Goal: Task Accomplishment & Management: Complete application form

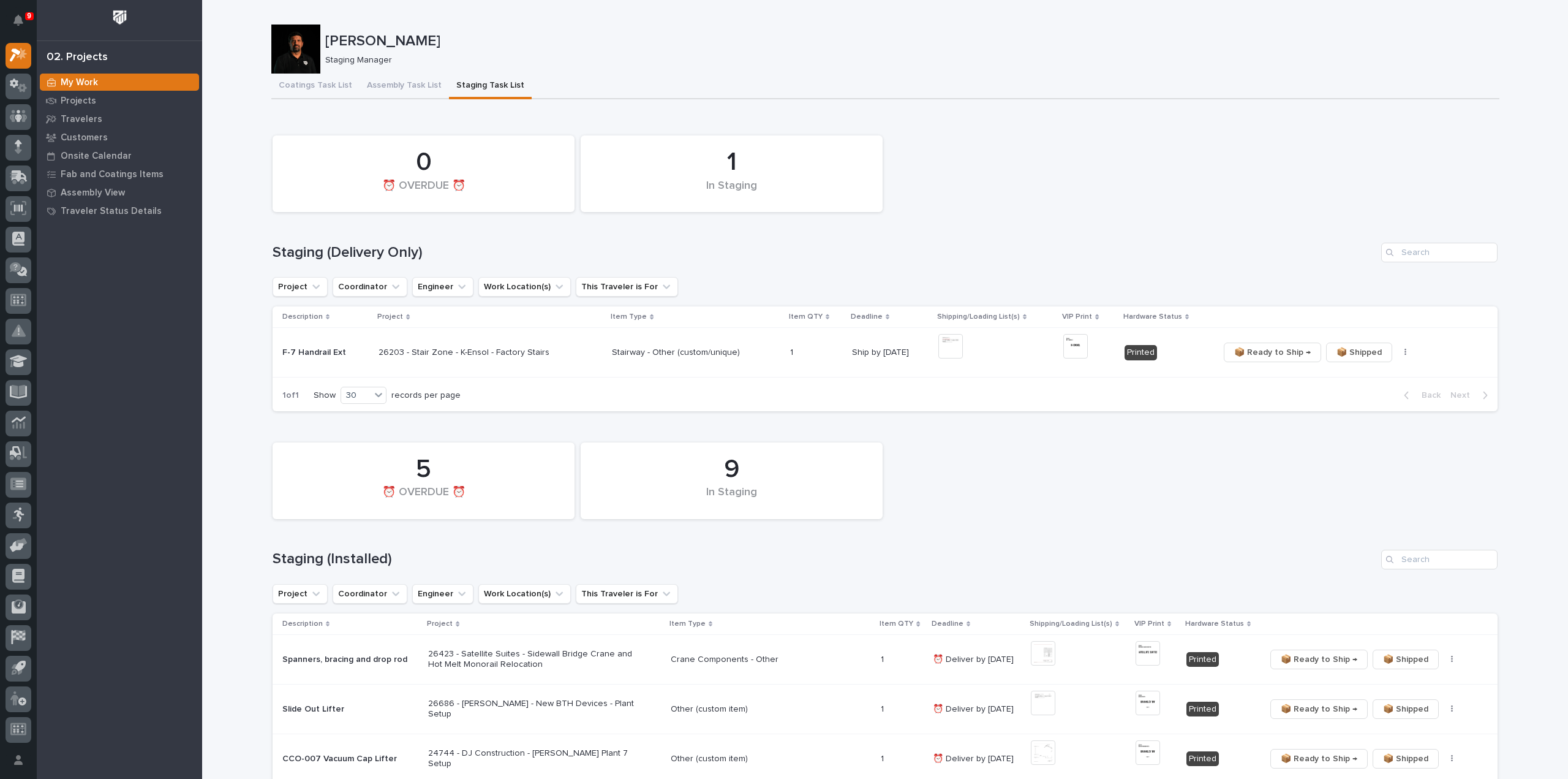
scroll to position [122, 0]
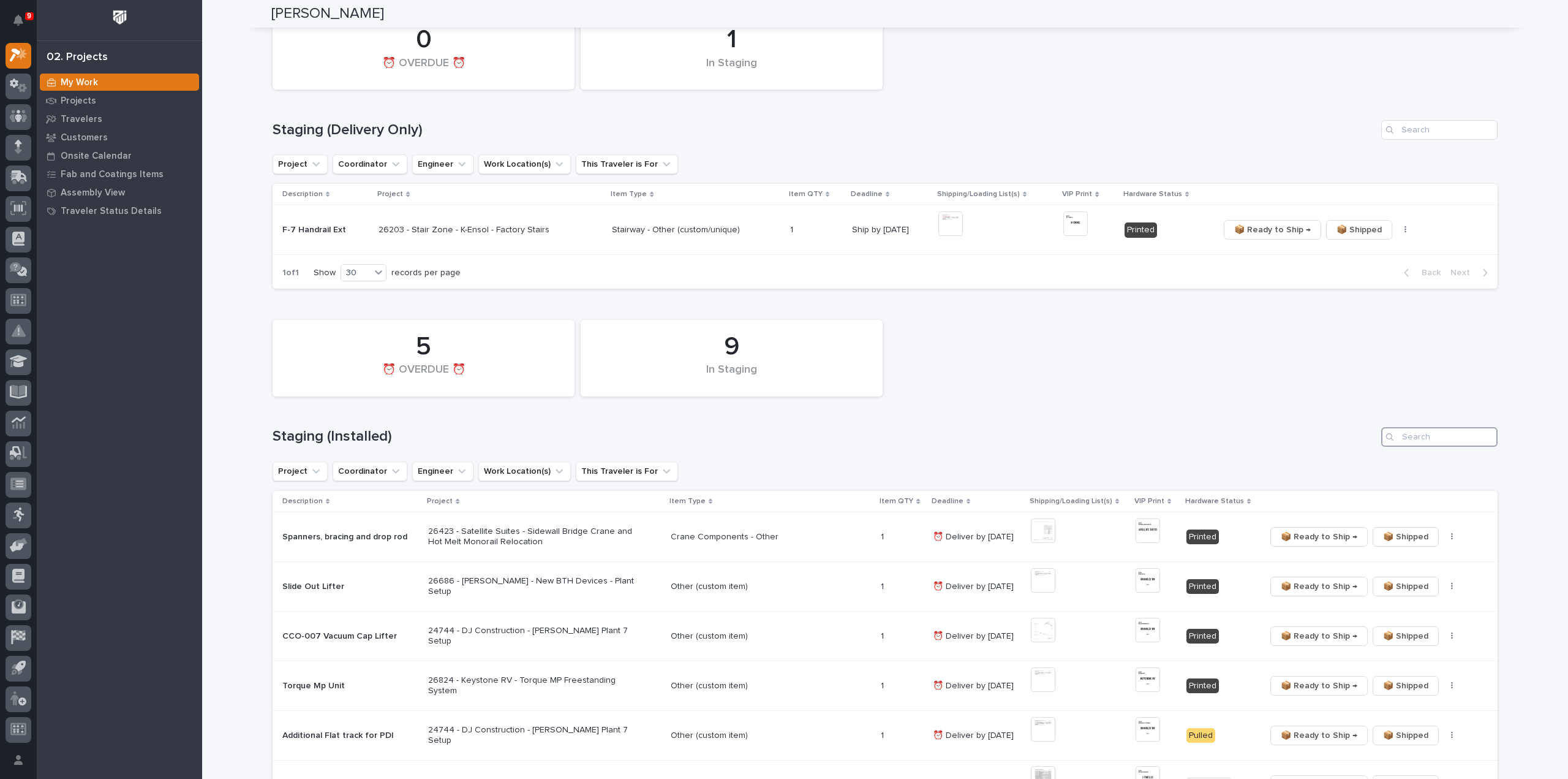
click at [1420, 443] on input "Search" at bounding box center [1438, 437] width 116 height 20
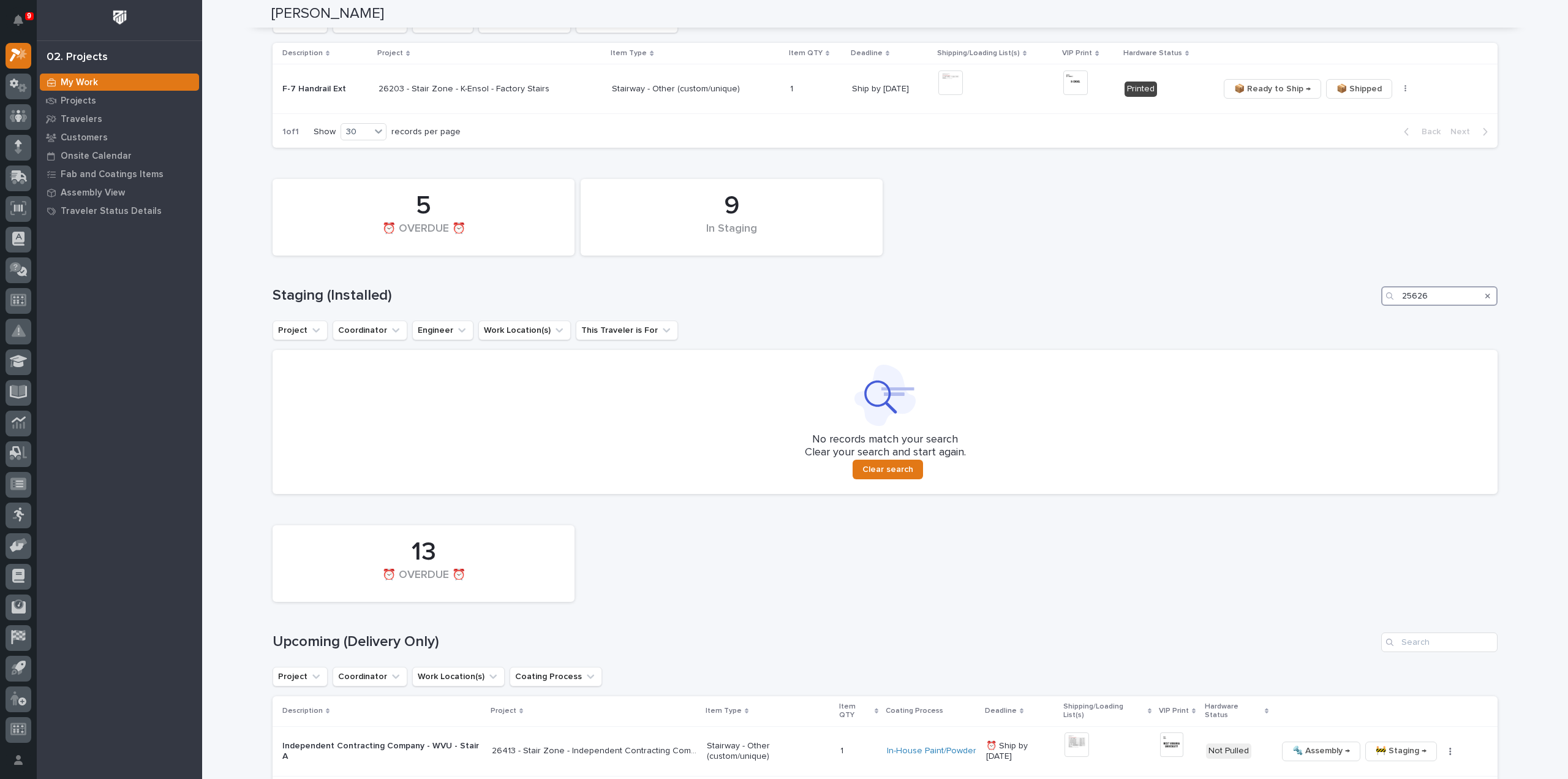
scroll to position [490, 0]
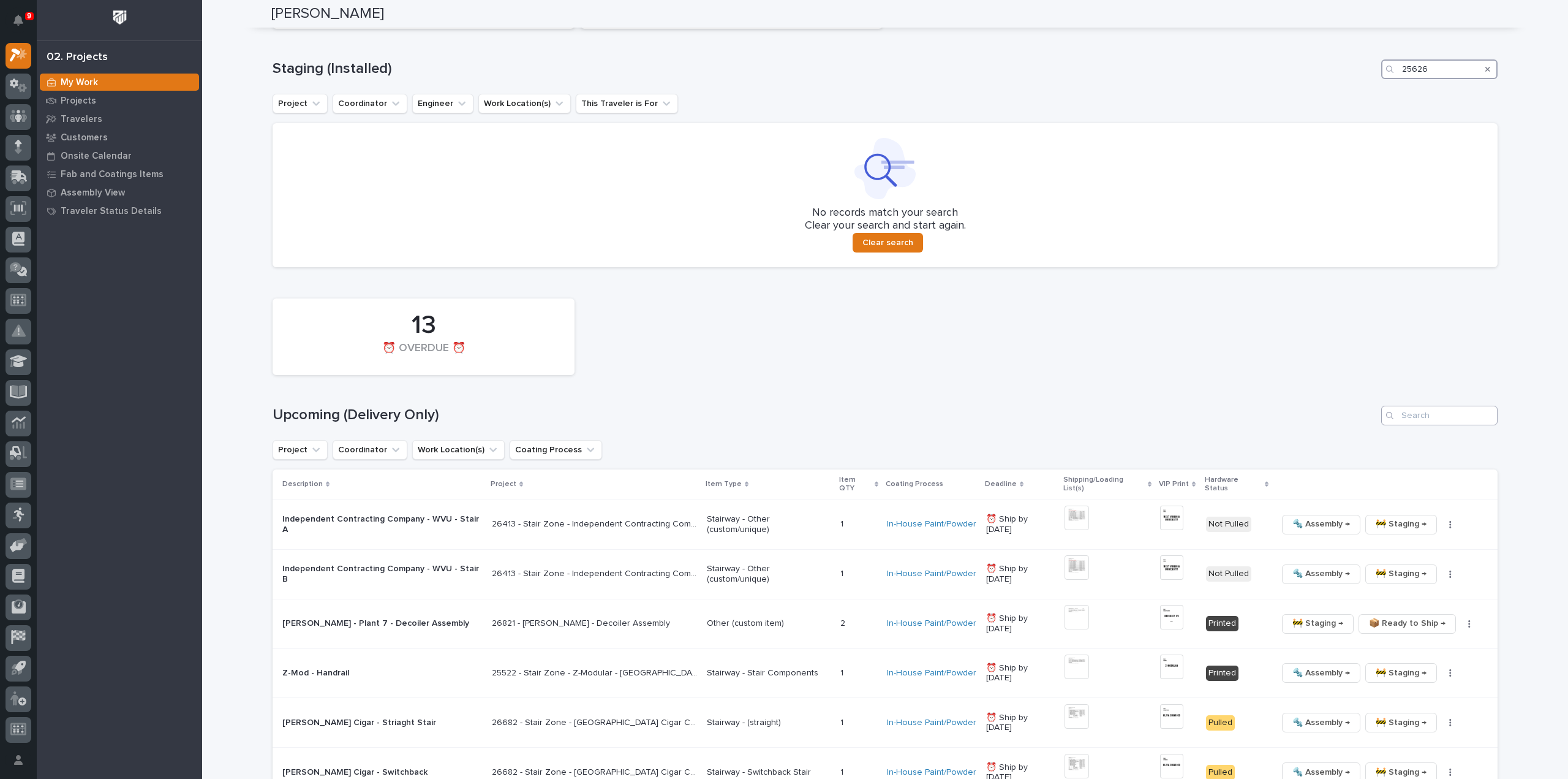
type input "25626"
click at [1424, 416] on input "Search" at bounding box center [1438, 415] width 116 height 20
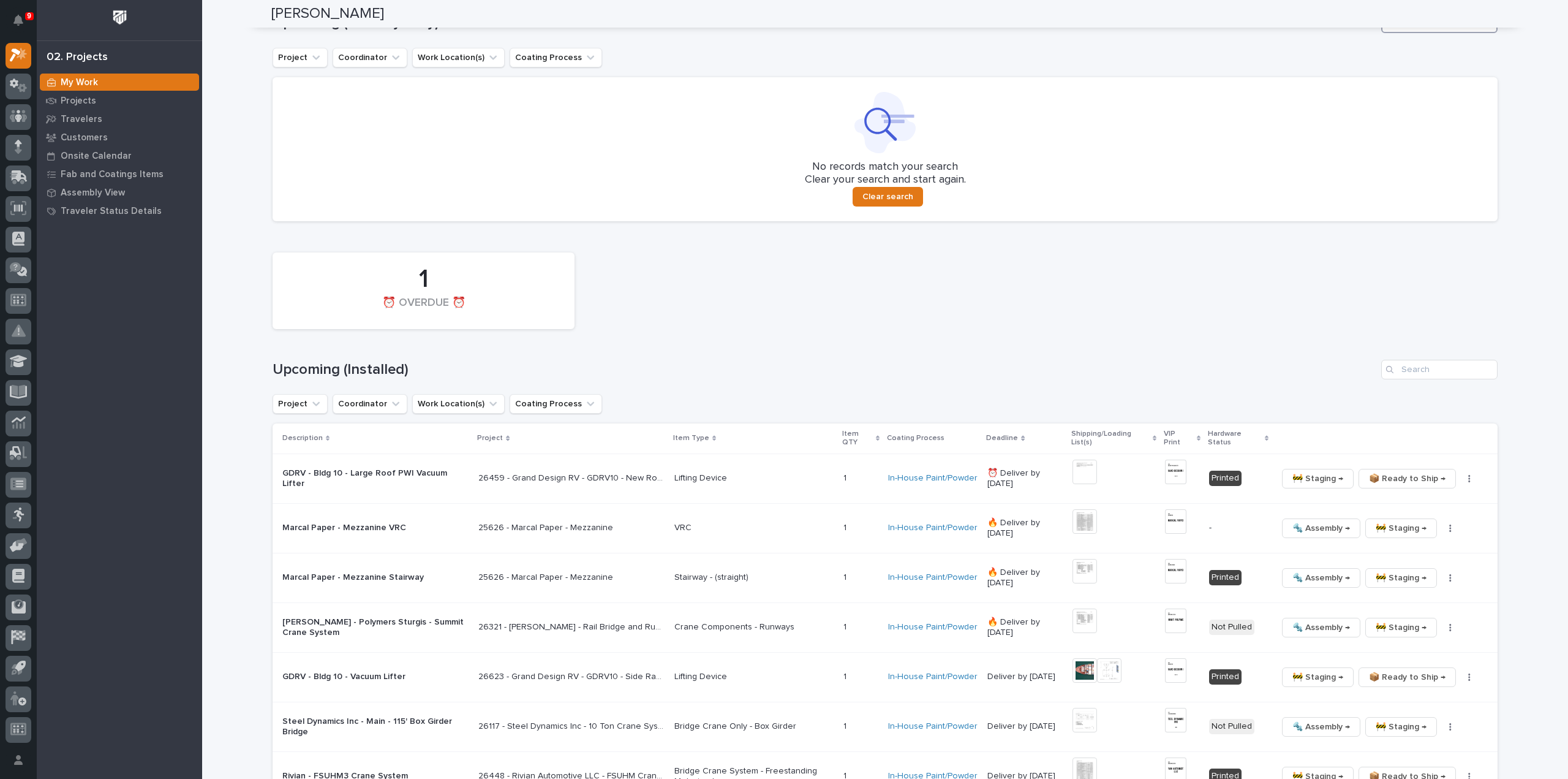
scroll to position [900, 0]
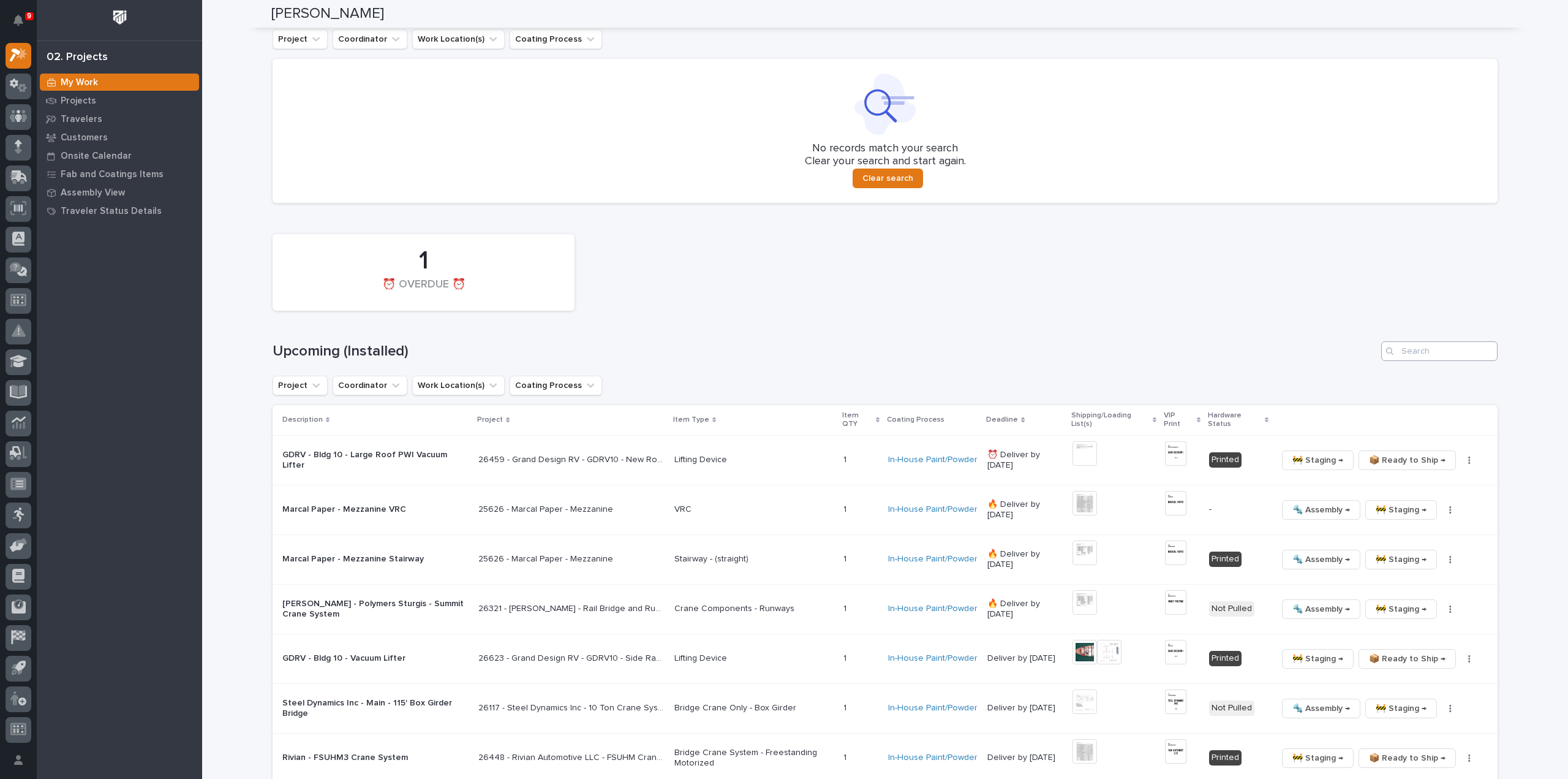
type input "25626"
click at [1408, 355] on input "Search" at bounding box center [1438, 351] width 116 height 20
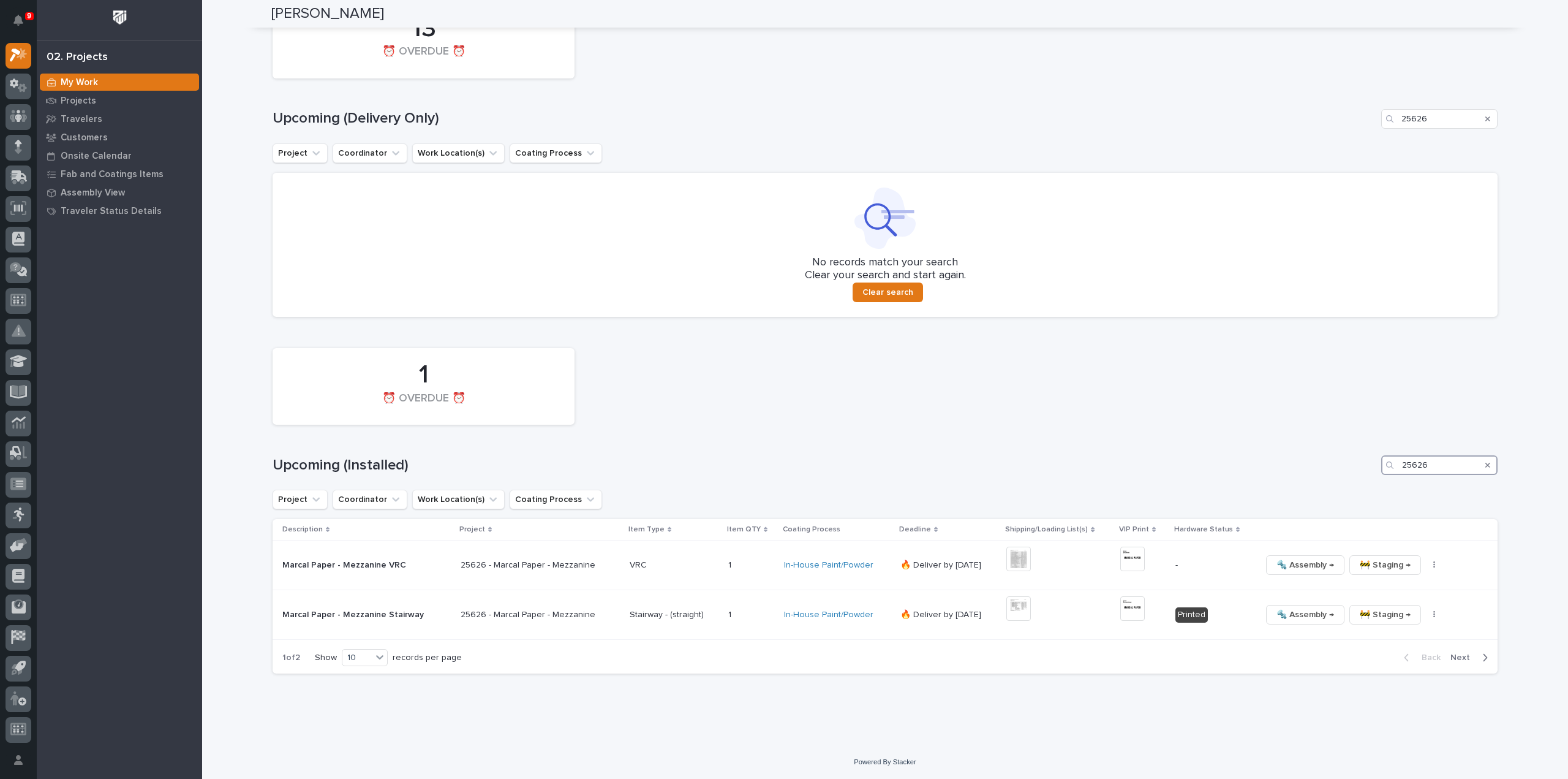
scroll to position [699, 0]
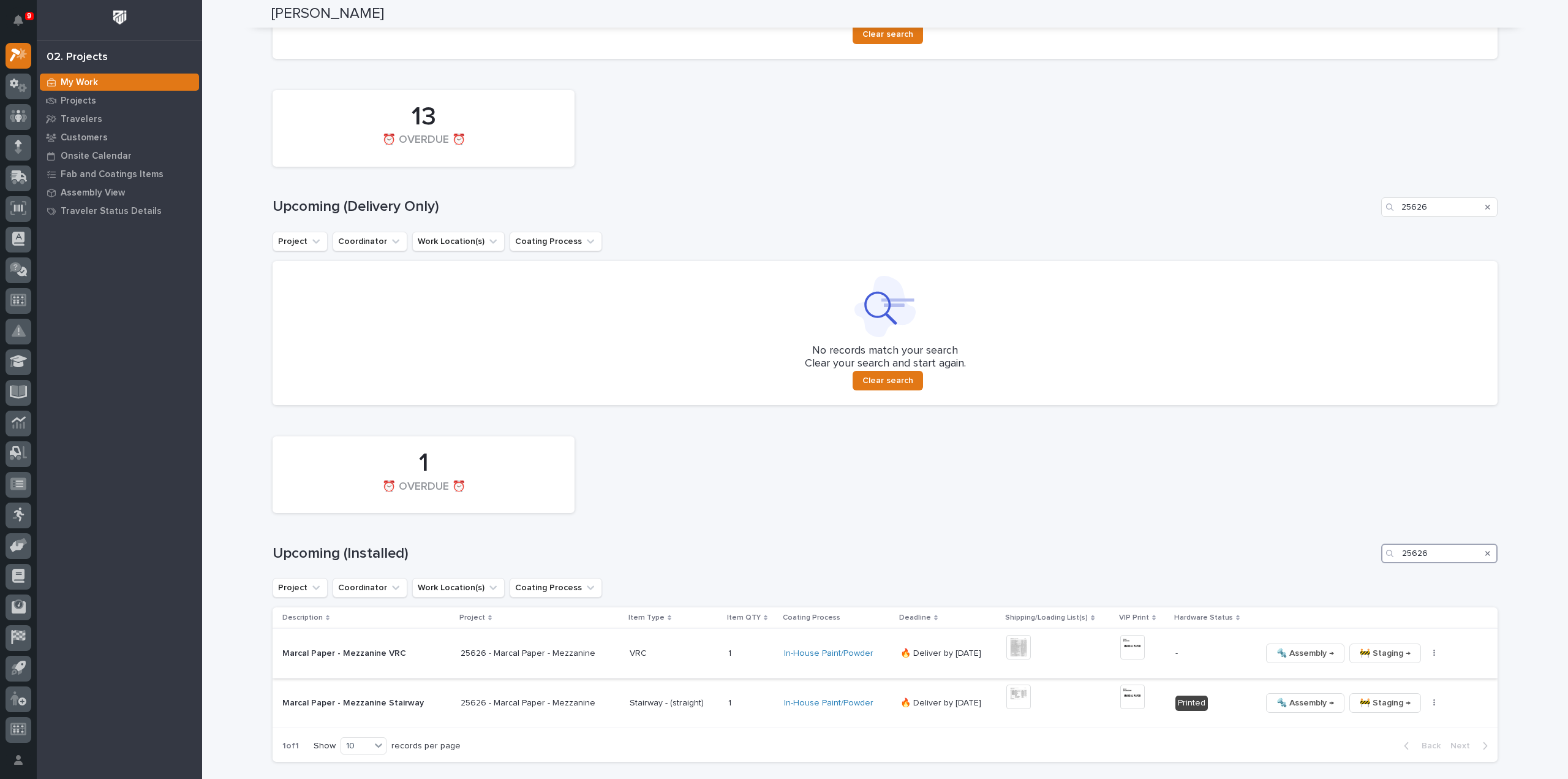
type input "25626"
click at [1018, 650] on img at bounding box center [1018, 646] width 24 height 24
click at [1124, 650] on img at bounding box center [1131, 646] width 24 height 24
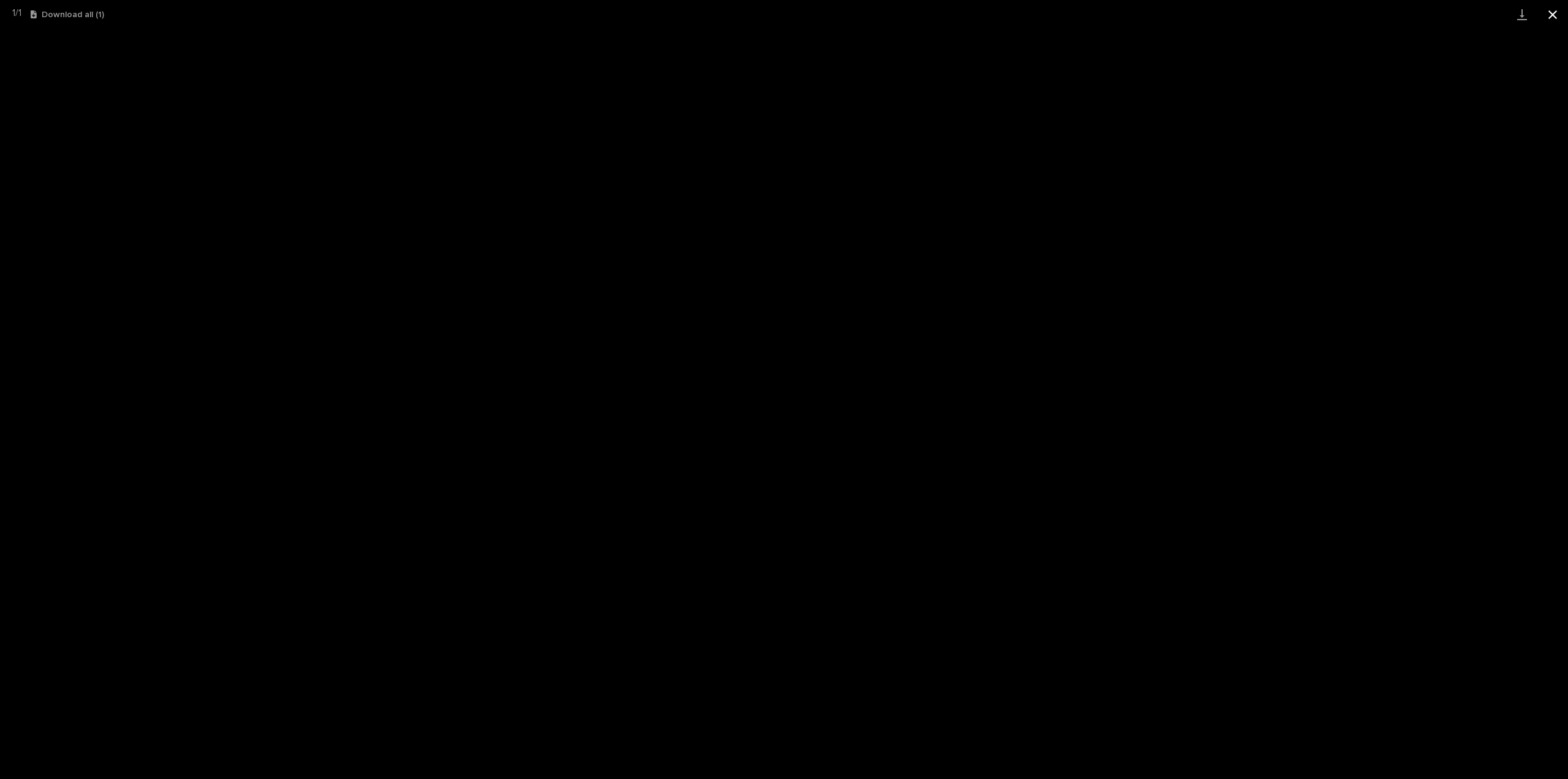
click at [1555, 18] on button "Close gallery" at bounding box center [1551, 14] width 30 height 28
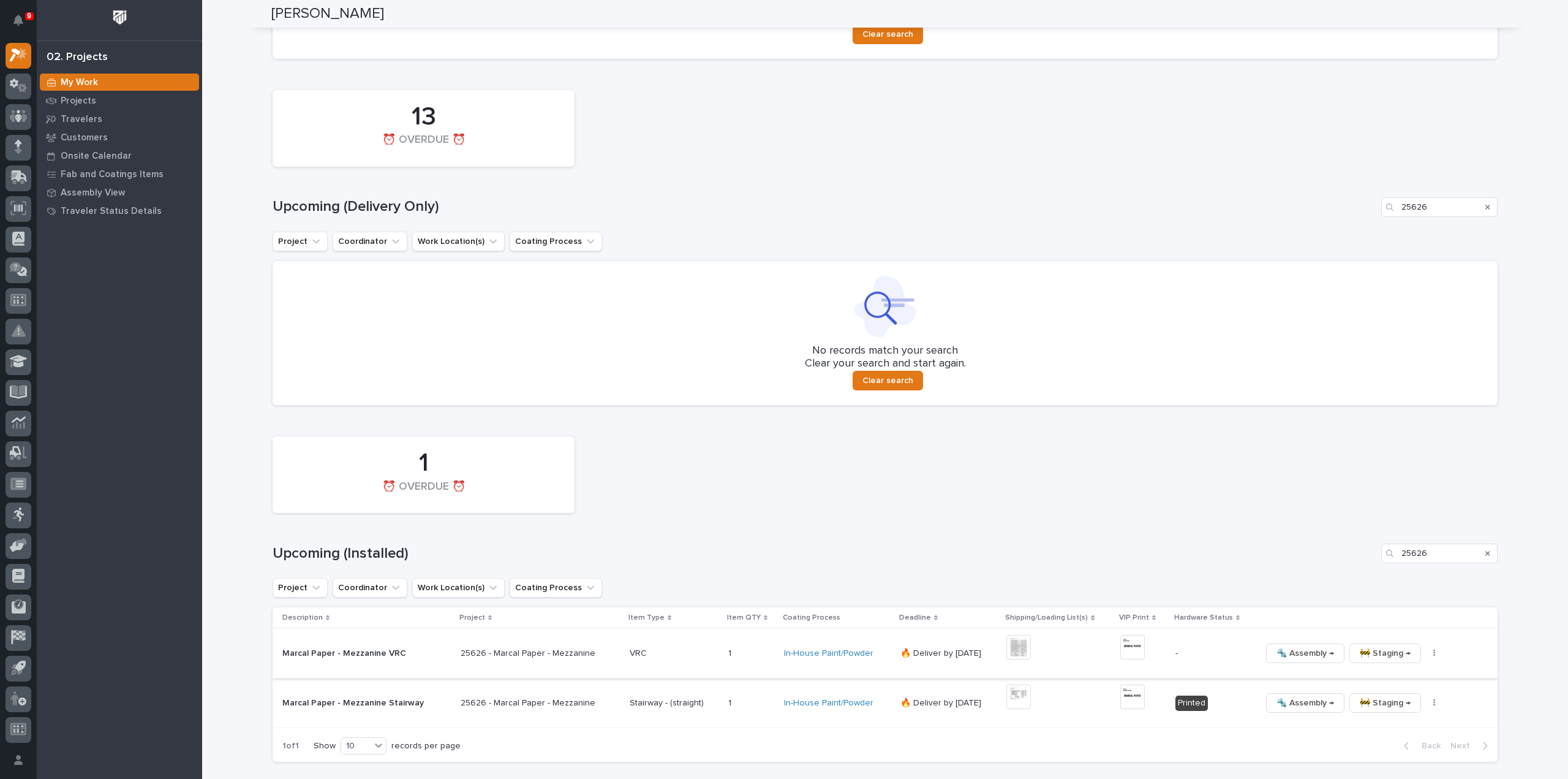
click at [1433, 658] on icon "button" at bounding box center [1434, 653] width 3 height 9
click at [1382, 738] on span "🔩 Hardware" at bounding box center [1373, 736] width 52 height 15
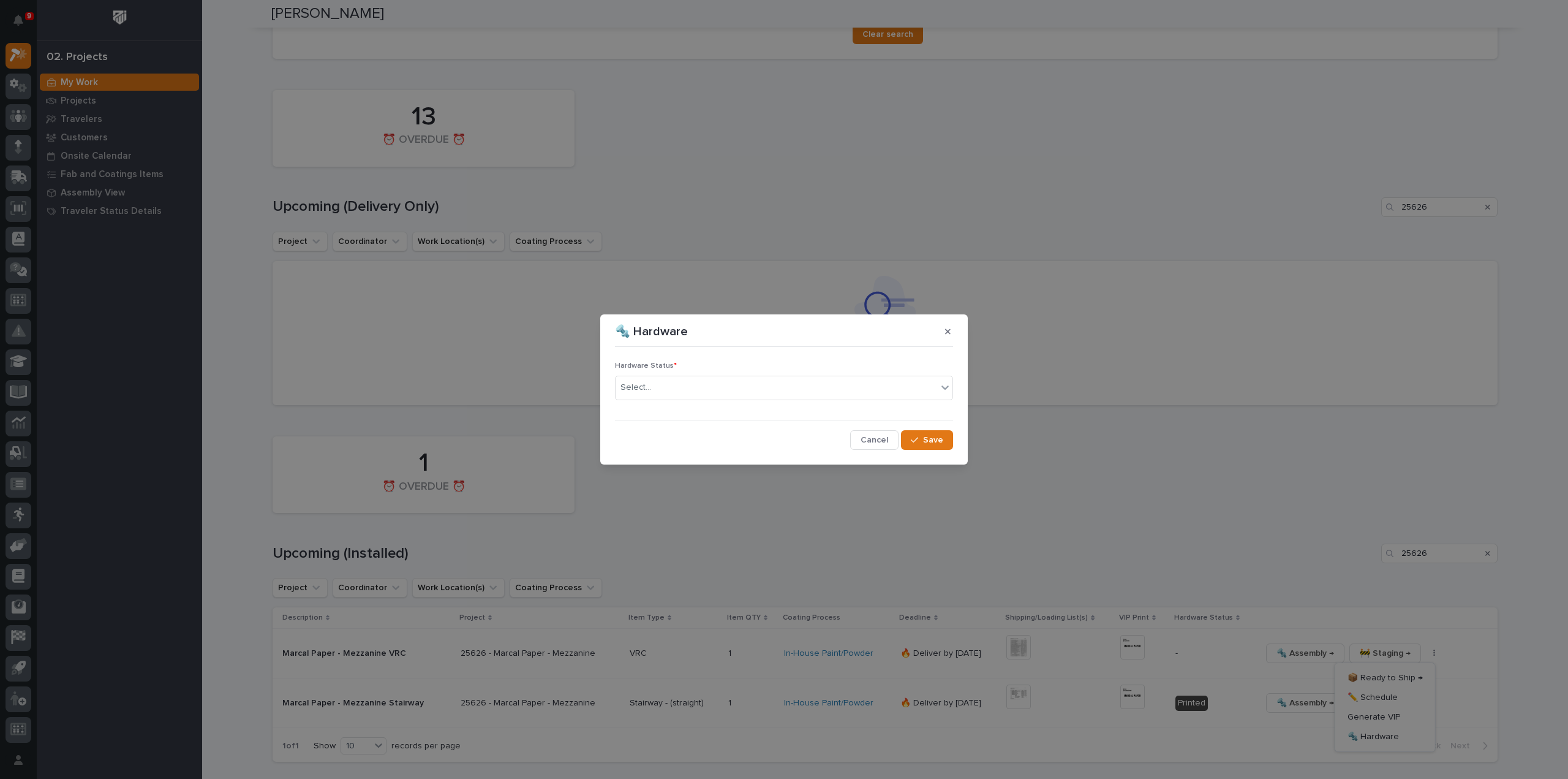
click at [699, 390] on div "Select..." at bounding box center [776, 387] width 321 height 21
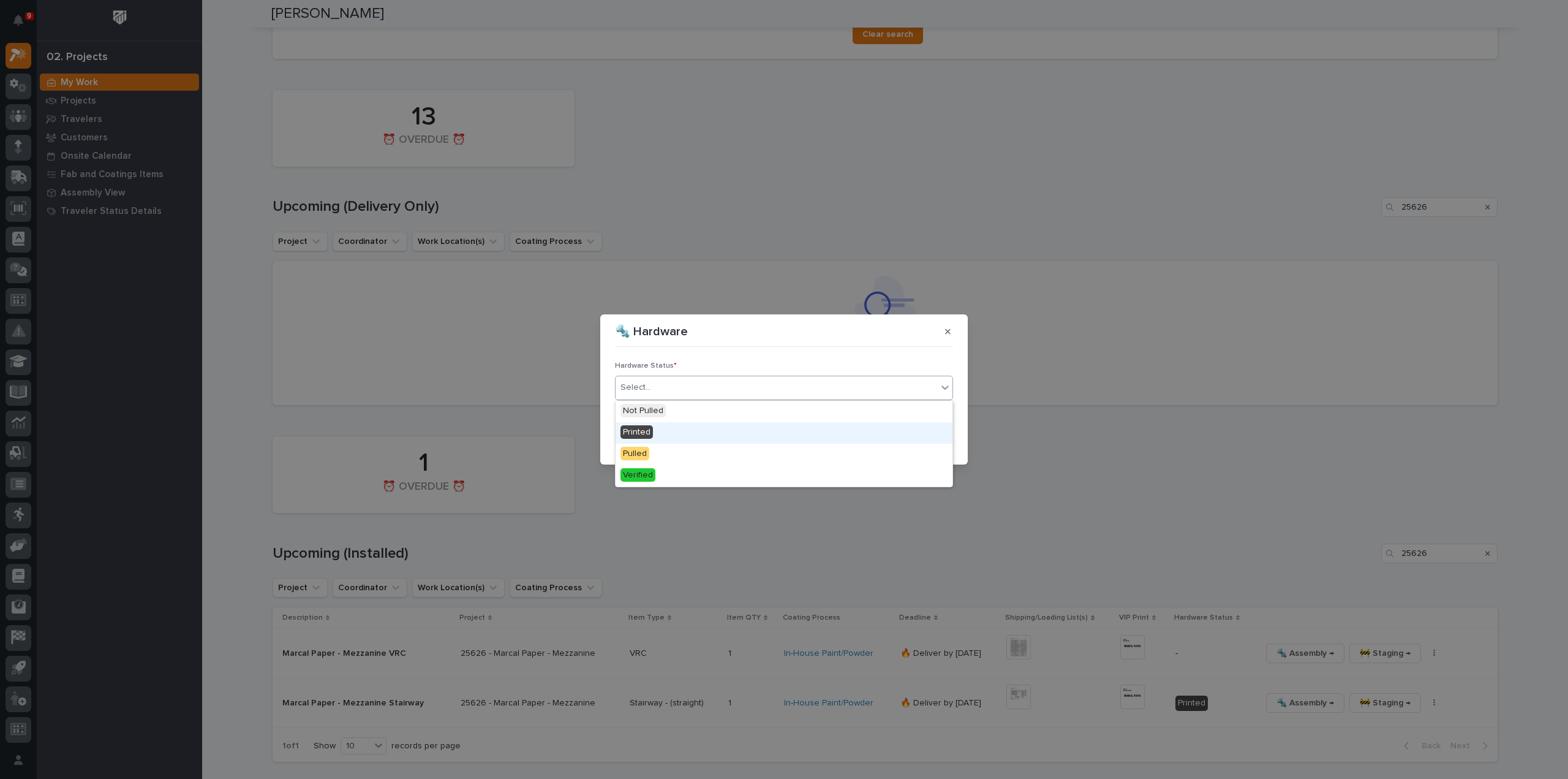
click at [692, 432] on div "Printed" at bounding box center [784, 433] width 337 height 22
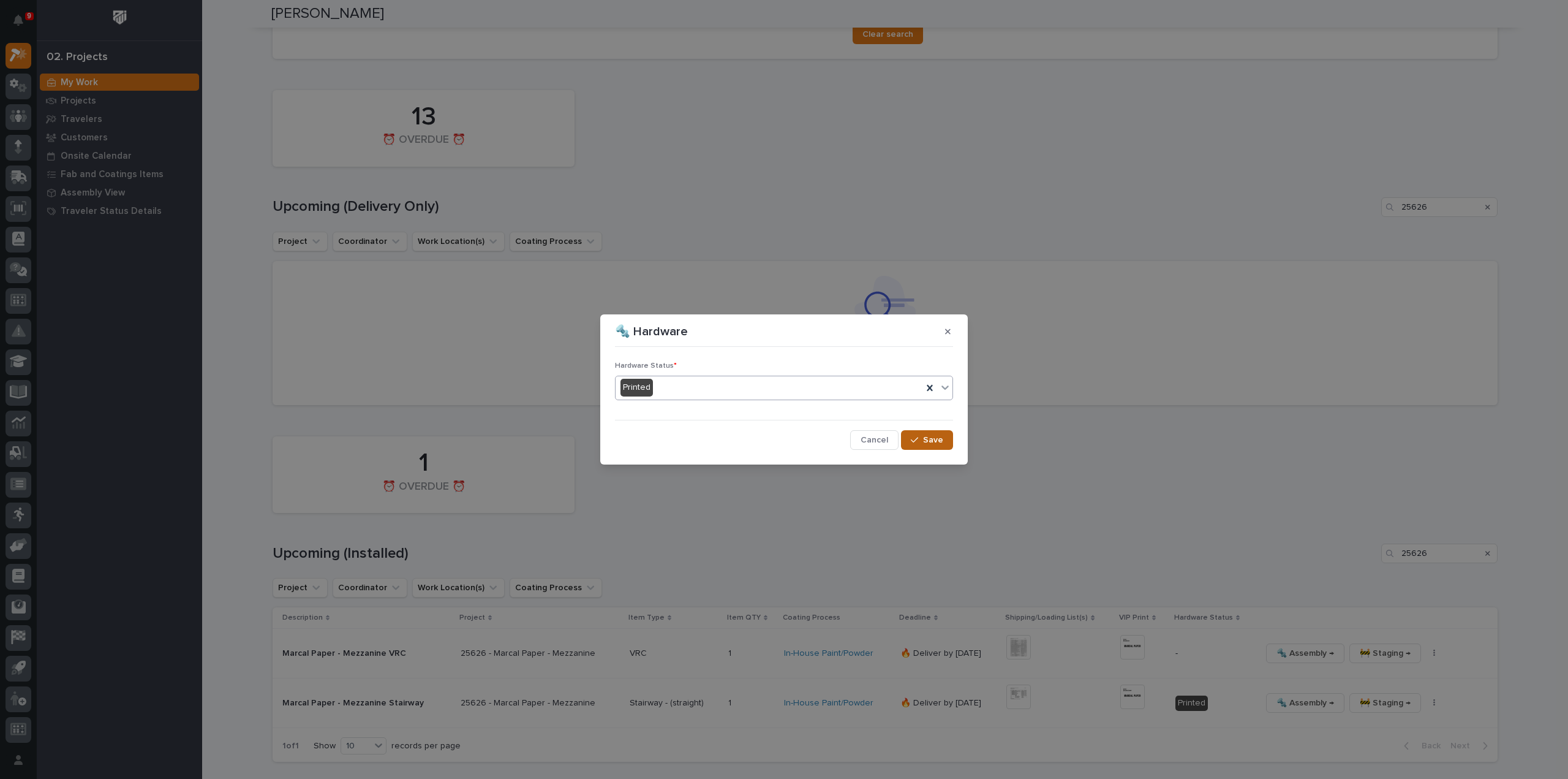
click at [917, 437] on icon "button" at bounding box center [914, 440] width 8 height 9
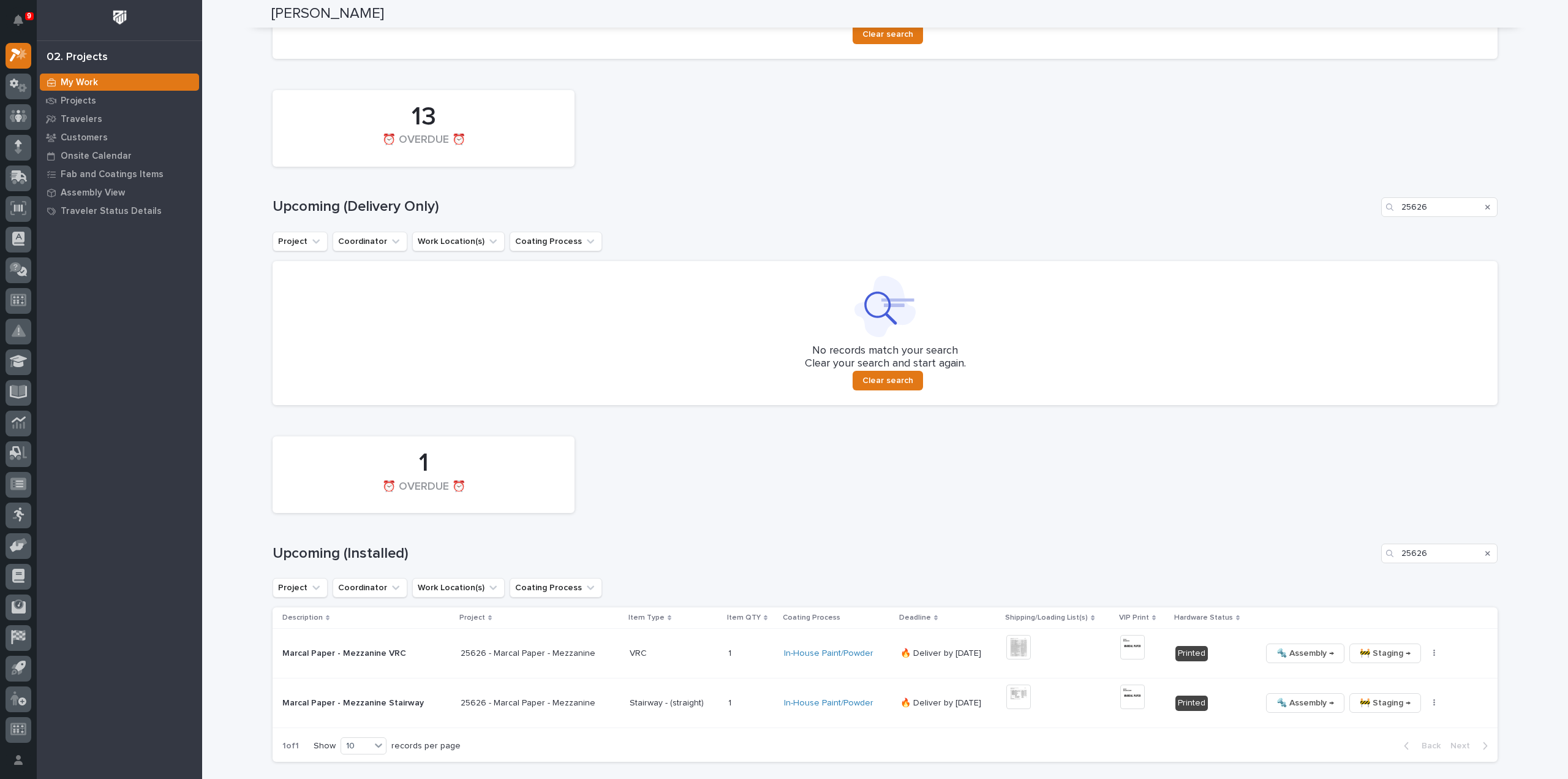
click at [1020, 651] on img at bounding box center [1018, 646] width 24 height 24
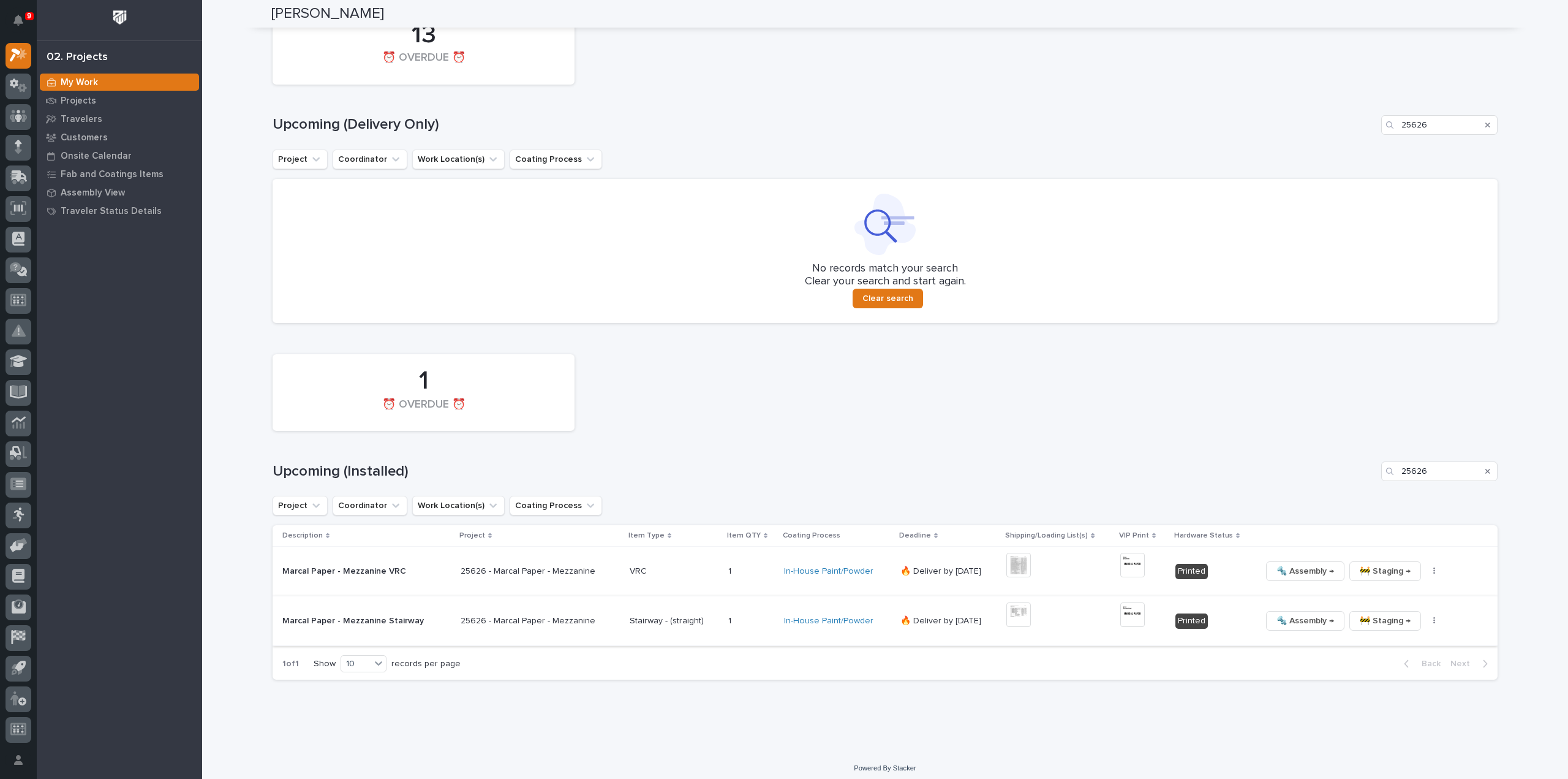
scroll to position [787, 0]
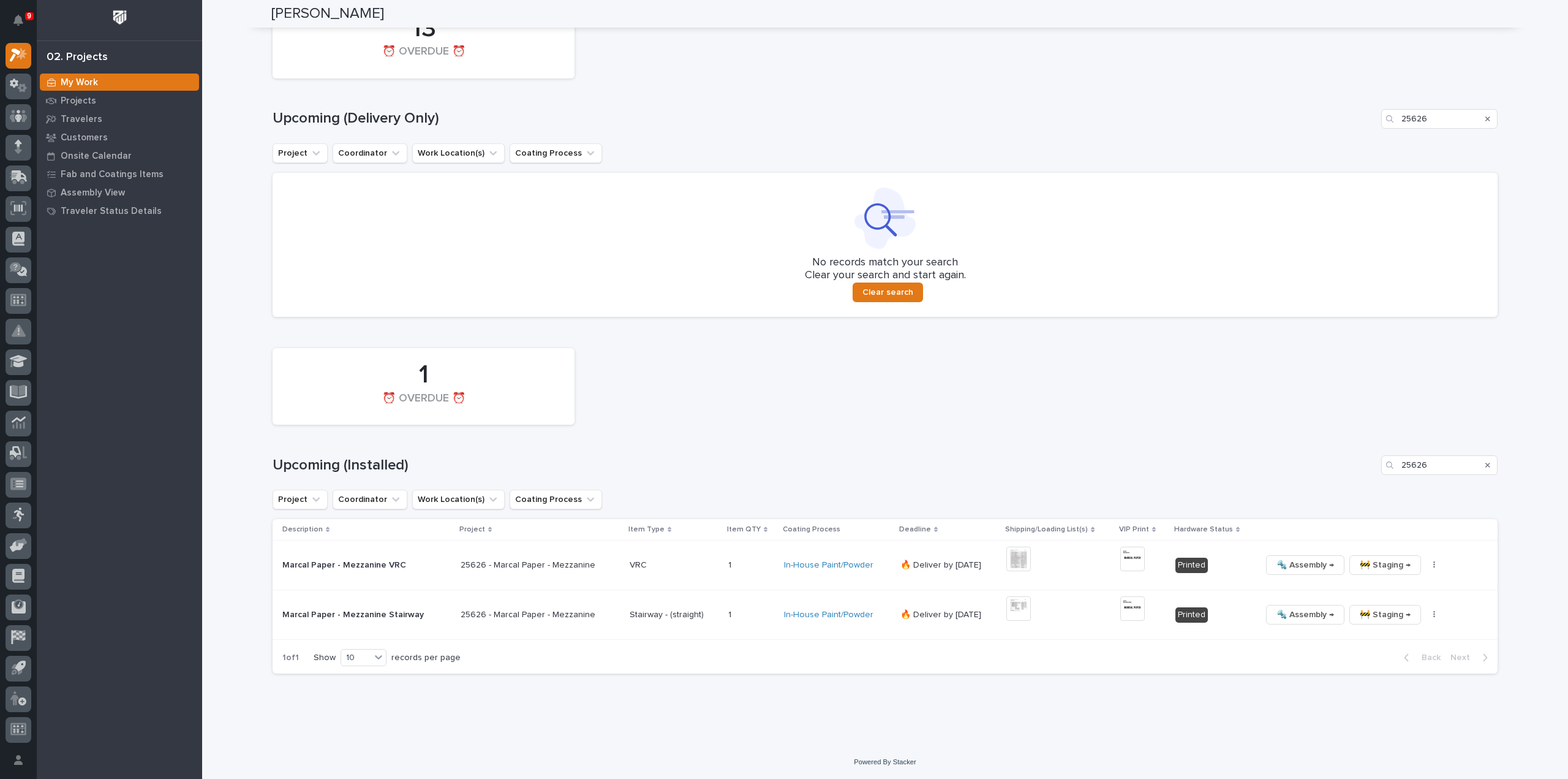
click at [569, 567] on p "25626 - Marcal Paper - Mezzanine" at bounding box center [529, 563] width 137 height 13
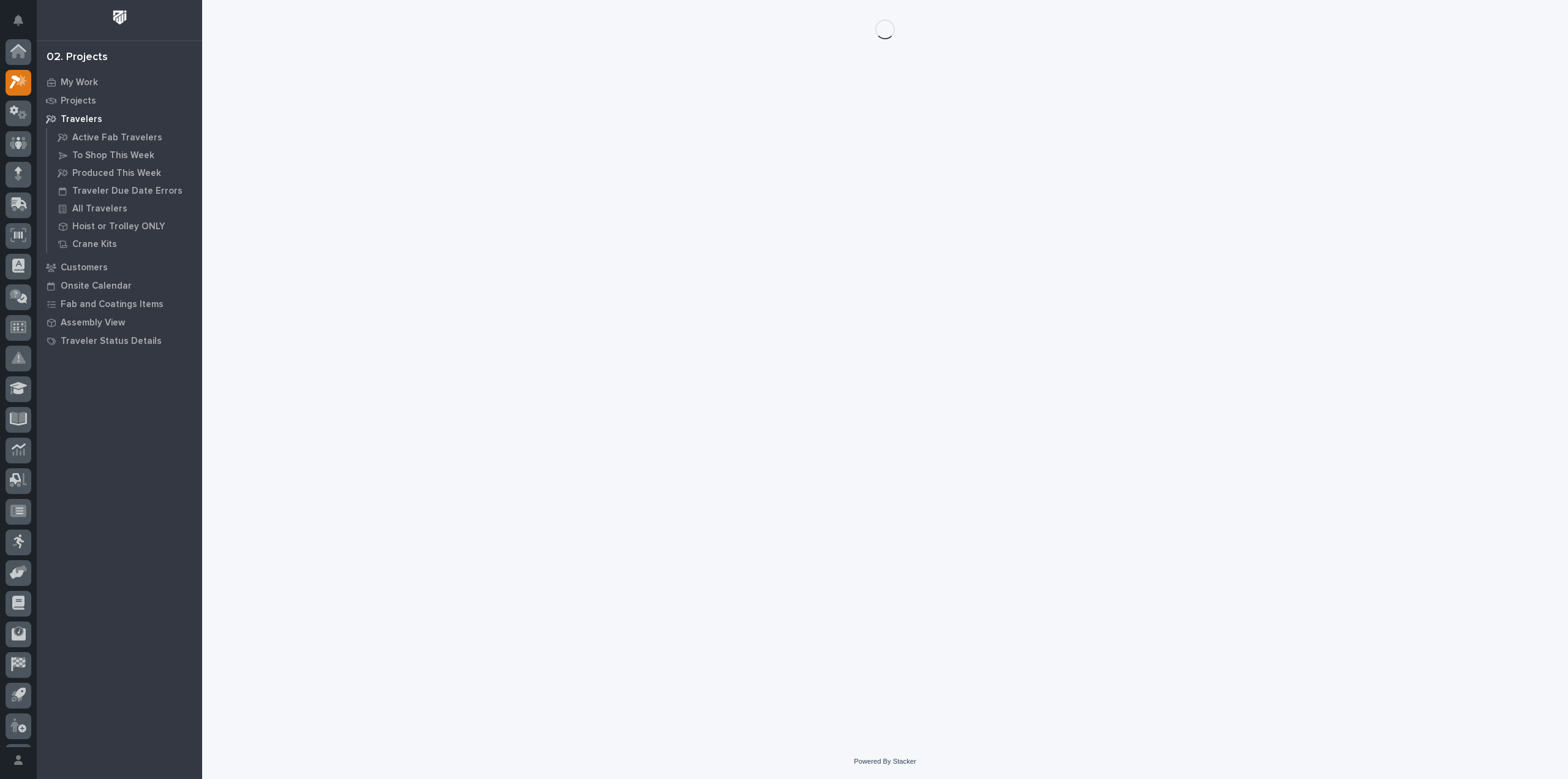
scroll to position [27, 0]
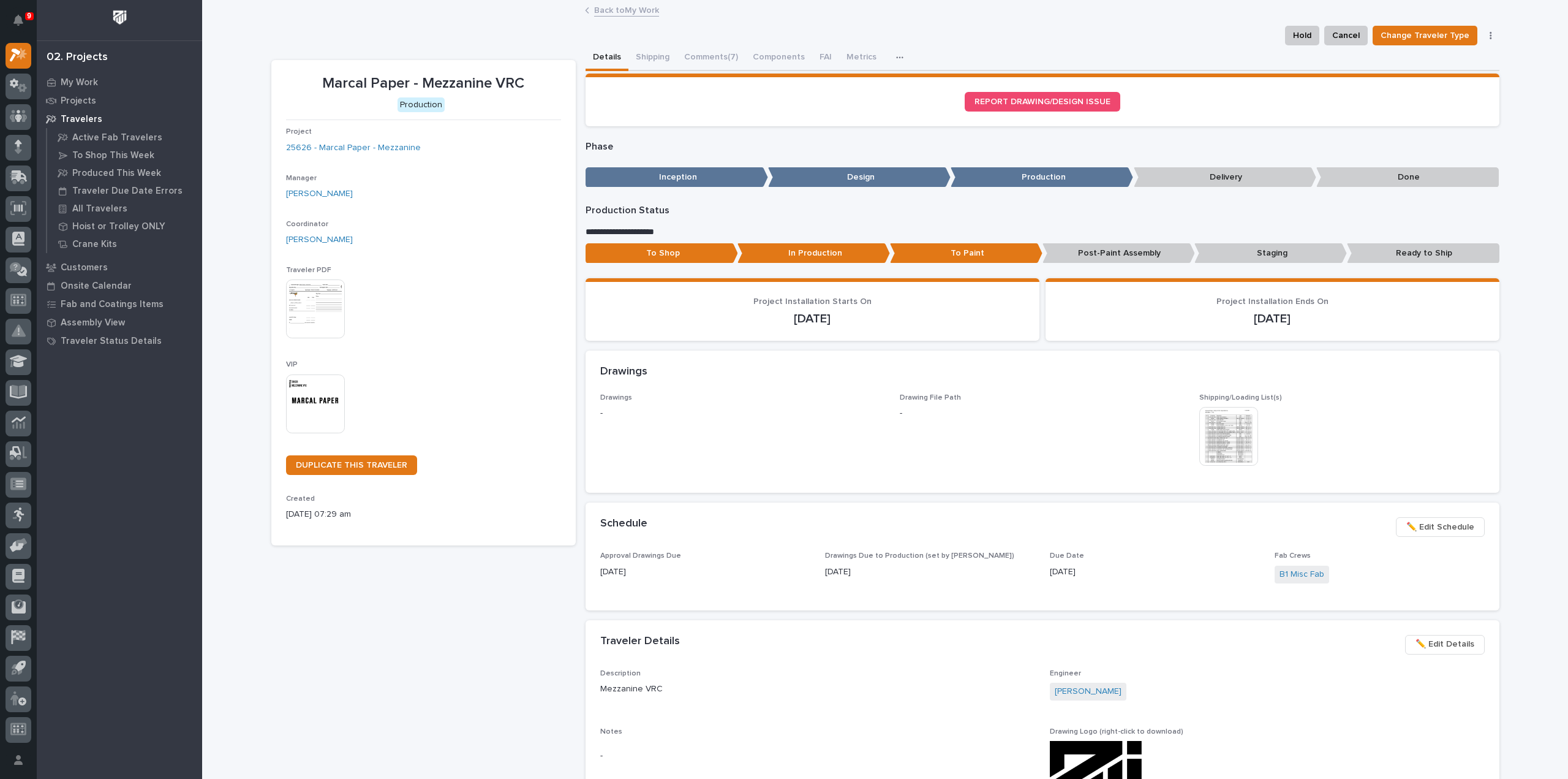
click at [1218, 451] on img at bounding box center [1228, 436] width 59 height 59
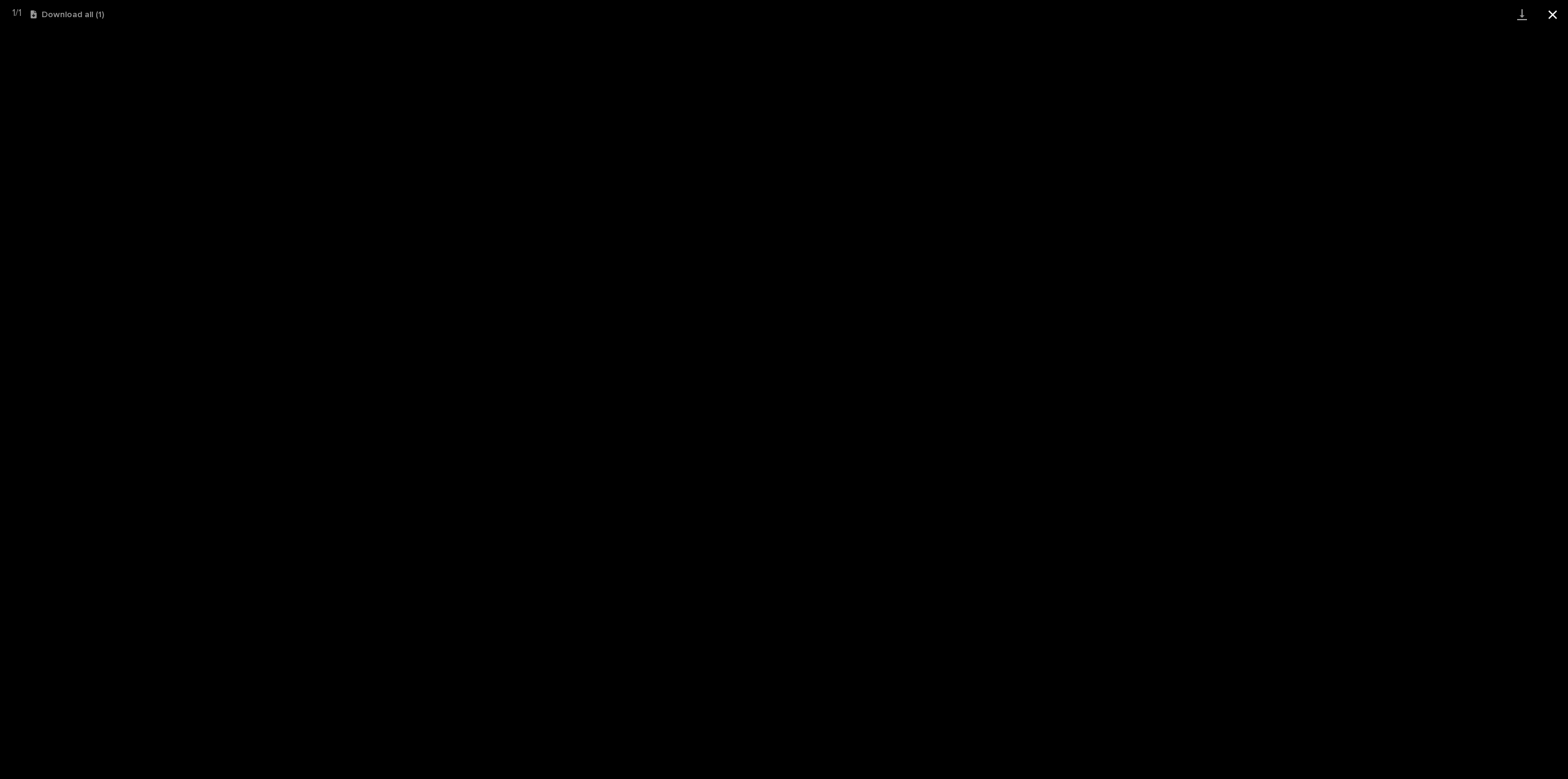
click at [1548, 18] on button "Close gallery" at bounding box center [1551, 14] width 30 height 28
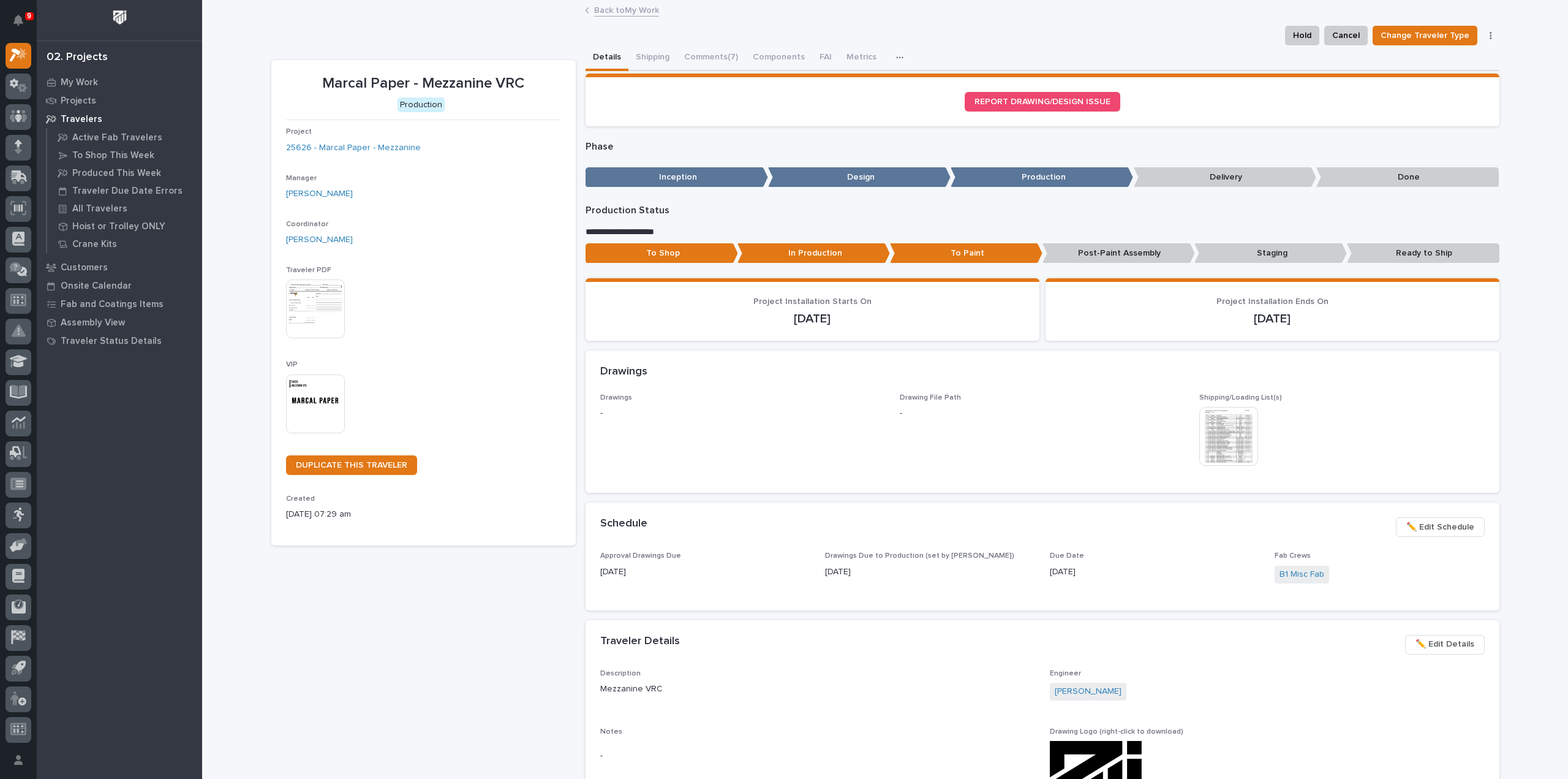
click at [1461, 429] on div "This file cannot be opened Download File" at bounding box center [1340, 437] width 284 height 62
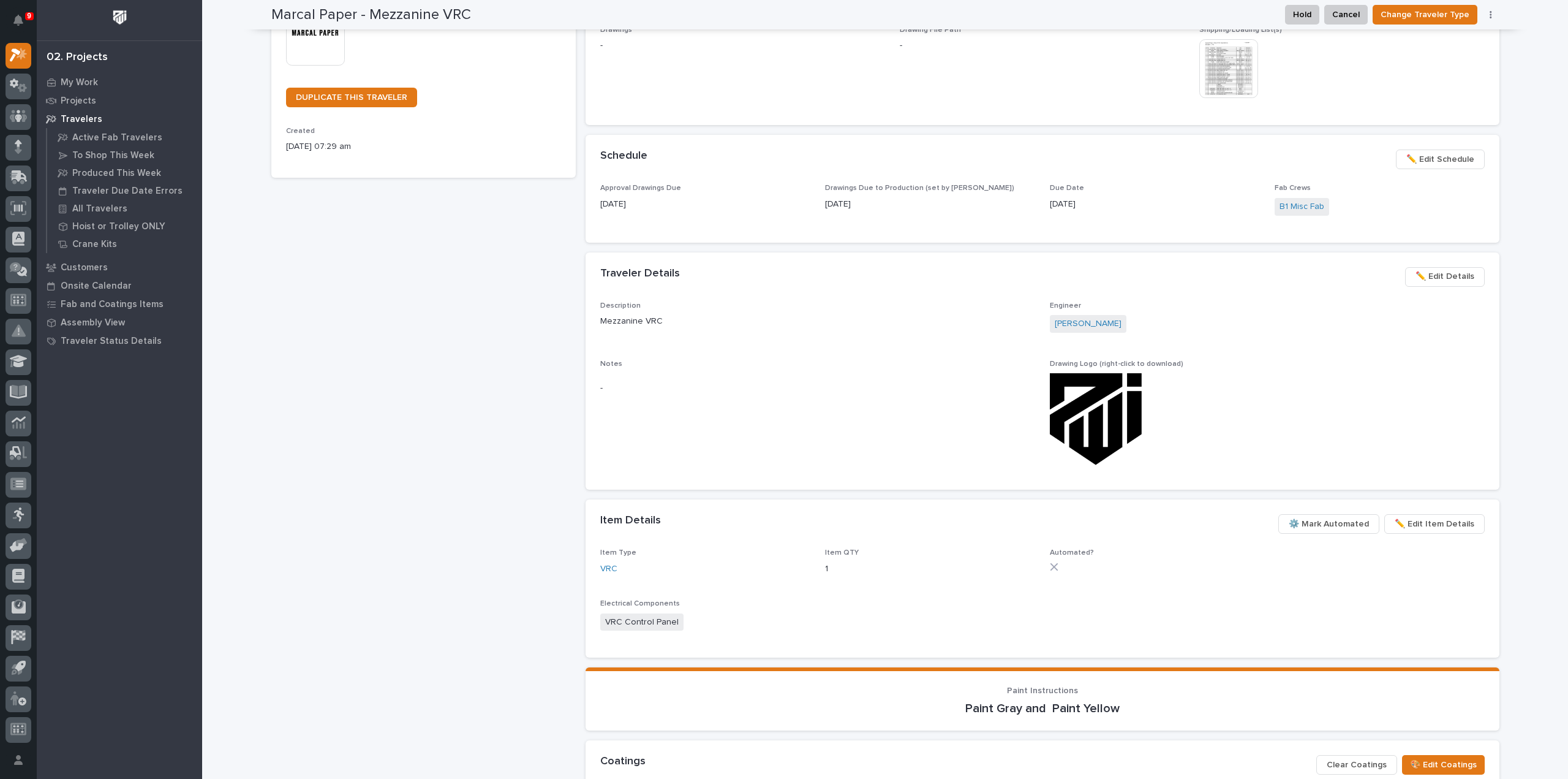
drag, startPoint x: 1090, startPoint y: 426, endPoint x: 1530, endPoint y: 325, distance: 451.4
click at [1520, 347] on div "**********" at bounding box center [885, 316] width 1366 height 1365
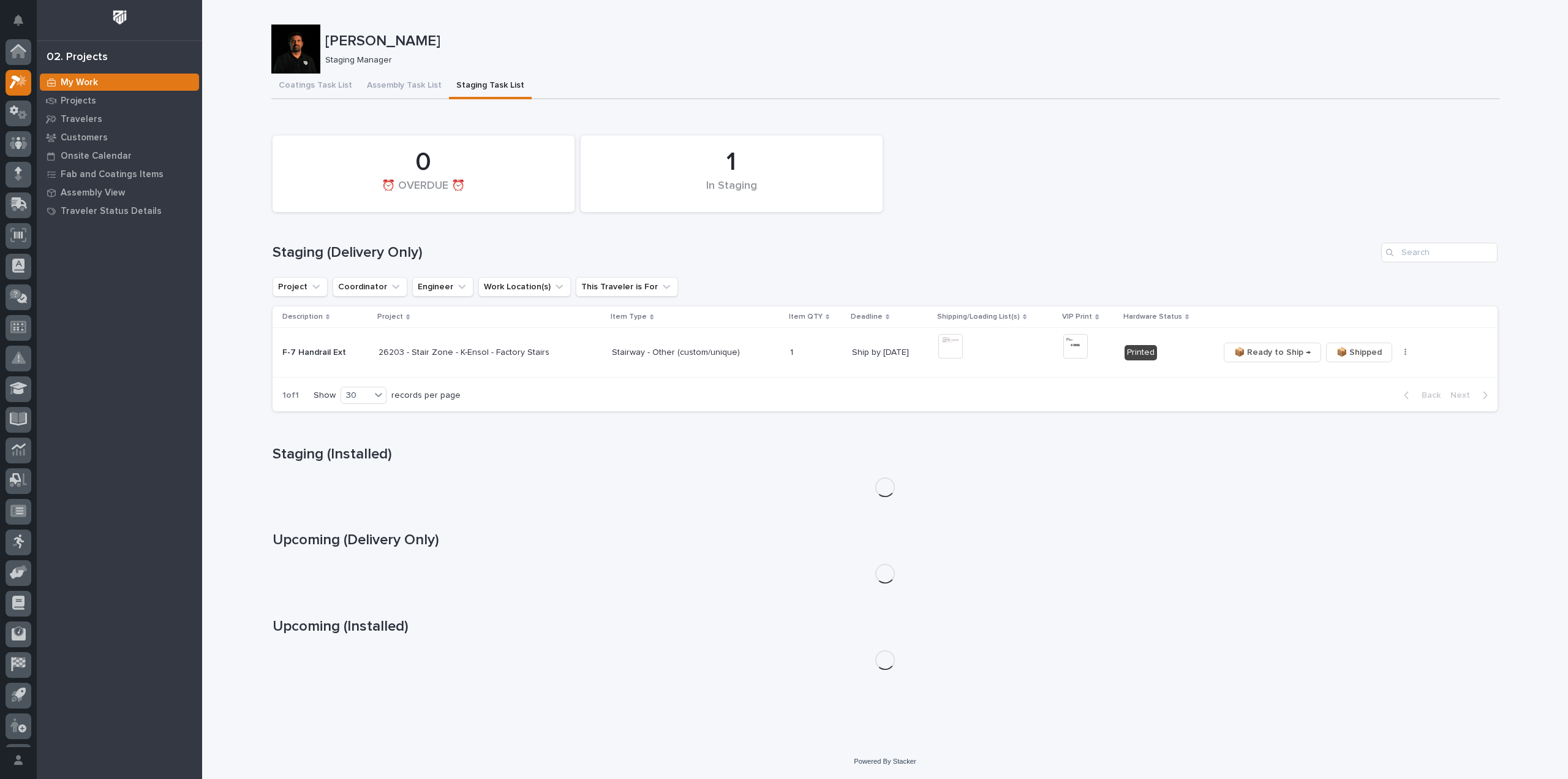
scroll to position [27, 0]
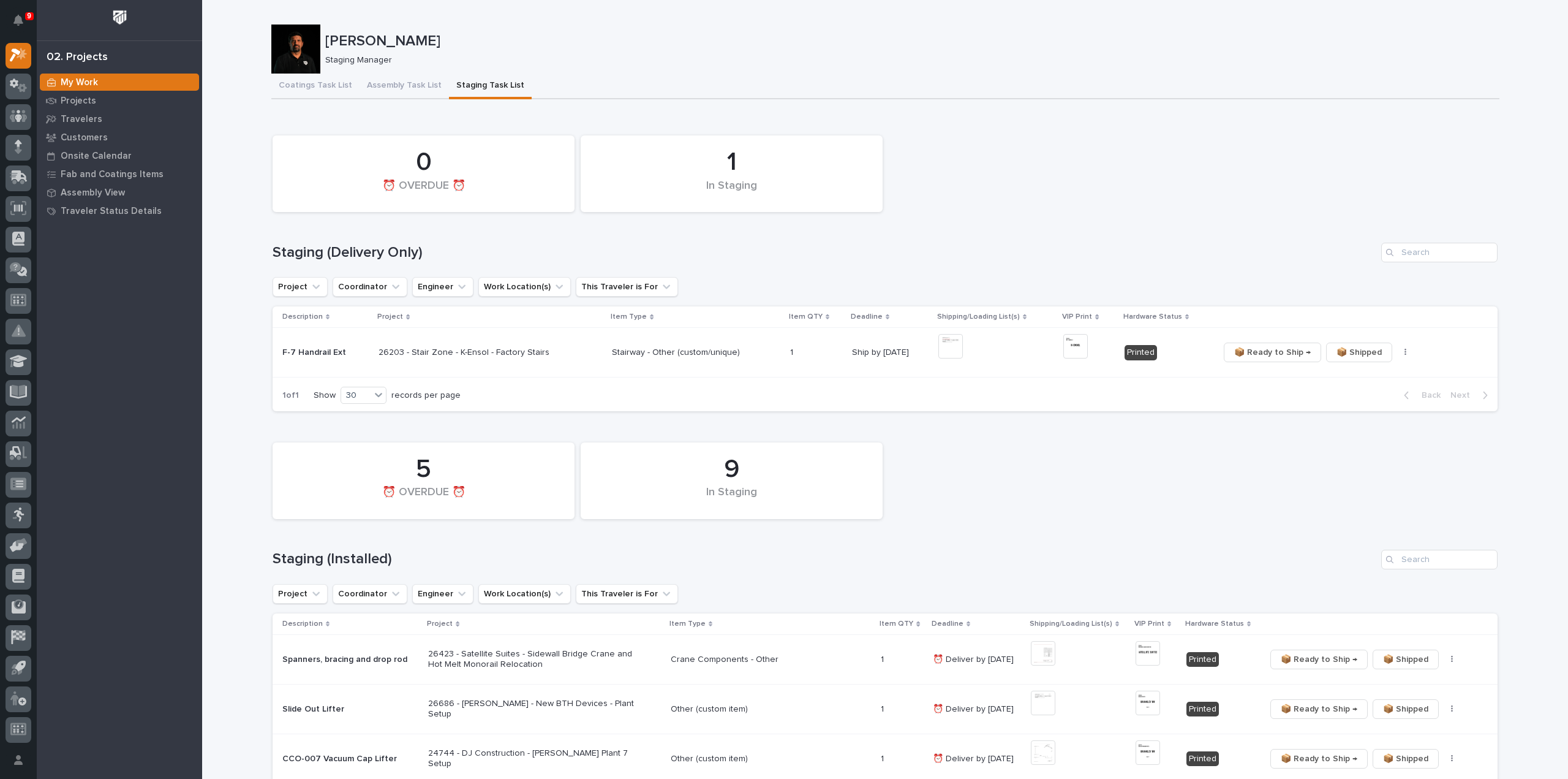
click at [1256, 264] on div "1 In Staging 0 ⏰ OVERDUE ⏰ Staging (Delivery Only) Project Coordinator Engineer…" at bounding box center [885, 270] width 1225 height 281
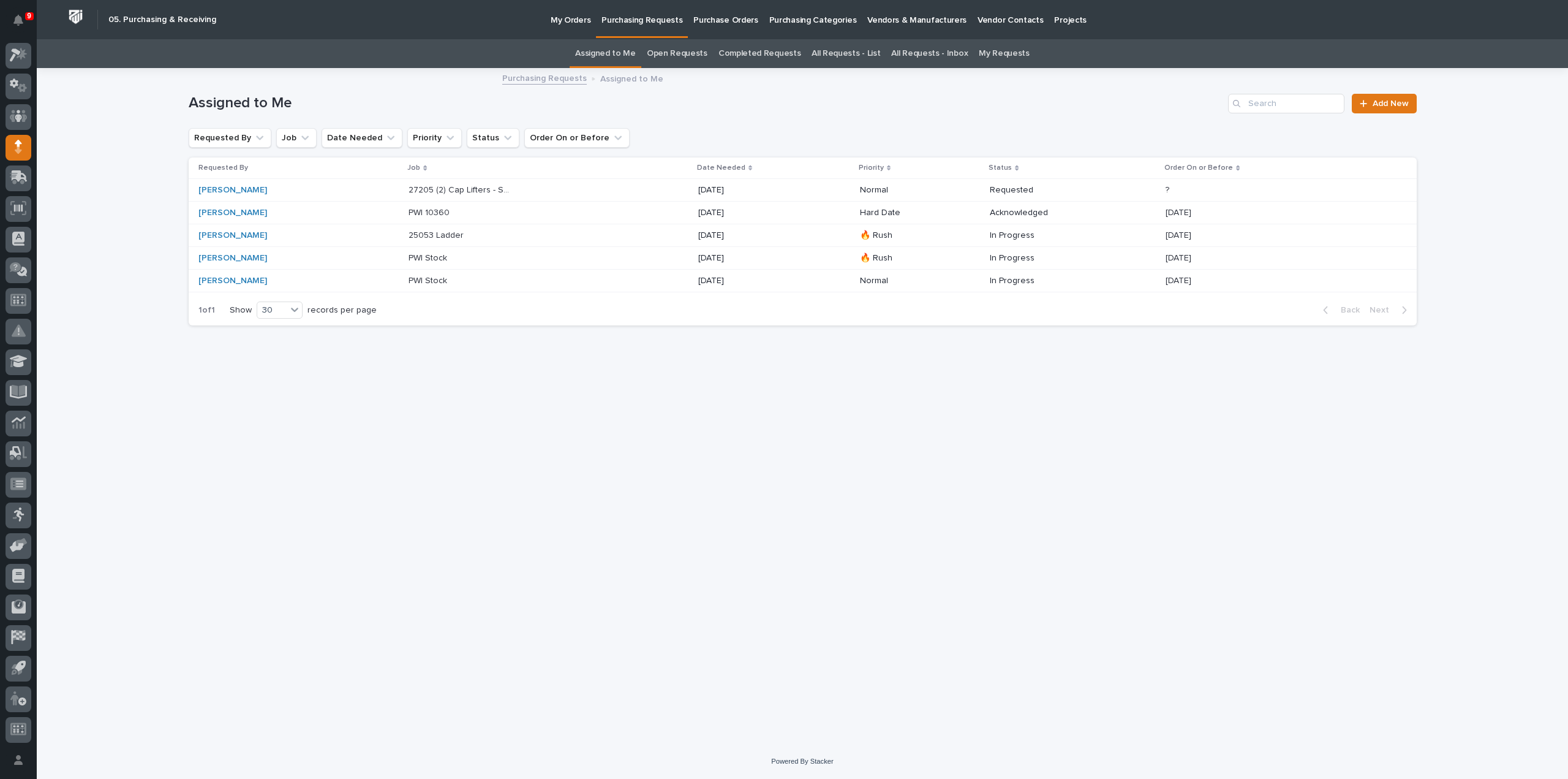
click at [831, 52] on link "All Requests - List" at bounding box center [846, 53] width 68 height 28
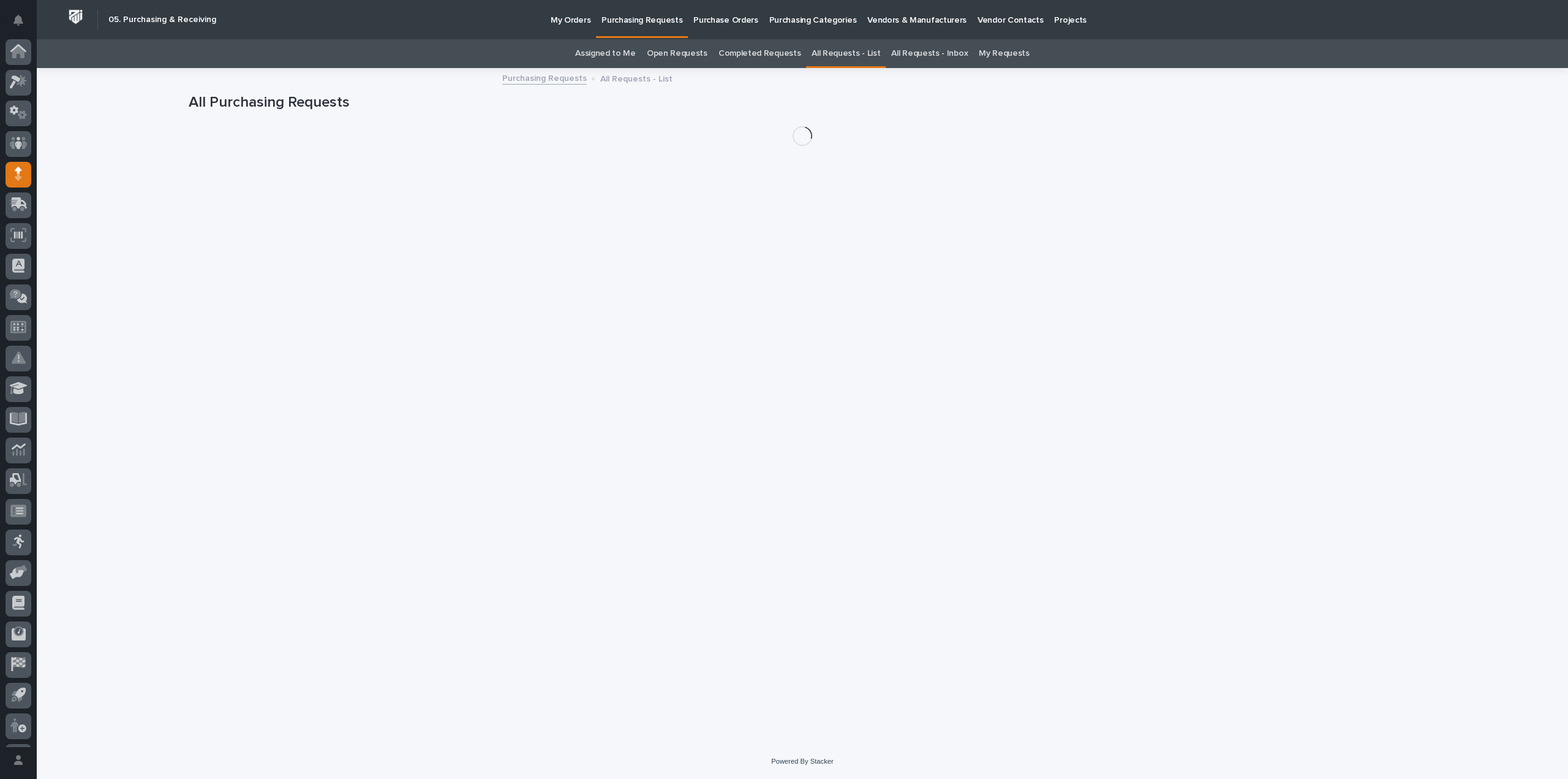
scroll to position [27, 0]
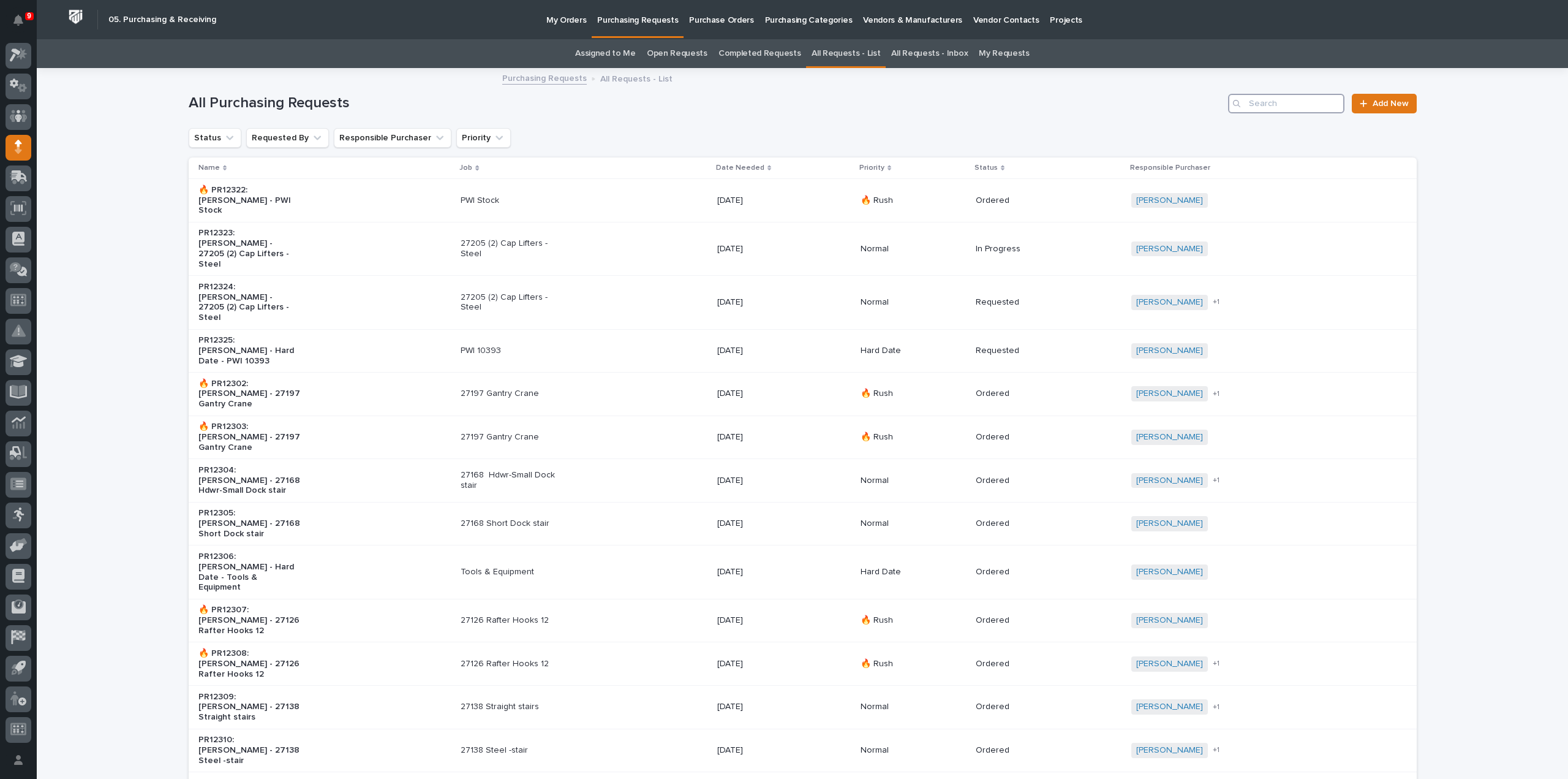
click at [1287, 101] on input "Search" at bounding box center [1286, 104] width 116 height 20
type input "25626"
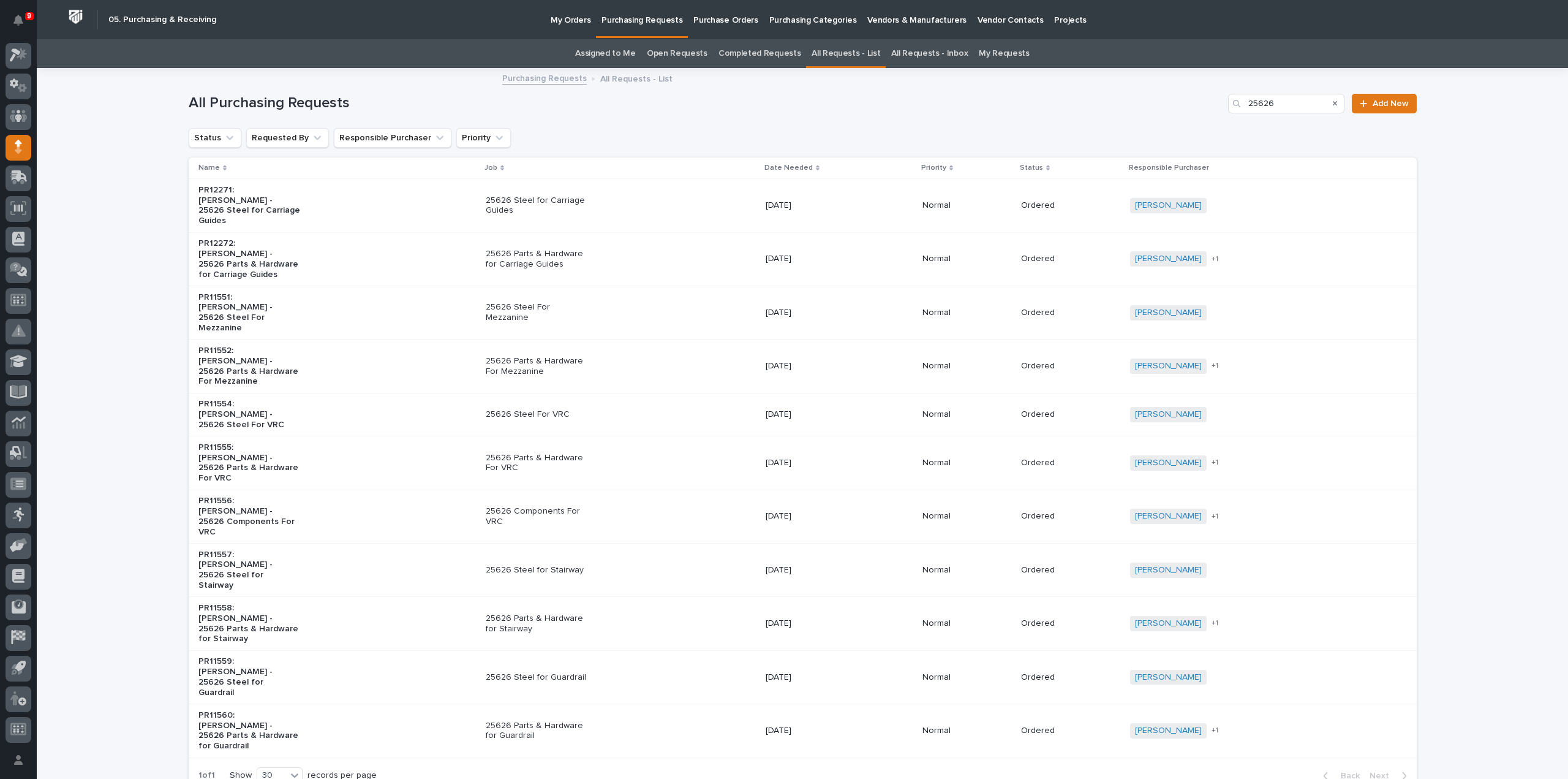
click at [549, 453] on p "25626 Parts & Hardware For VRC" at bounding box center [536, 462] width 103 height 21
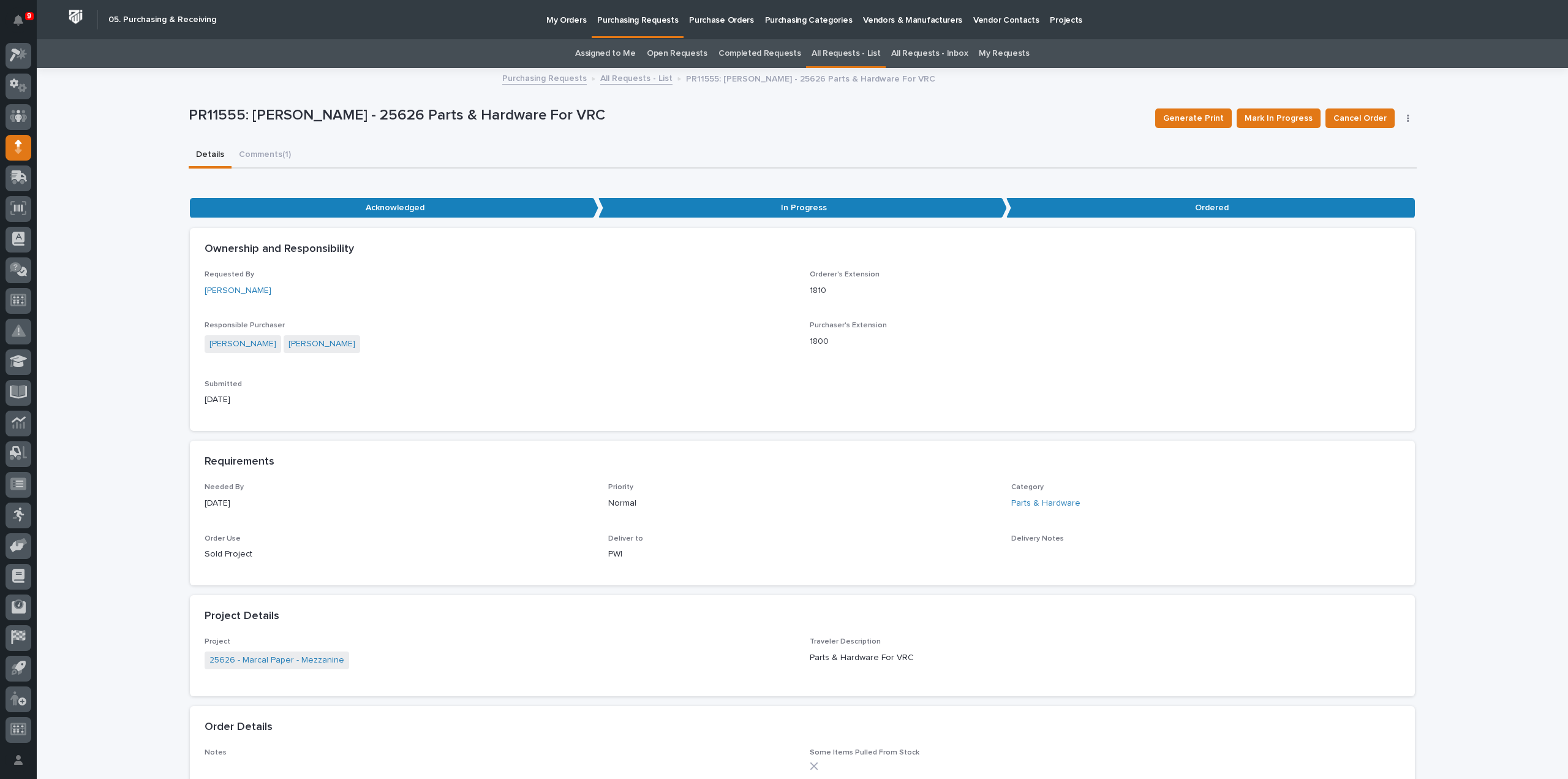
scroll to position [368, 0]
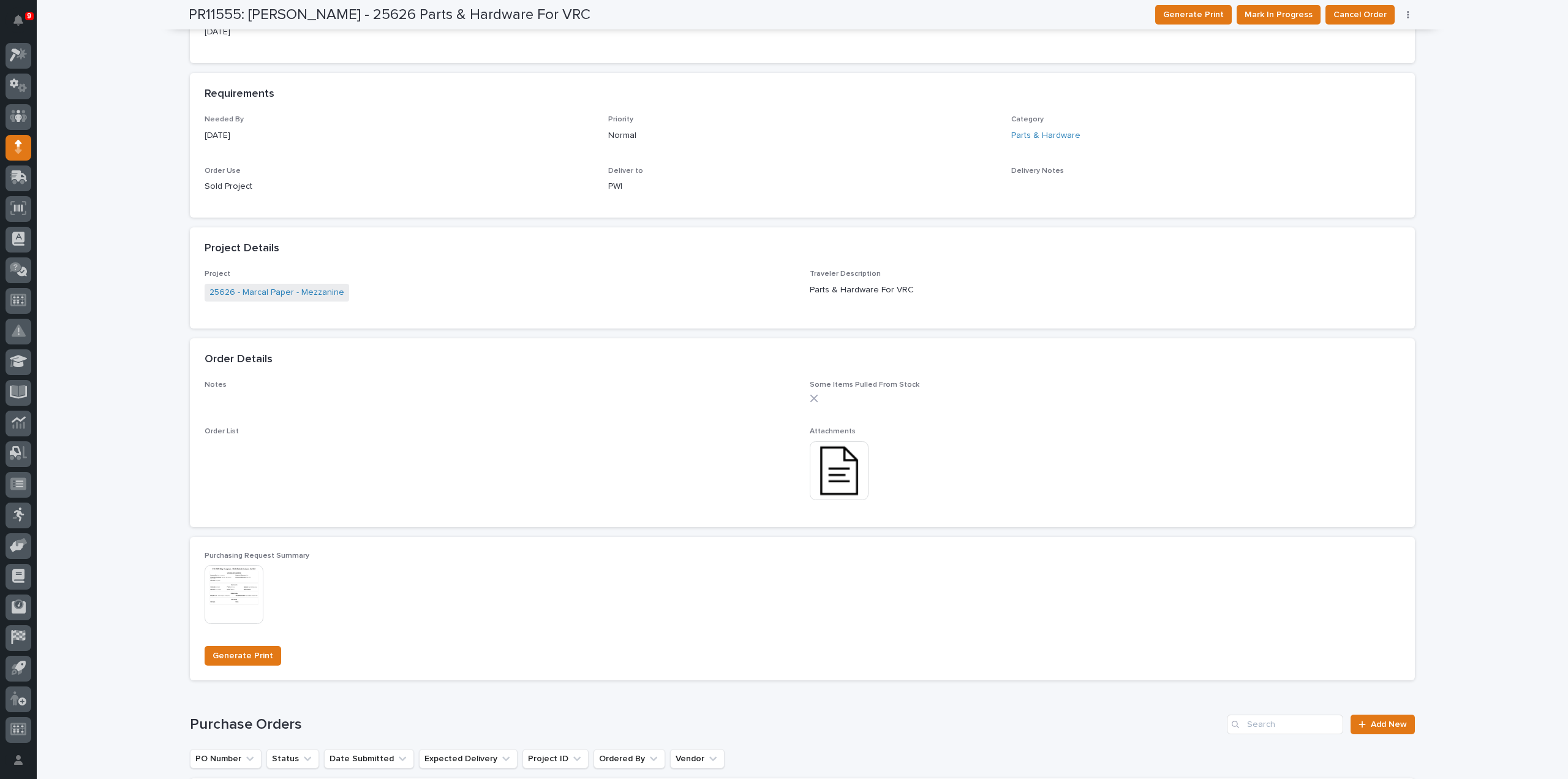
click at [851, 472] on img at bounding box center [839, 470] width 59 height 59
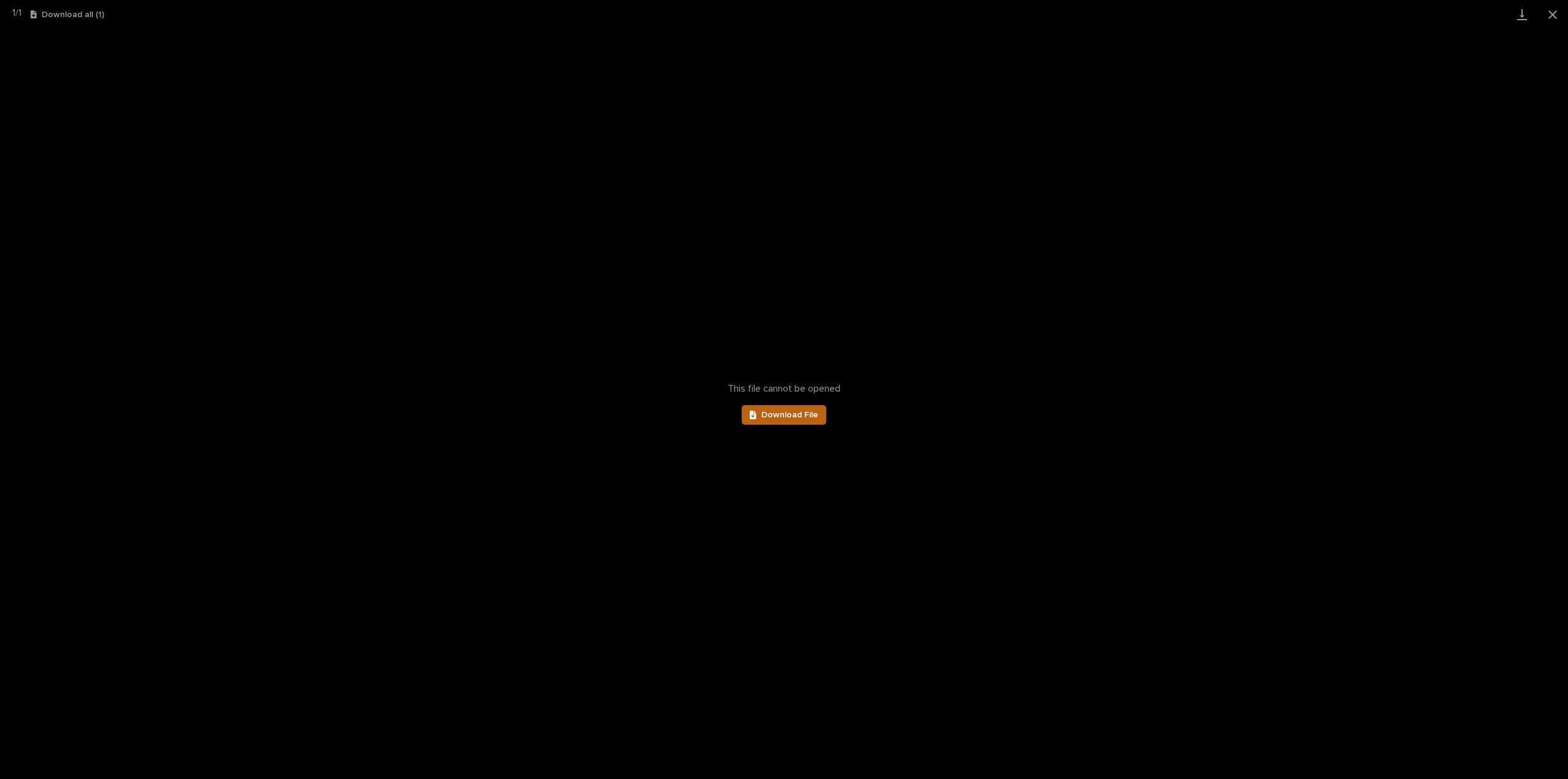
click at [795, 407] on link "Download File" at bounding box center [784, 414] width 85 height 20
drag, startPoint x: 1549, startPoint y: 11, endPoint x: 1445, endPoint y: 19, distance: 104.3
click at [1549, 11] on button "Close gallery" at bounding box center [1551, 14] width 30 height 28
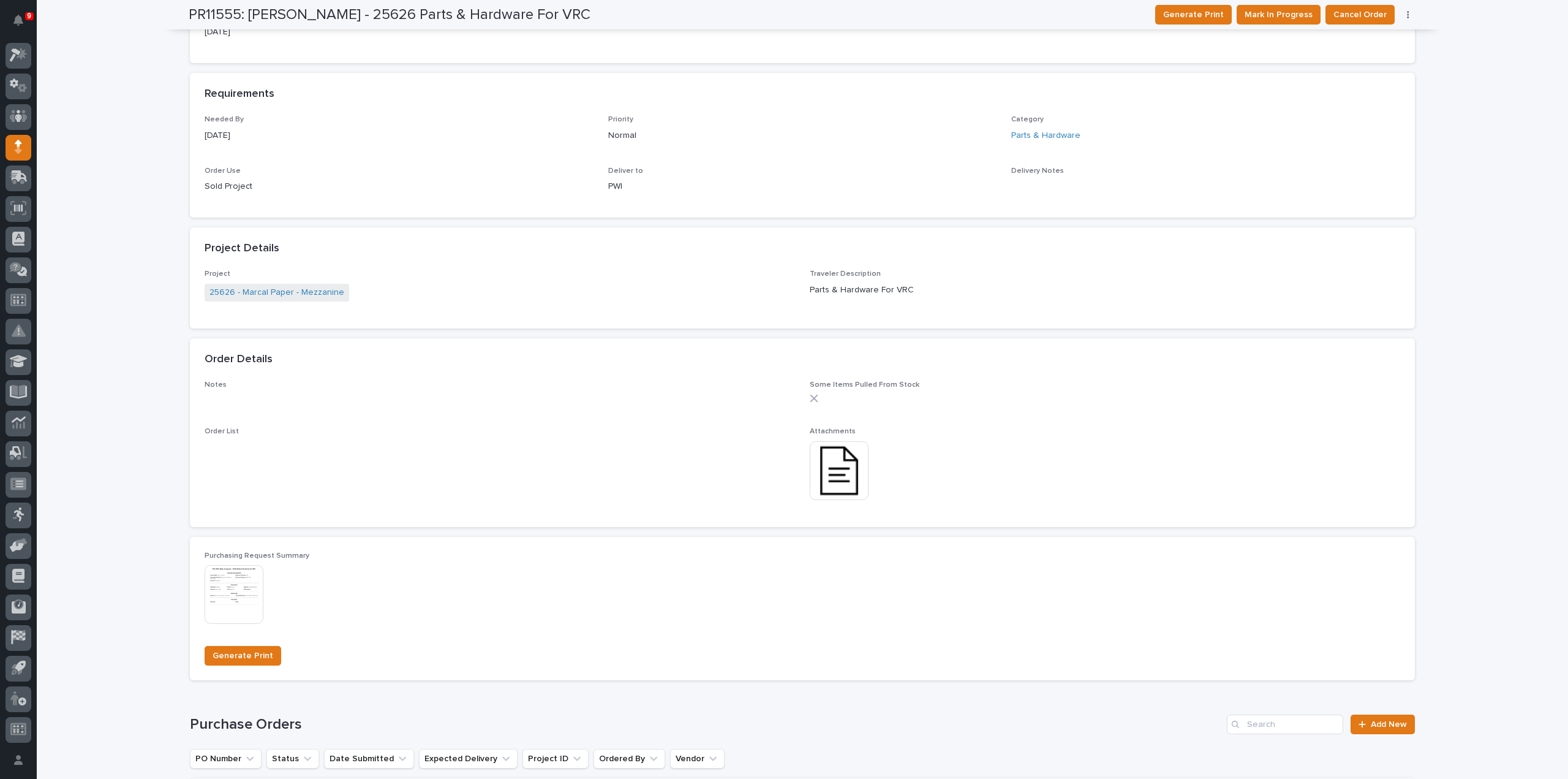
scroll to position [0, 0]
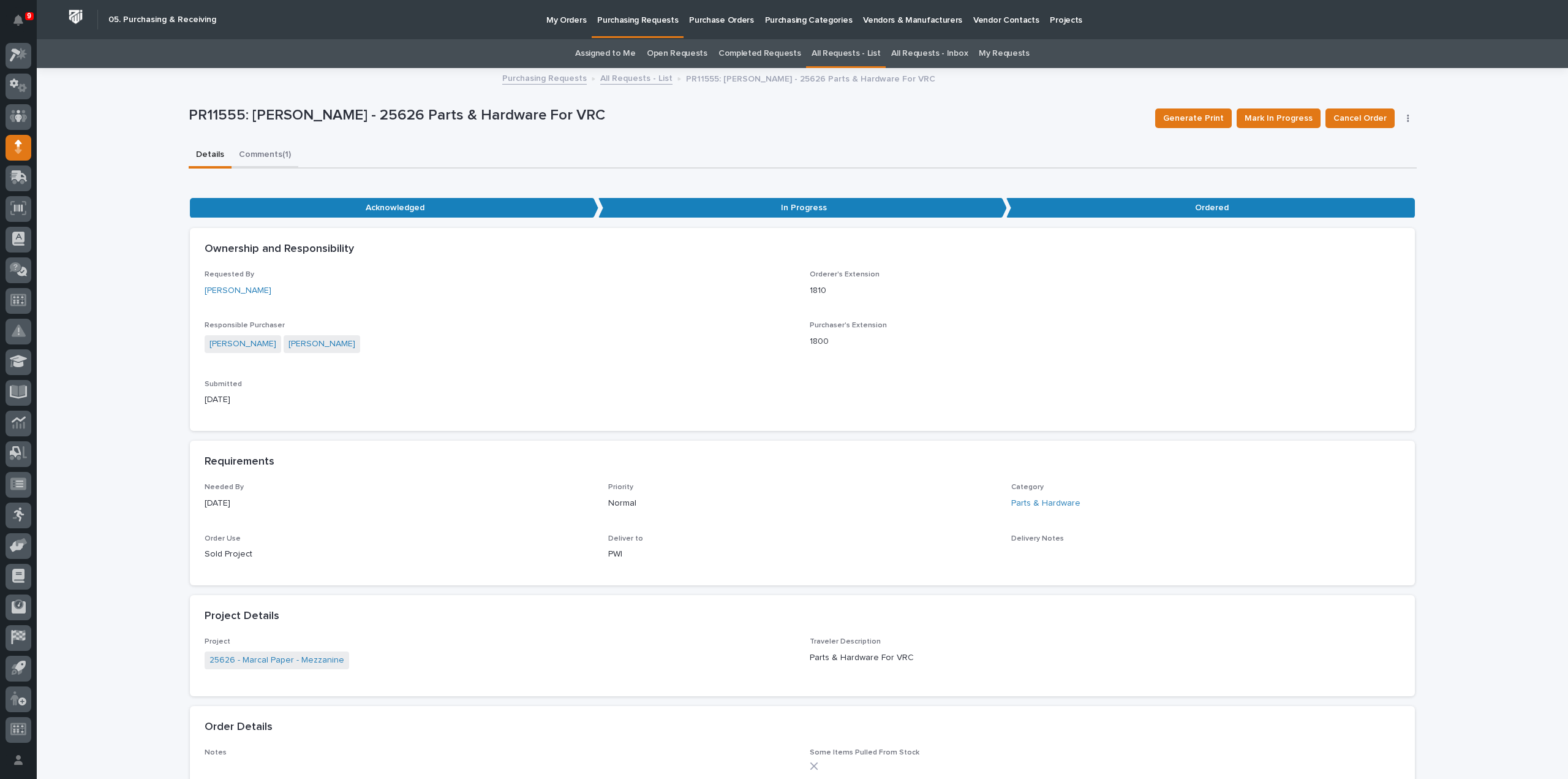
click at [270, 157] on button "Comments (1)" at bounding box center [265, 155] width 66 height 25
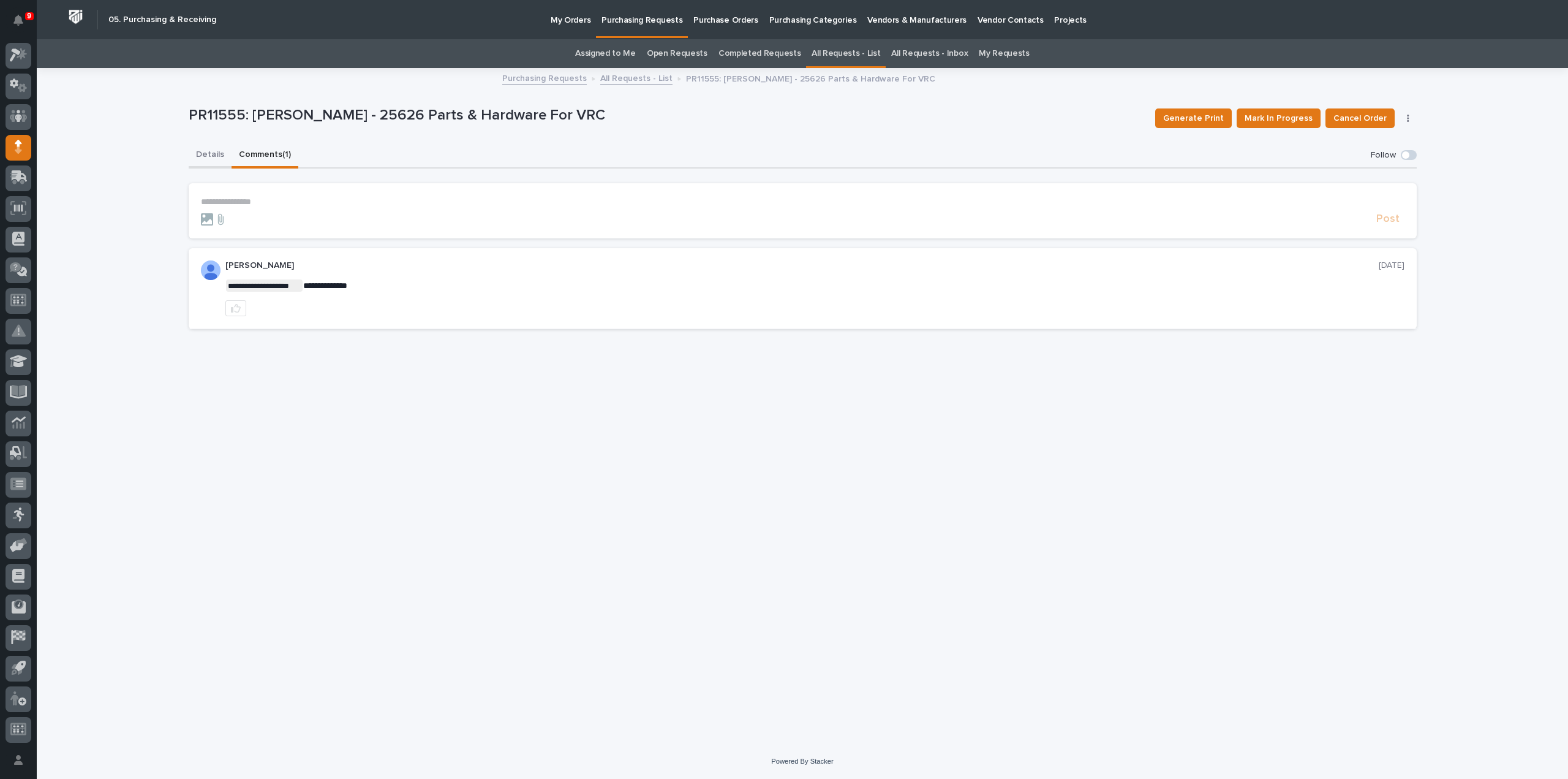
click at [213, 153] on button "Details" at bounding box center [210, 155] width 43 height 25
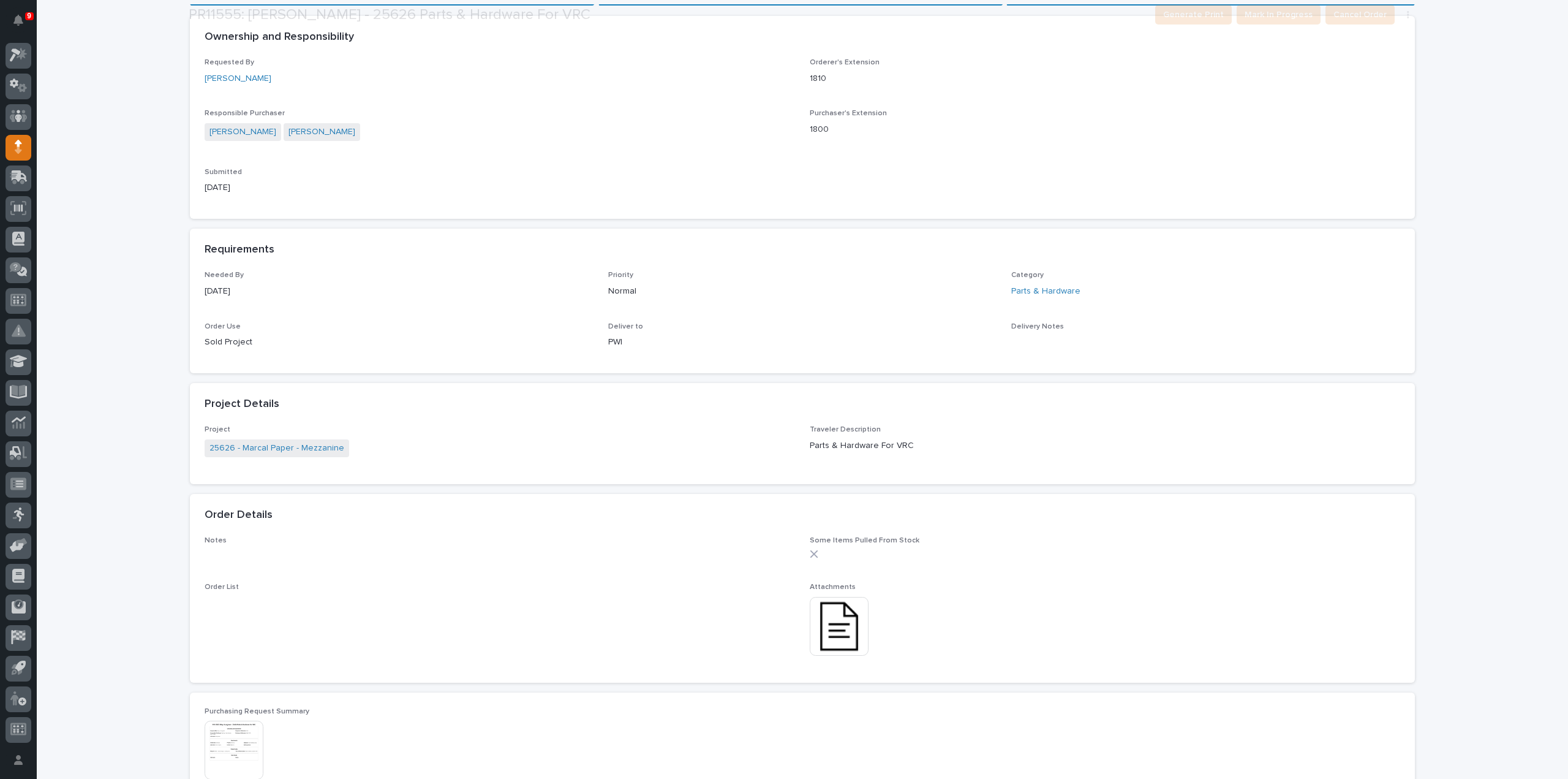
scroll to position [613, 0]
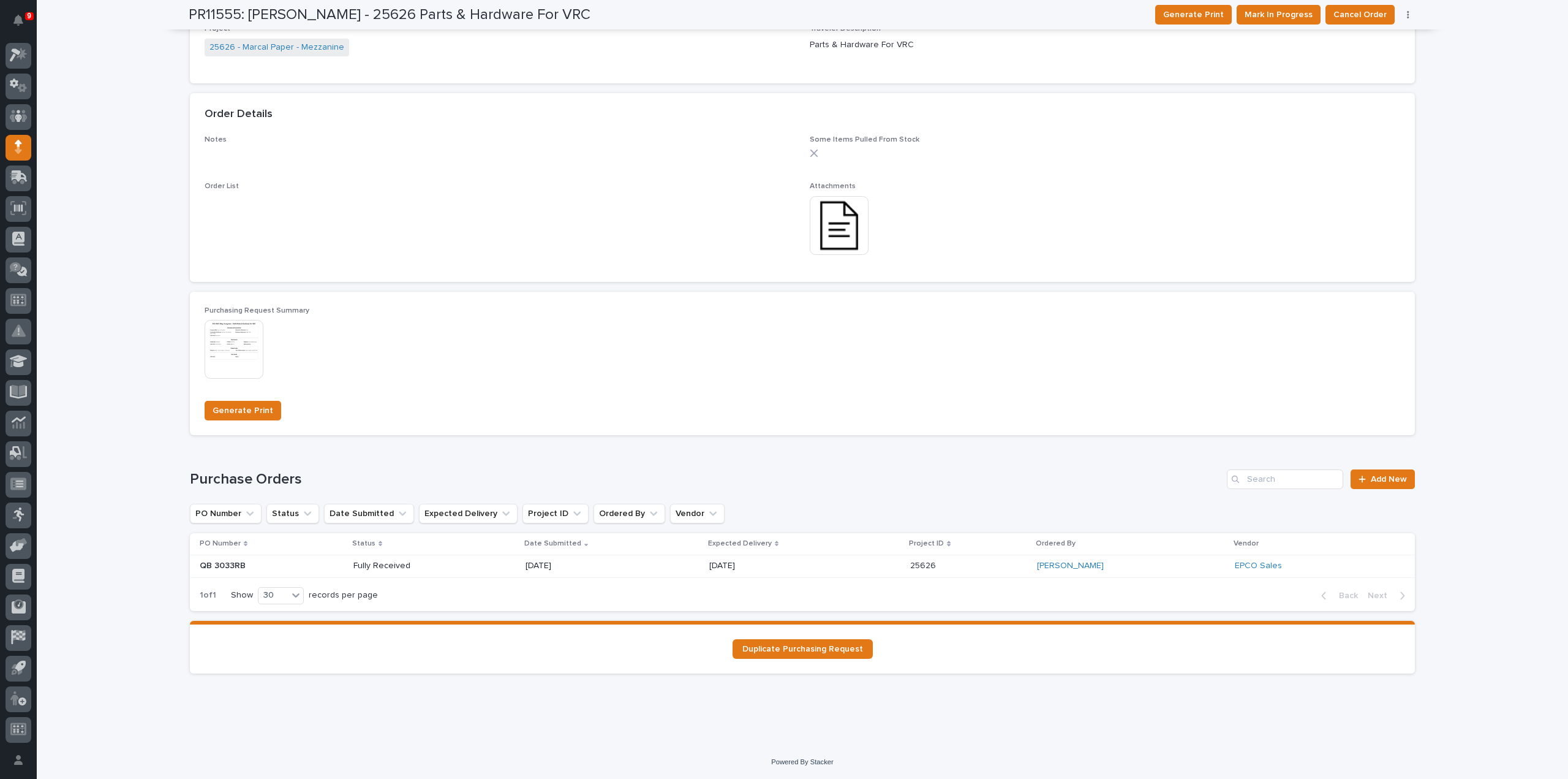
click at [400, 570] on p "Fully Received" at bounding box center [398, 566] width 88 height 11
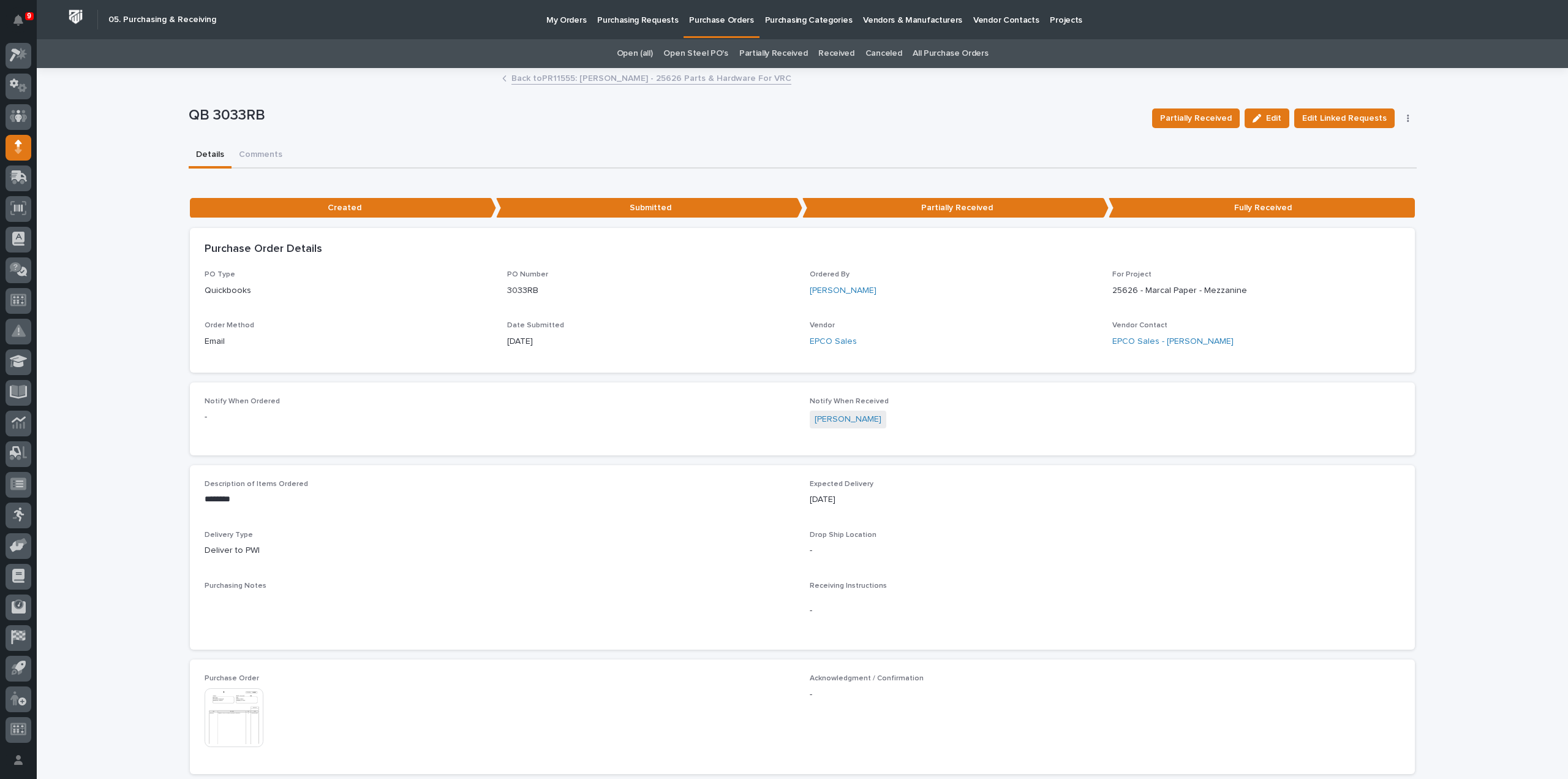
scroll to position [490, 0]
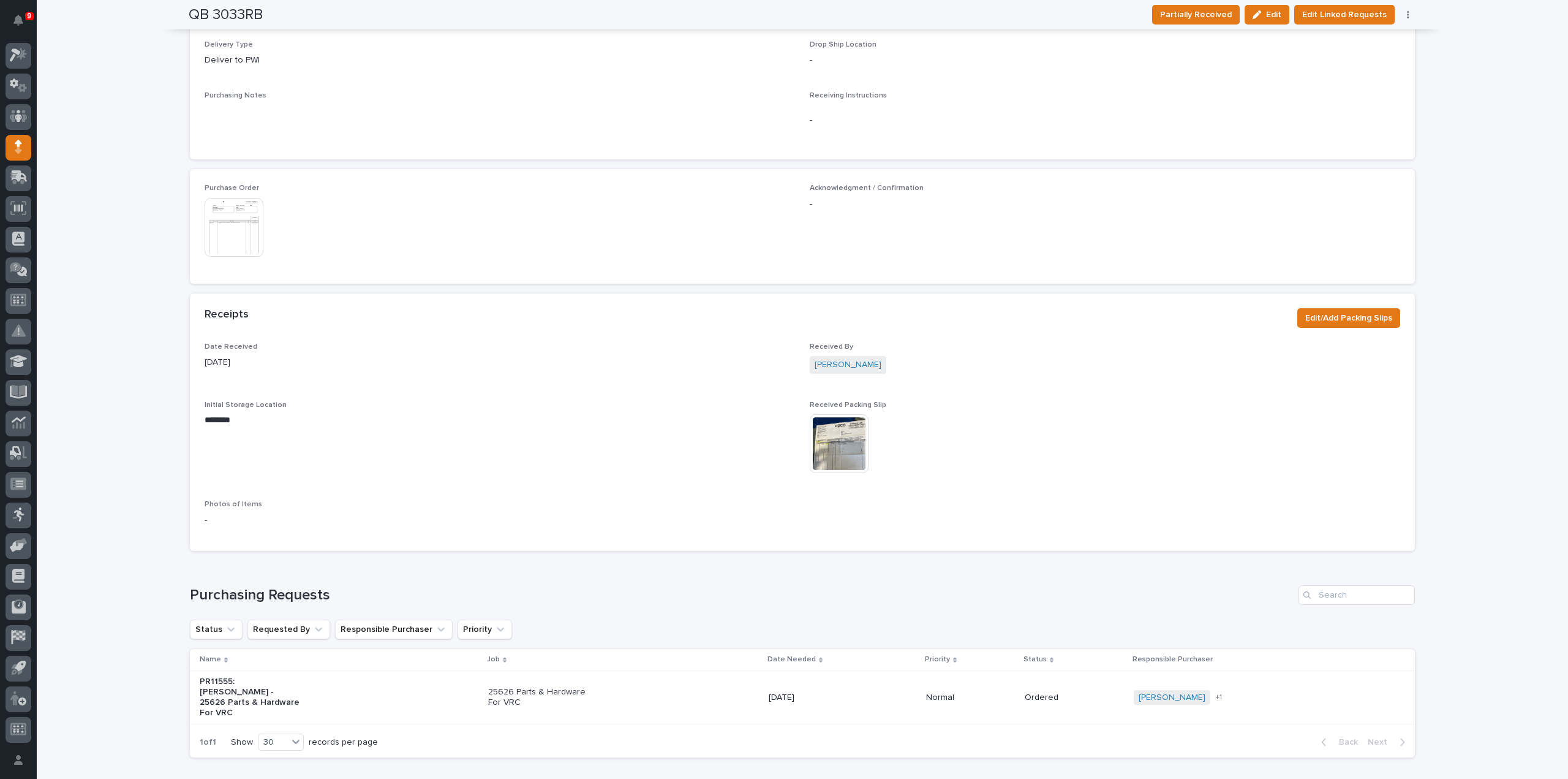
click at [823, 444] on img at bounding box center [839, 444] width 59 height 59
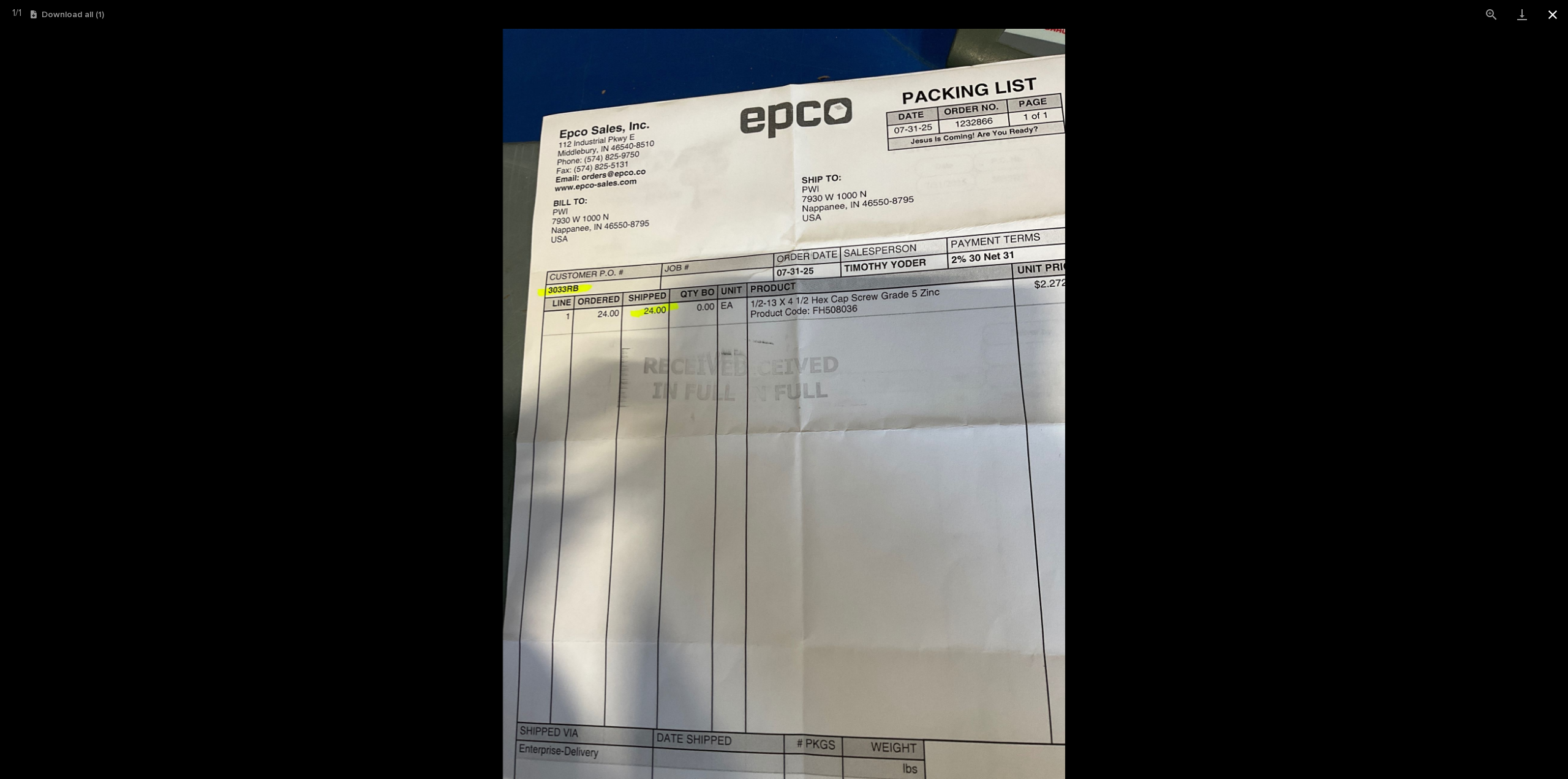
click at [1548, 14] on button "Close gallery" at bounding box center [1551, 14] width 30 height 28
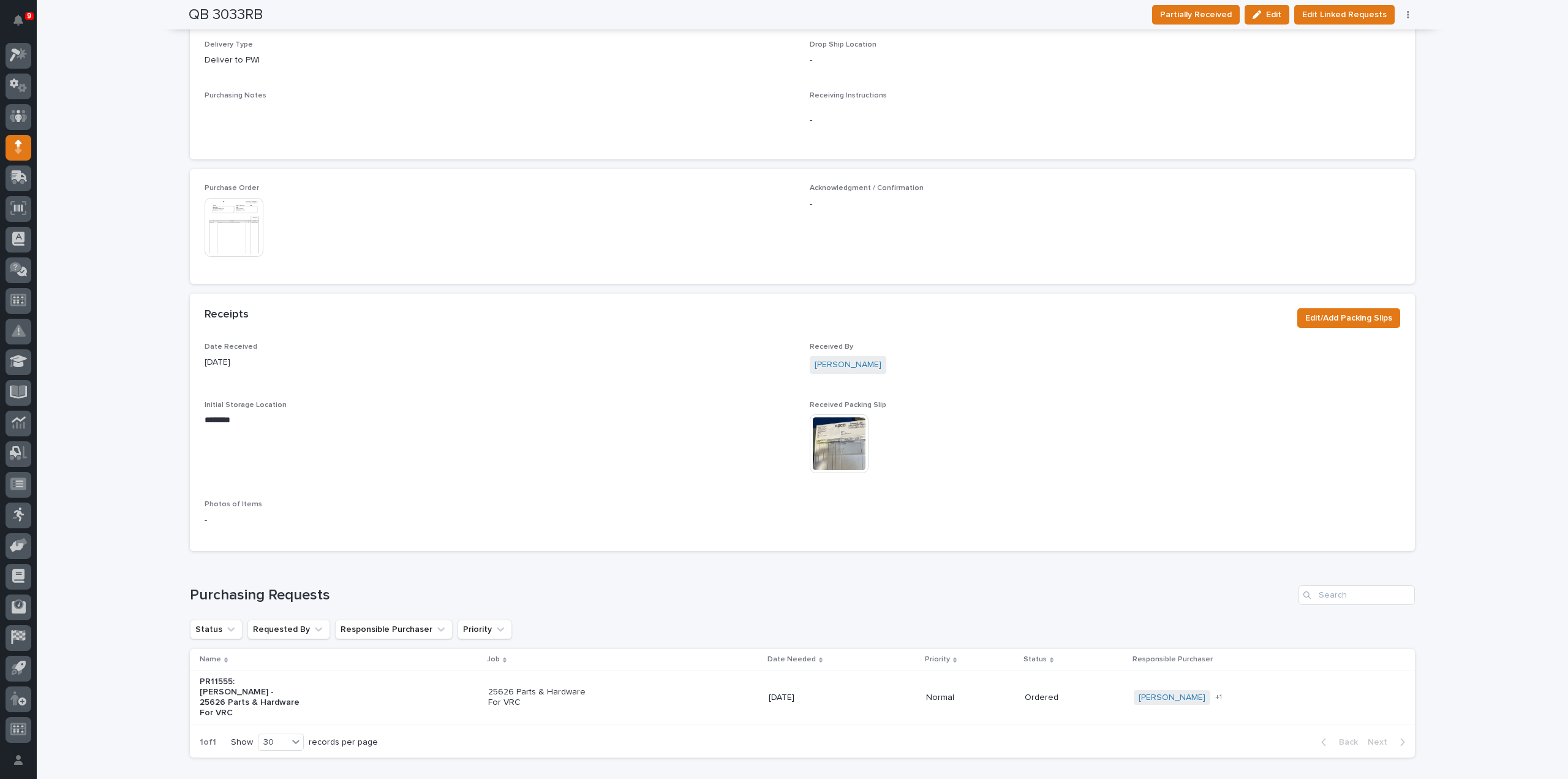
click at [1299, 349] on p "Received By" at bounding box center [1105, 346] width 590 height 9
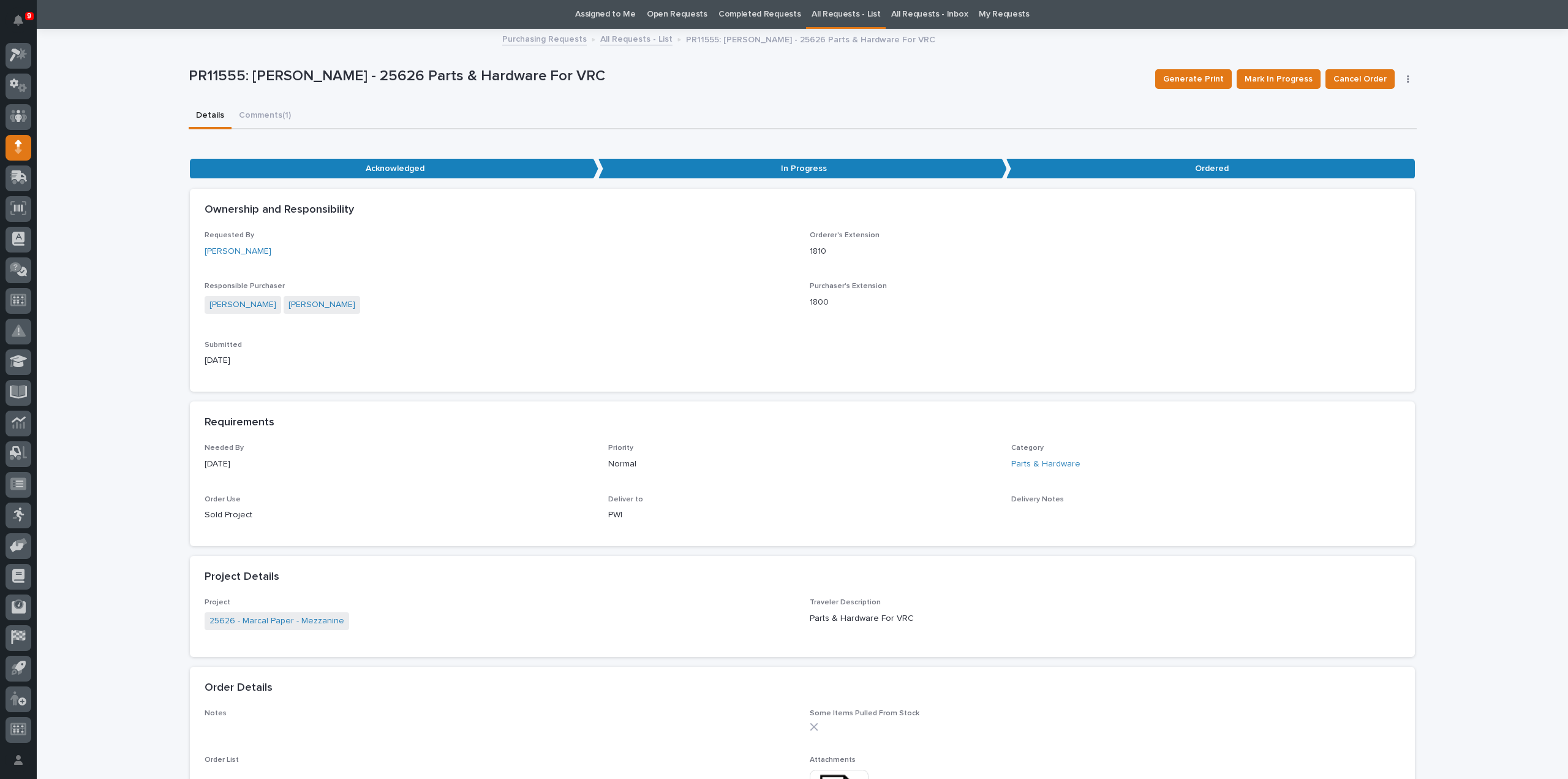
scroll to position [613, 0]
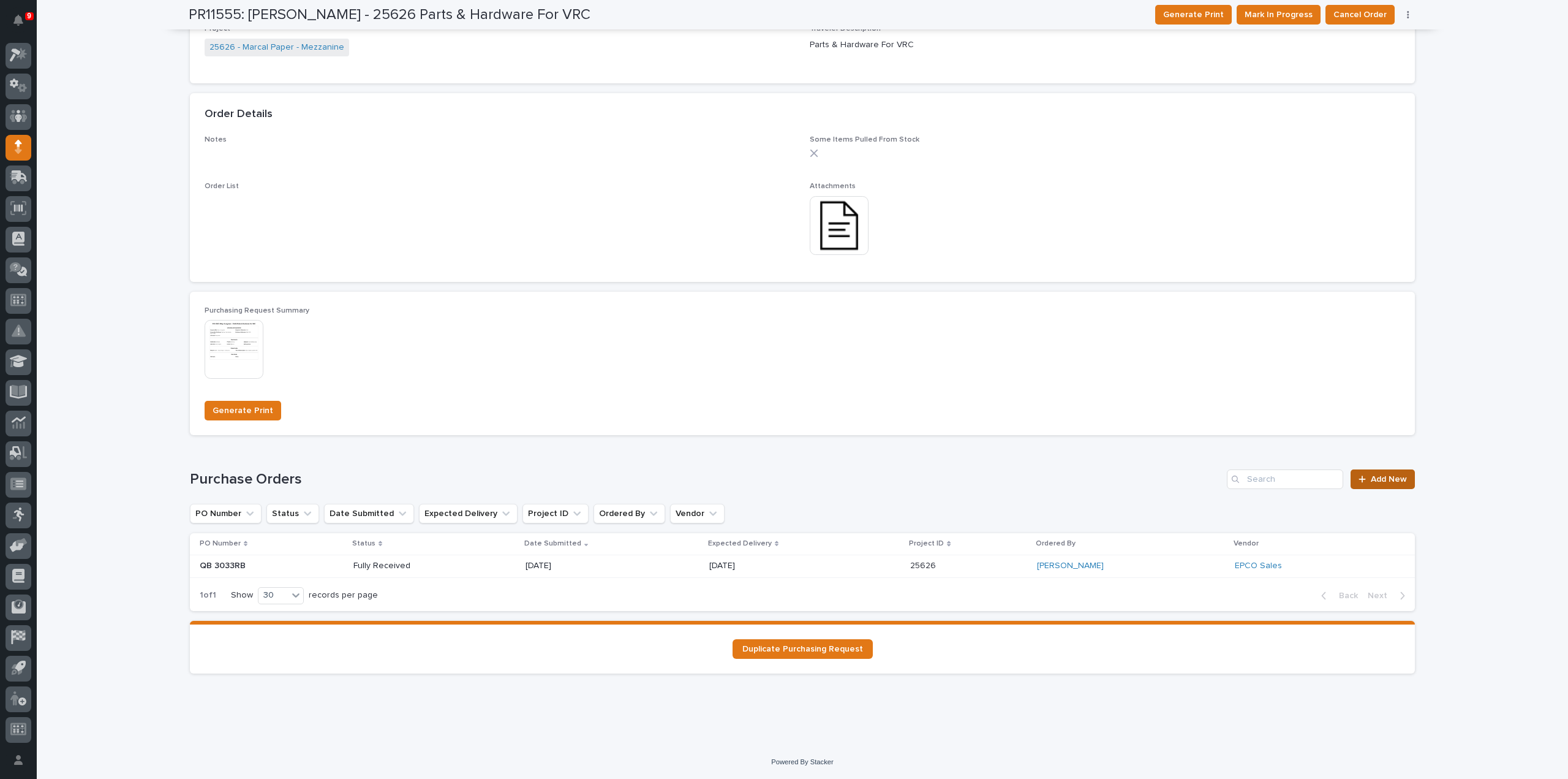
click at [1363, 484] on link "Add New" at bounding box center [1382, 479] width 64 height 20
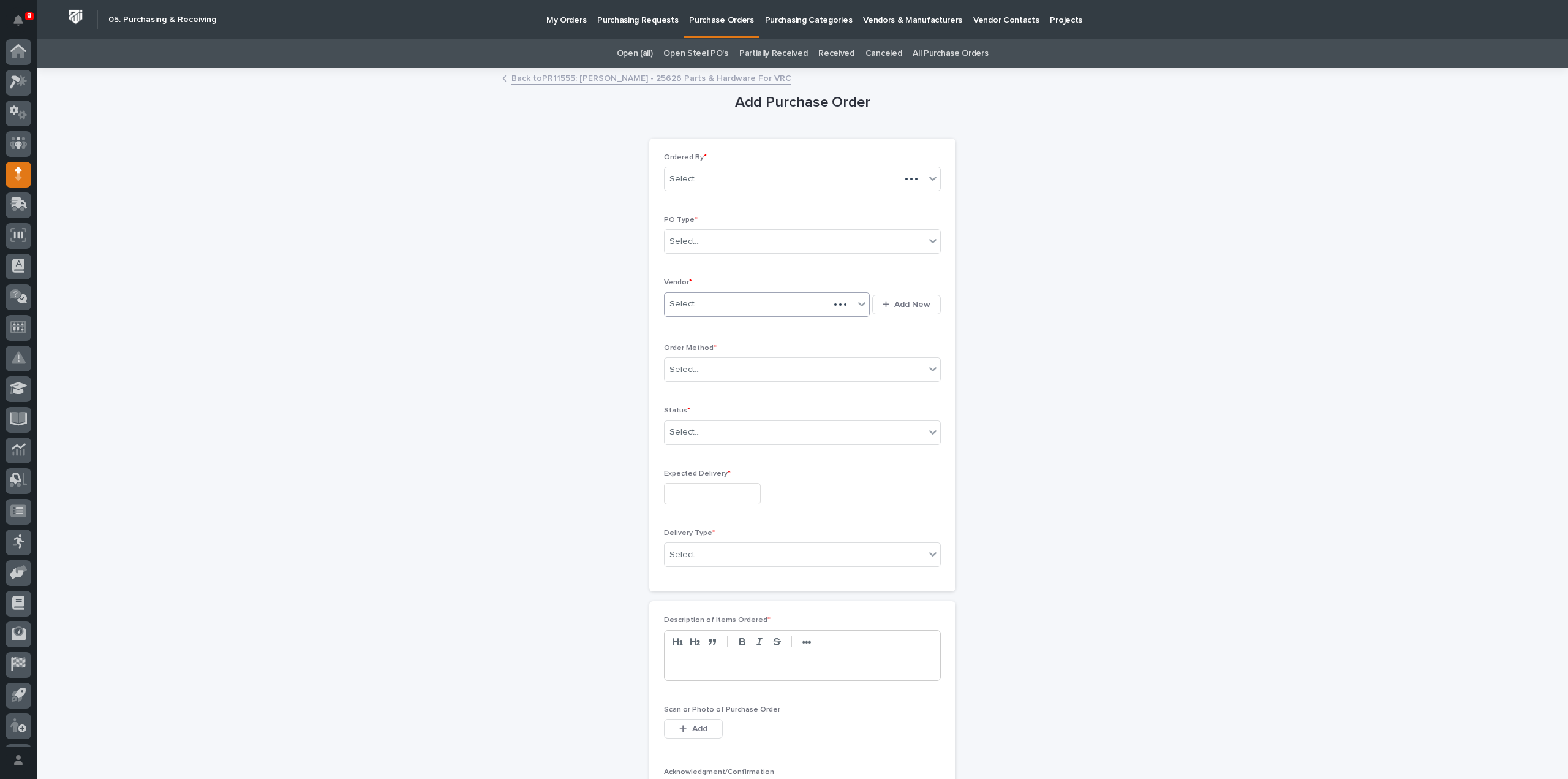
scroll to position [27, 0]
click at [692, 245] on div "Select..." at bounding box center [684, 241] width 30 height 13
click at [685, 288] on div "Paper" at bounding box center [797, 285] width 275 height 22
click at [685, 302] on div "Select..." at bounding box center [684, 304] width 30 height 13
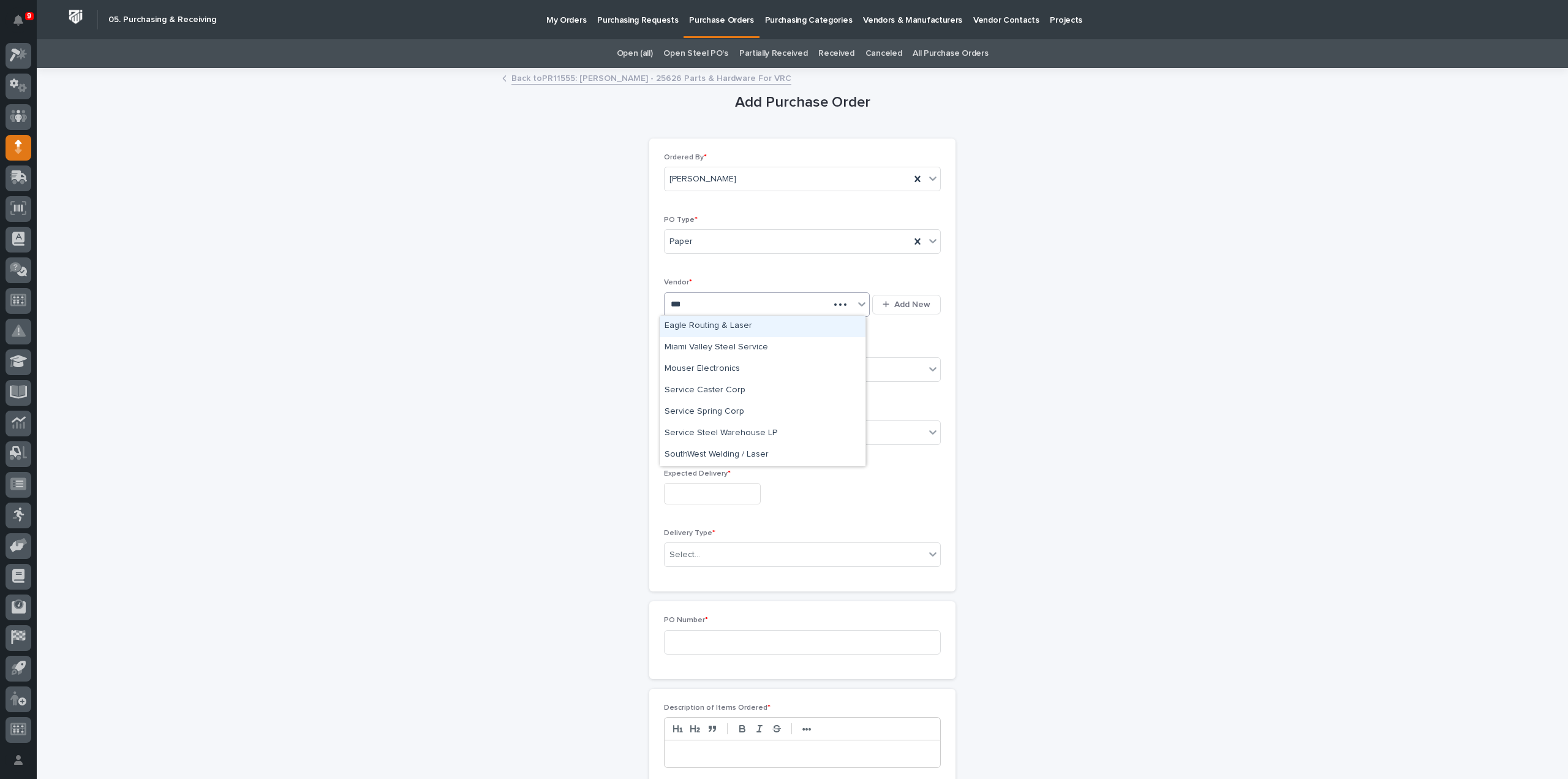
type input "****"
click at [695, 367] on div "Service Spring Corp" at bounding box center [762, 369] width 206 height 22
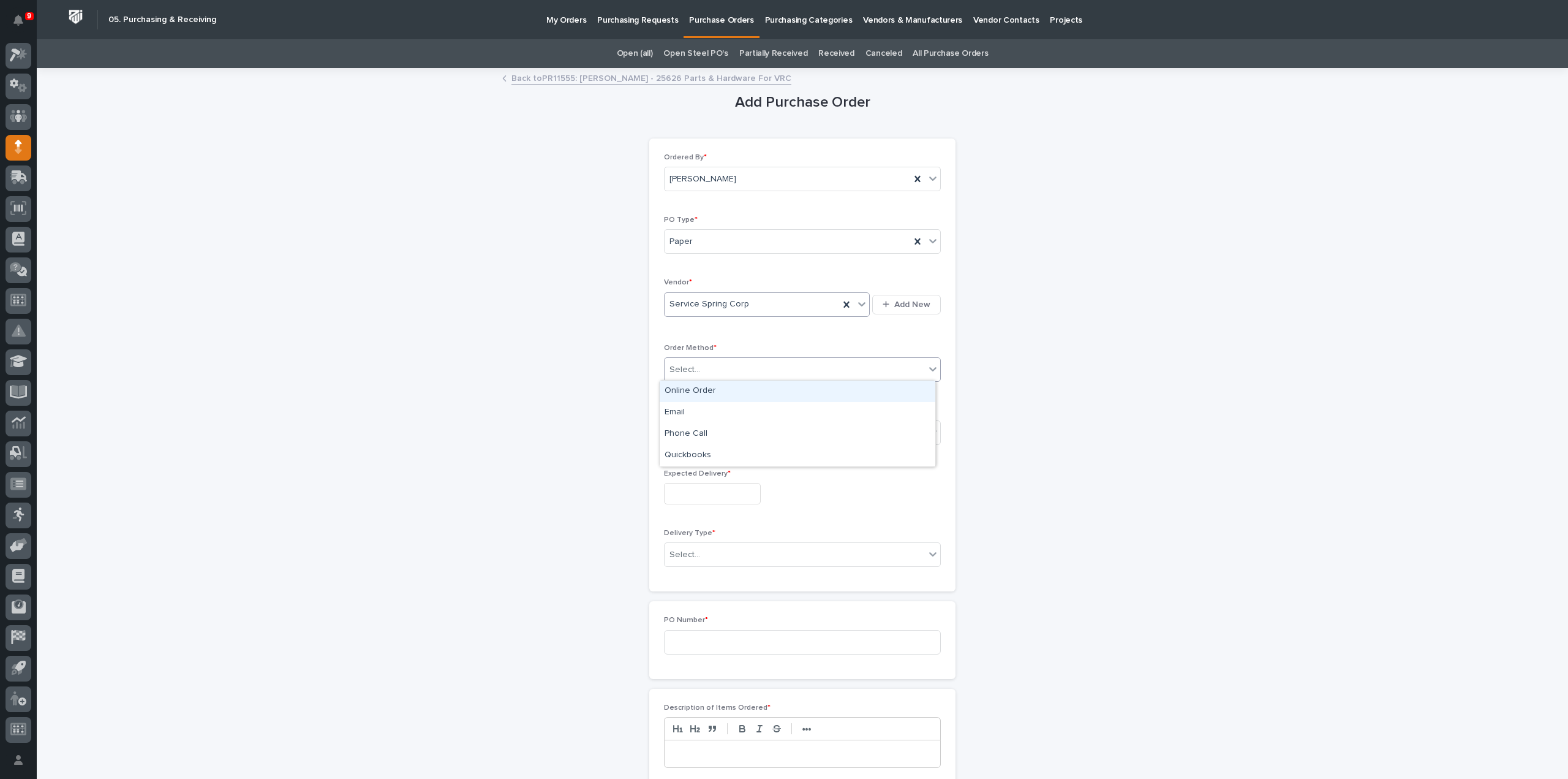
click at [699, 373] on div "Select..." at bounding box center [794, 369] width 260 height 21
click at [705, 394] on div "Online Order" at bounding box center [797, 391] width 275 height 22
click at [703, 430] on div "Select..." at bounding box center [794, 432] width 260 height 21
drag, startPoint x: 701, startPoint y: 471, endPoint x: 705, endPoint y: 478, distance: 8.1
click at [701, 472] on div "Submitted" at bounding box center [797, 475] width 275 height 22
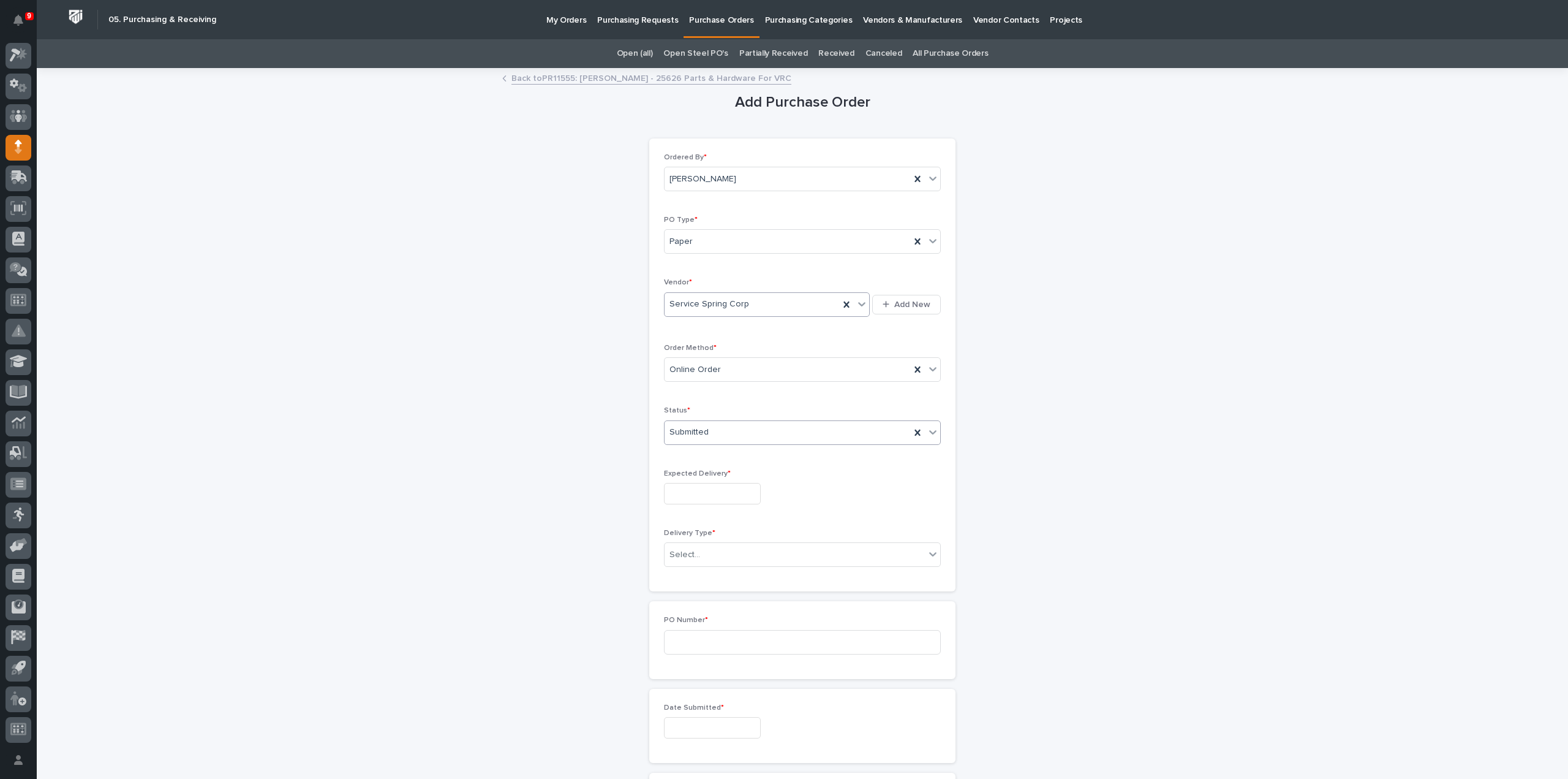
click at [708, 494] on input "text" at bounding box center [711, 494] width 97 height 22
click at [728, 414] on div "25" at bounding box center [724, 411] width 17 height 17
type input "**********"
click at [701, 548] on div "Select..." at bounding box center [794, 554] width 260 height 21
click at [703, 572] on div "Deliver to PWI" at bounding box center [797, 575] width 275 height 22
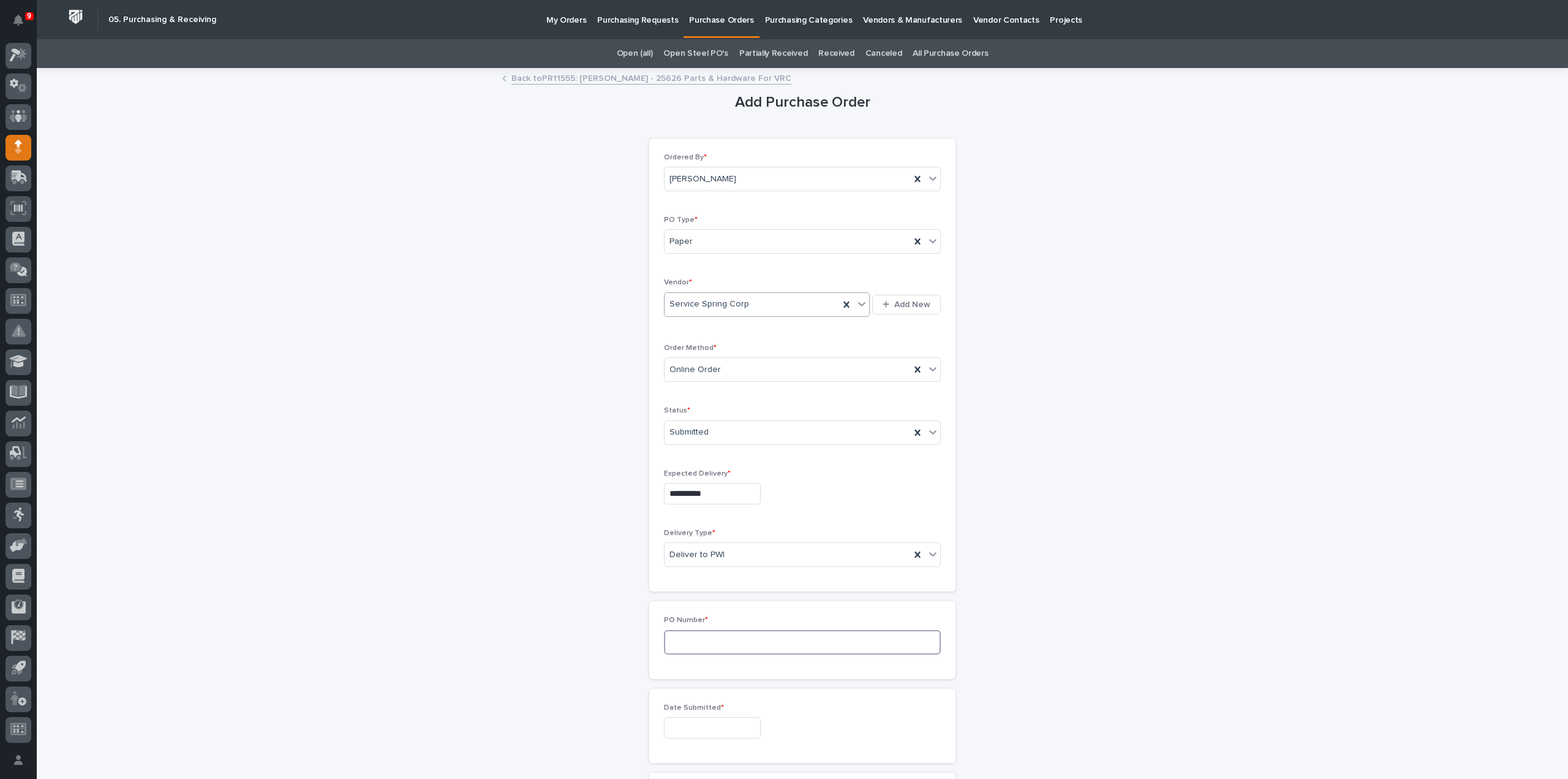
click at [691, 630] on input at bounding box center [801, 641] width 276 height 24
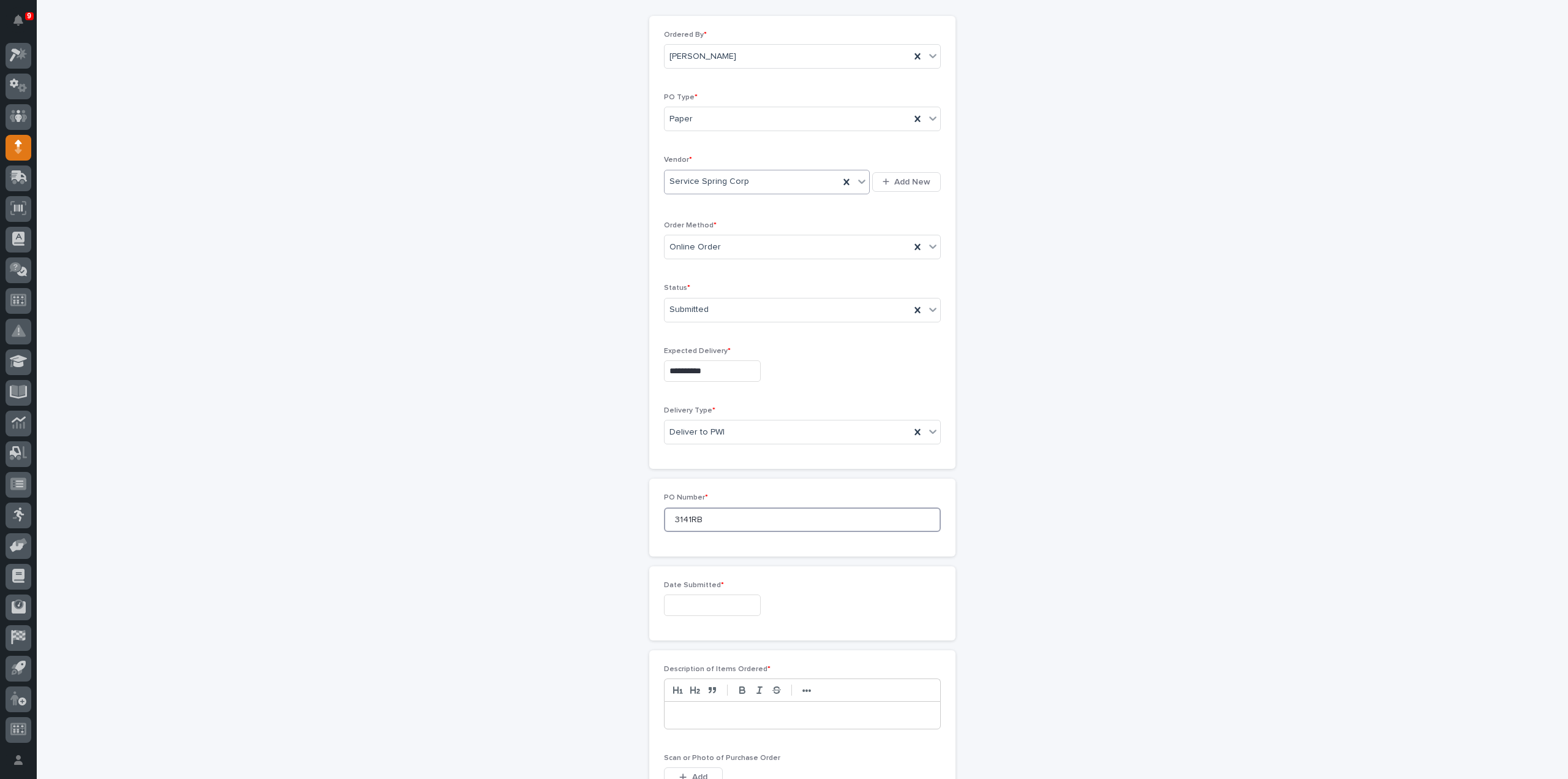
type input "3141RB"
click at [691, 602] on input "text" at bounding box center [711, 605] width 97 height 22
click at [662, 521] on div "22" at bounding box center [663, 521] width 17 height 17
type input "**********"
click at [686, 709] on p at bounding box center [802, 714] width 257 height 13
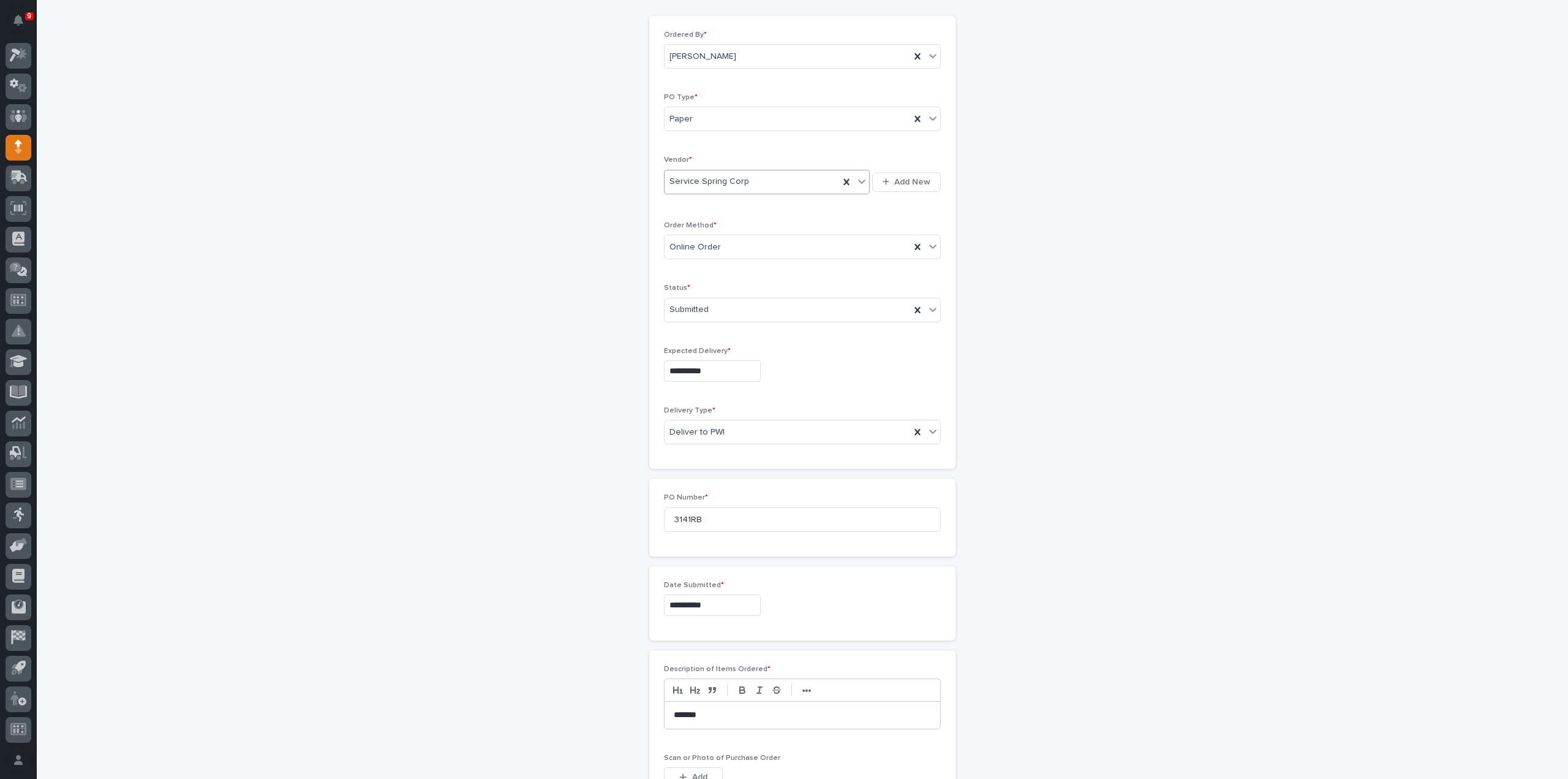
scroll to position [245, 0]
click at [699, 652] on span "Add" at bounding box center [699, 654] width 16 height 11
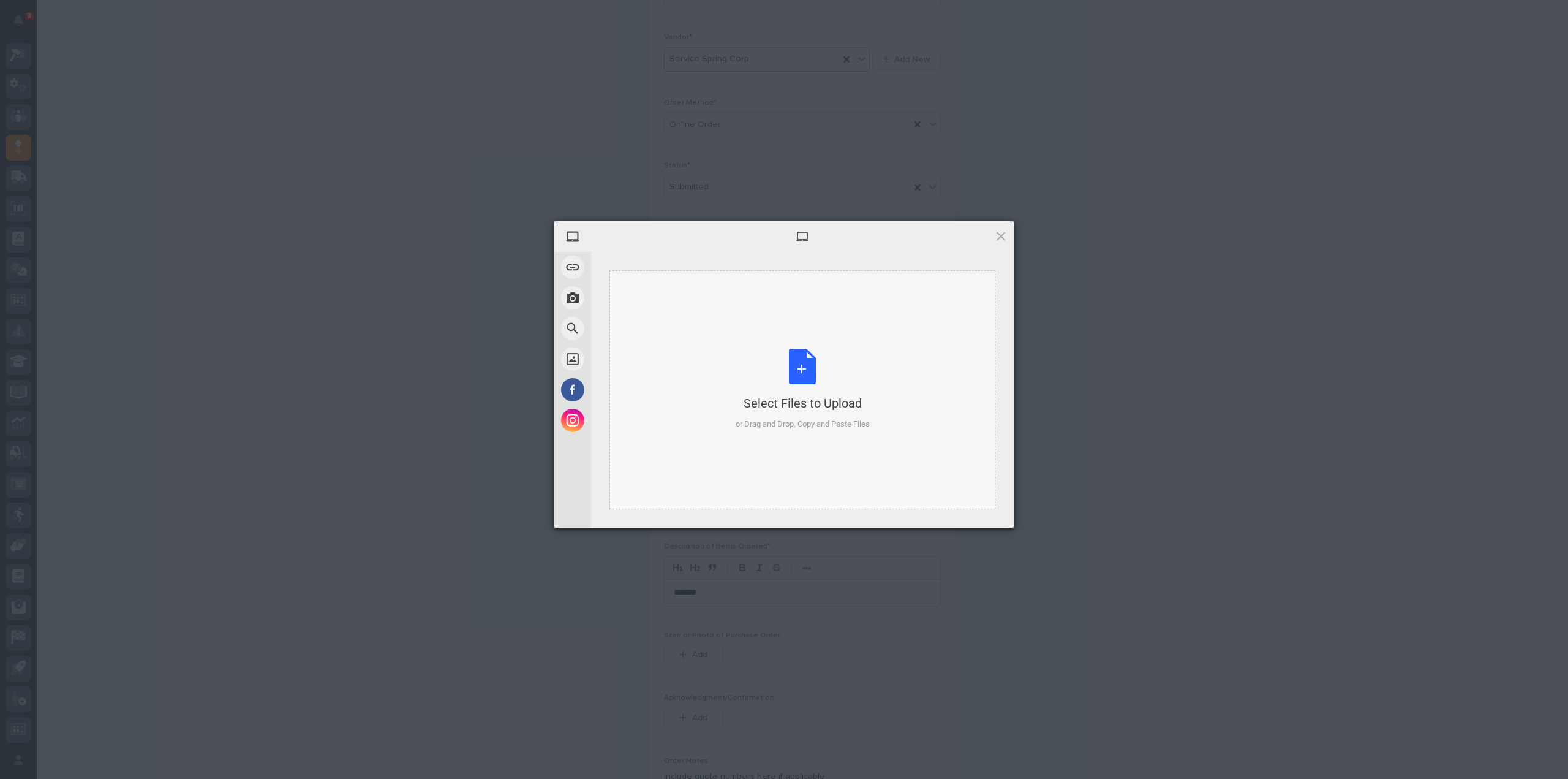
click at [802, 371] on div "Select Files to Upload or Drag and Drop, Copy and Paste Files" at bounding box center [802, 389] width 134 height 81
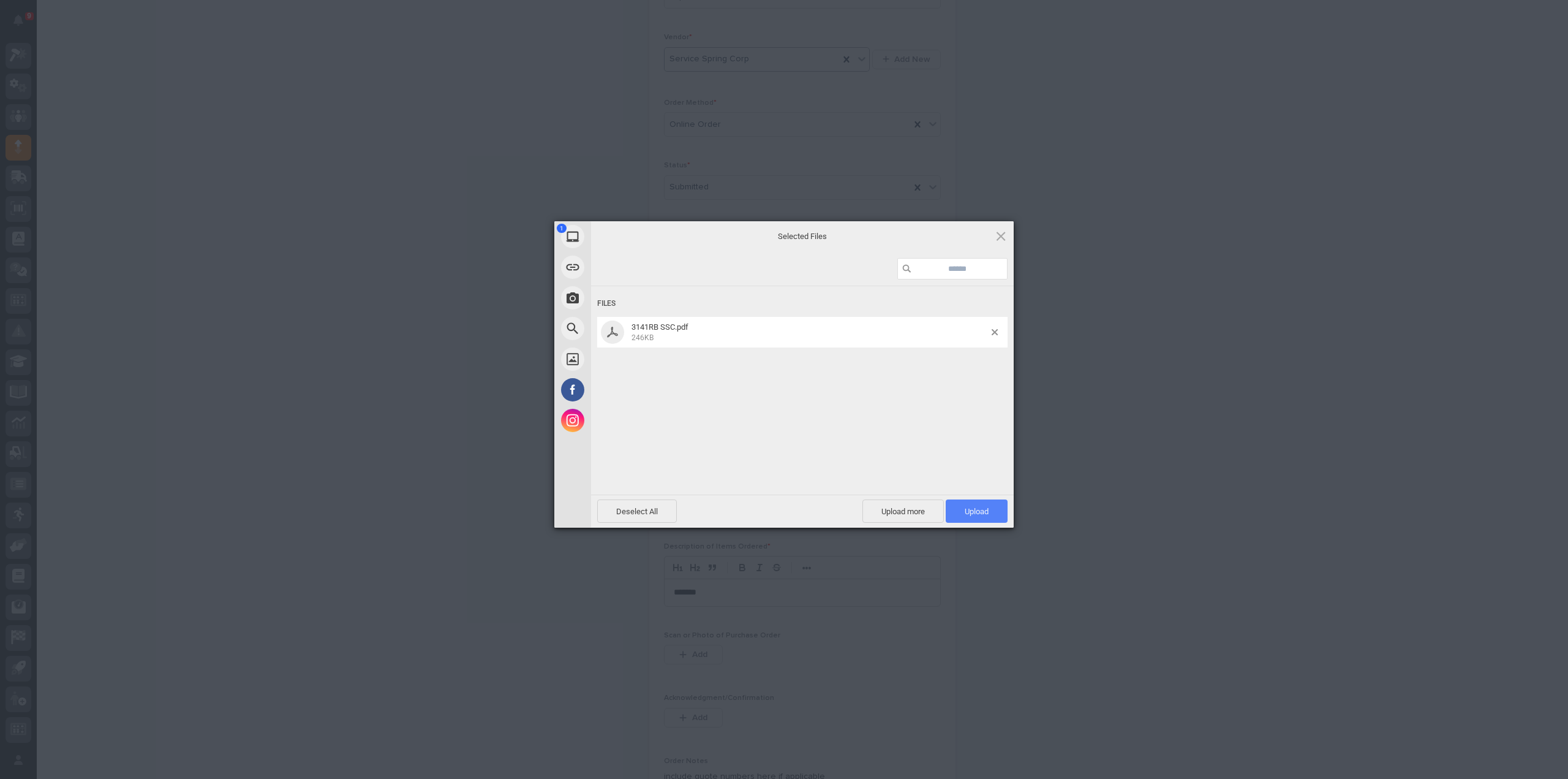
click at [979, 519] on span "Upload 1" at bounding box center [976, 511] width 62 height 23
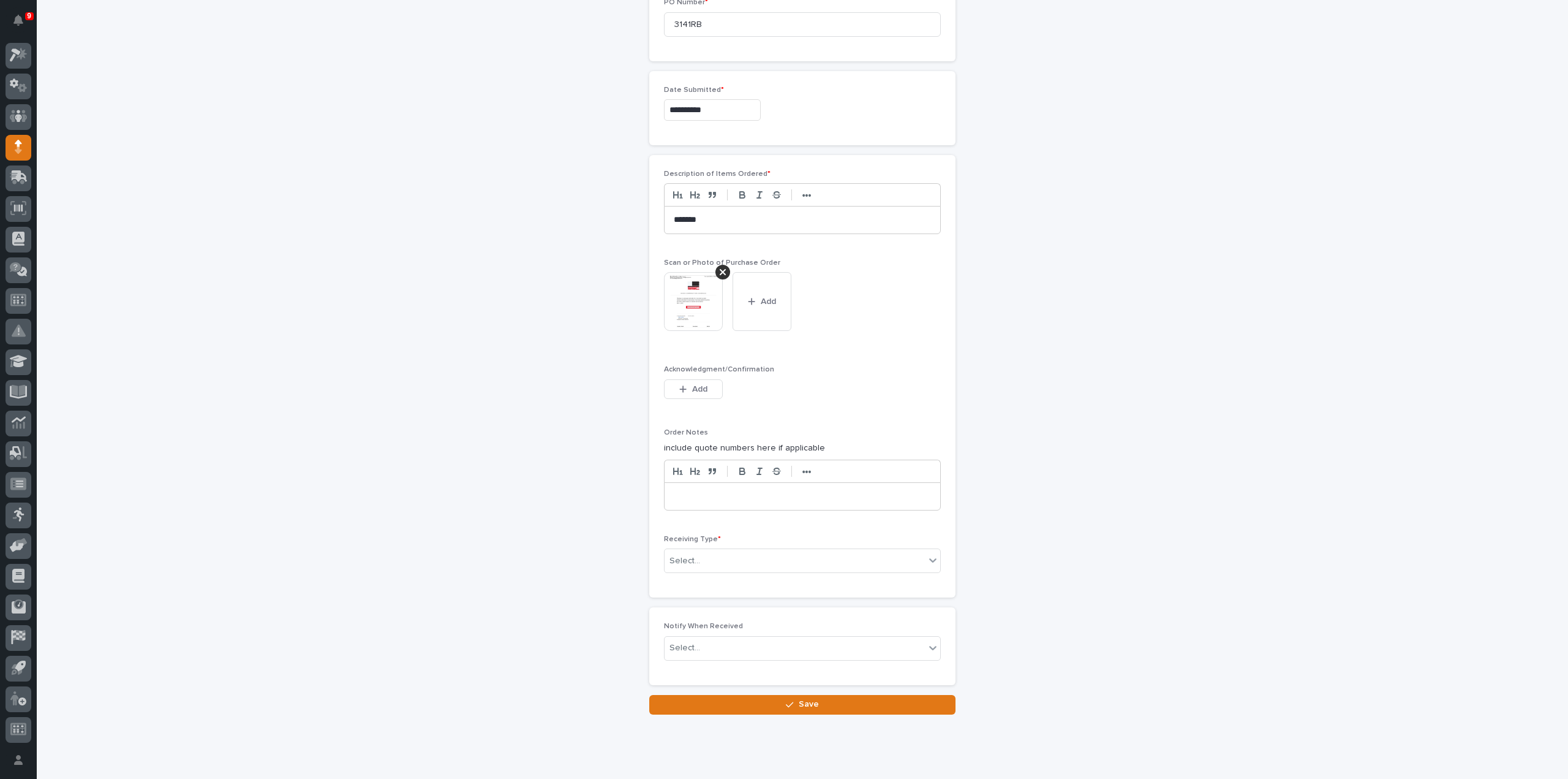
scroll to position [634, 0]
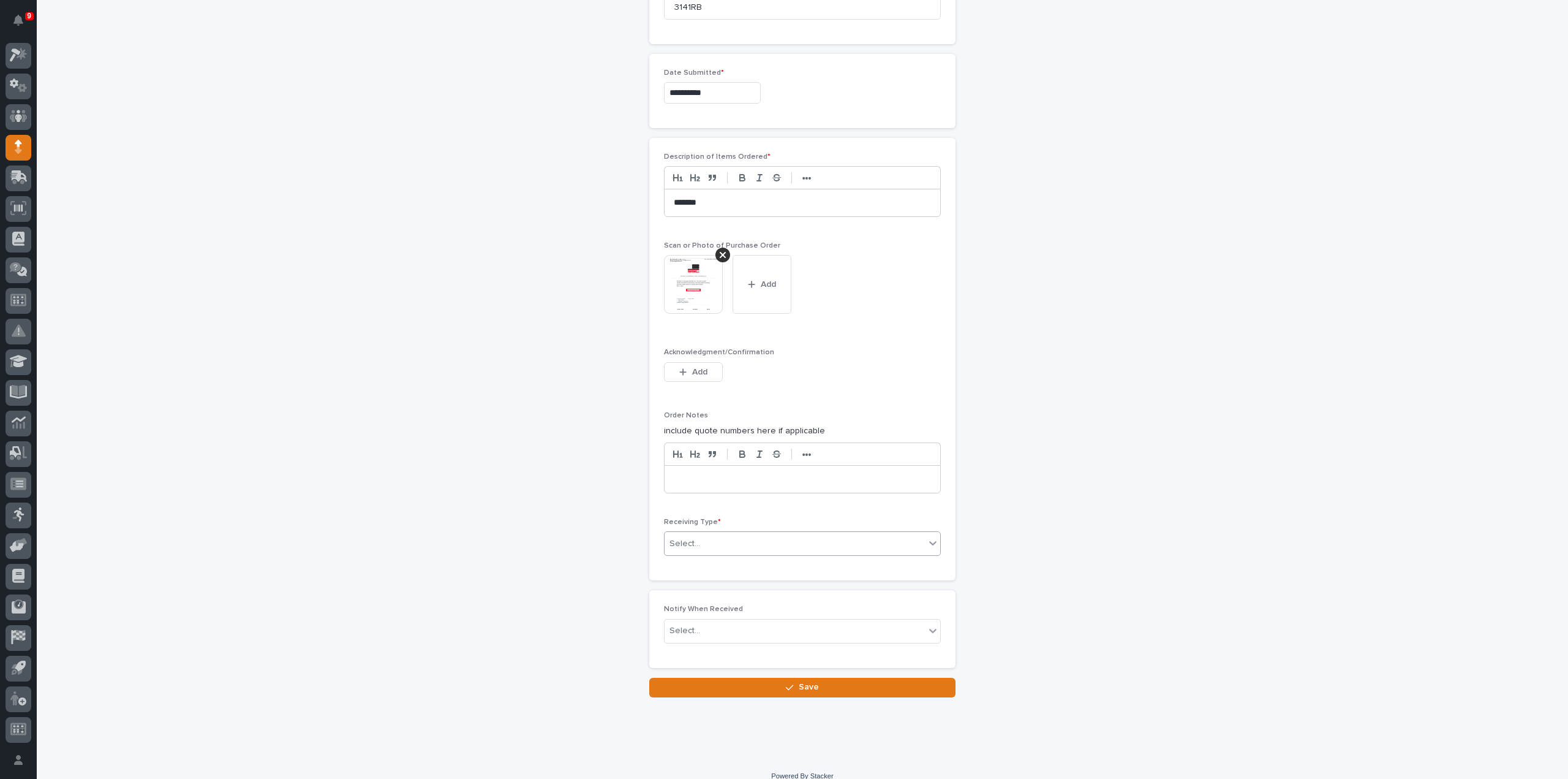
click at [710, 542] on div "Select..." at bounding box center [794, 543] width 260 height 21
click at [700, 625] on div "Deliver to" at bounding box center [797, 627] width 275 height 22
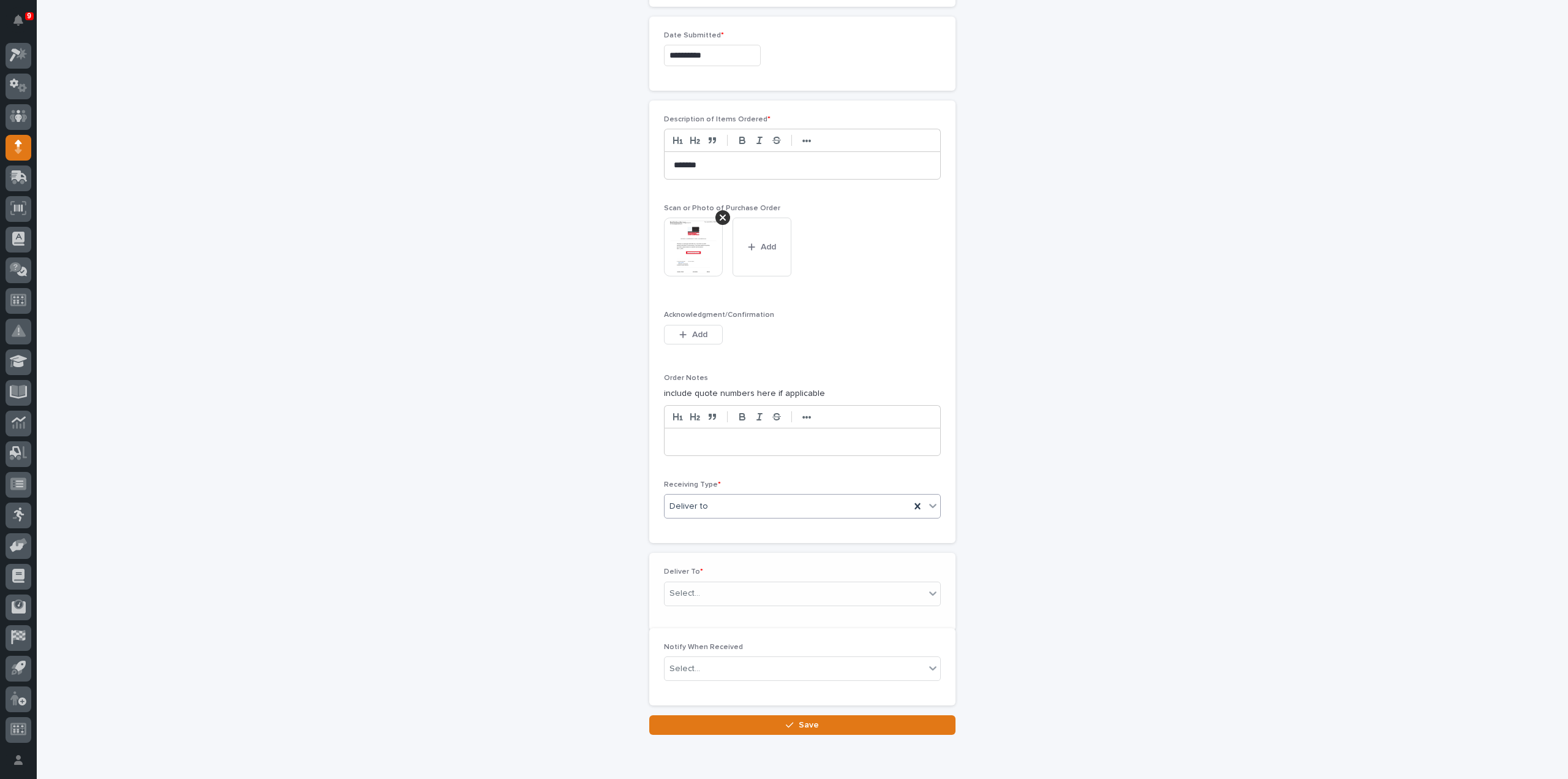
scroll to position [678, 0]
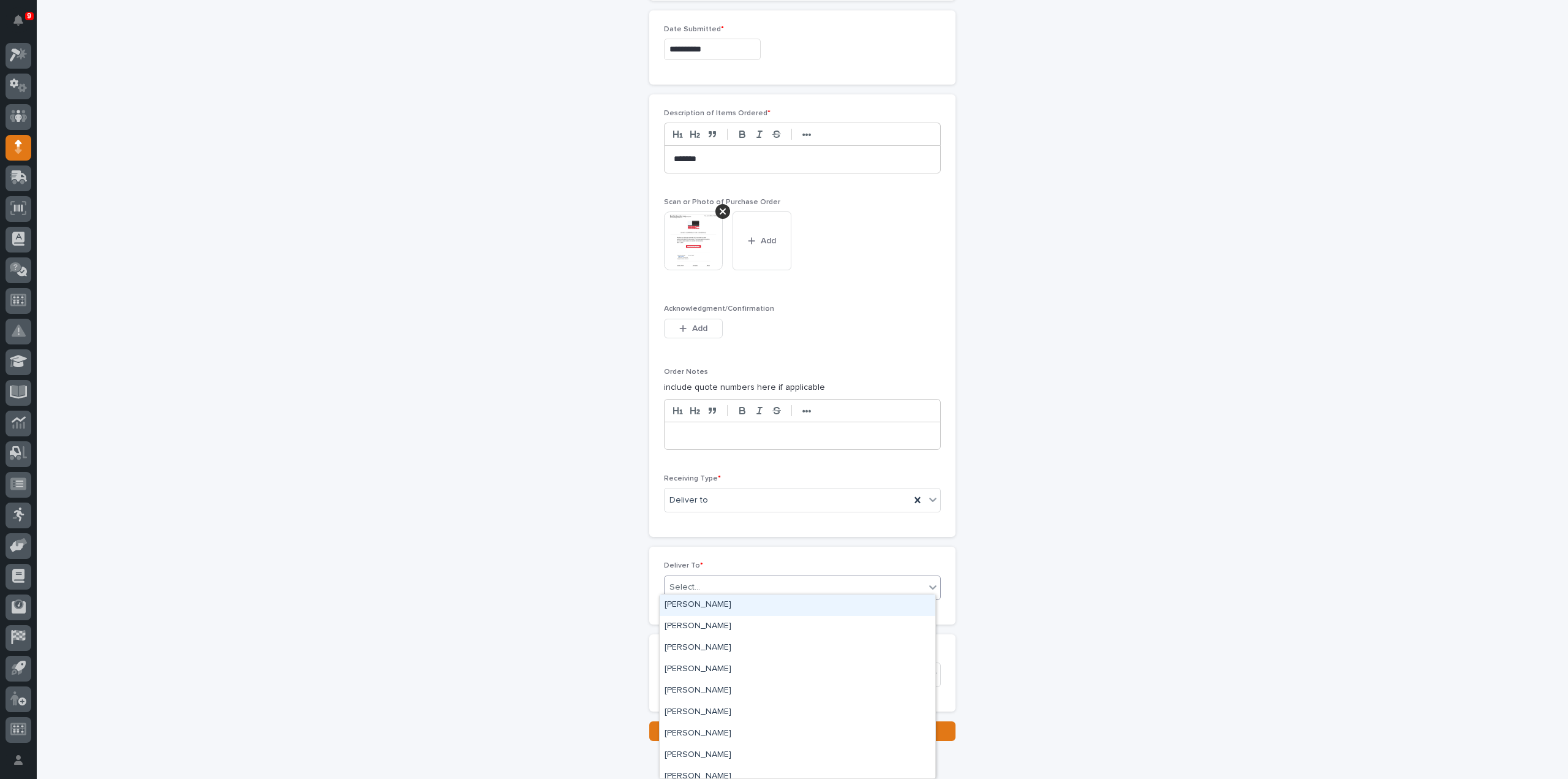
click at [683, 585] on div "Select..." at bounding box center [684, 586] width 30 height 13
type input "***"
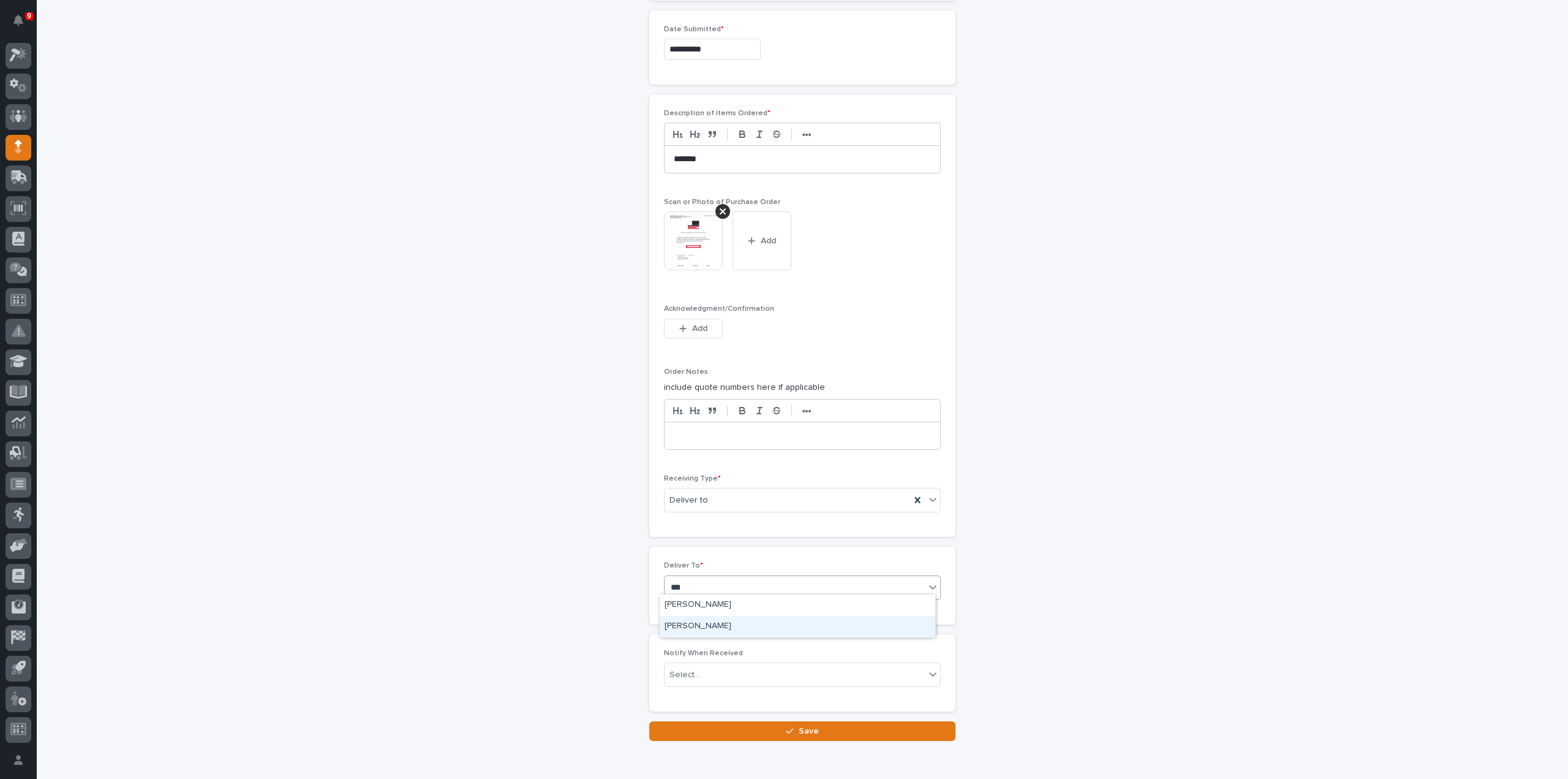
click at [699, 629] on div "[PERSON_NAME]" at bounding box center [797, 627] width 275 height 22
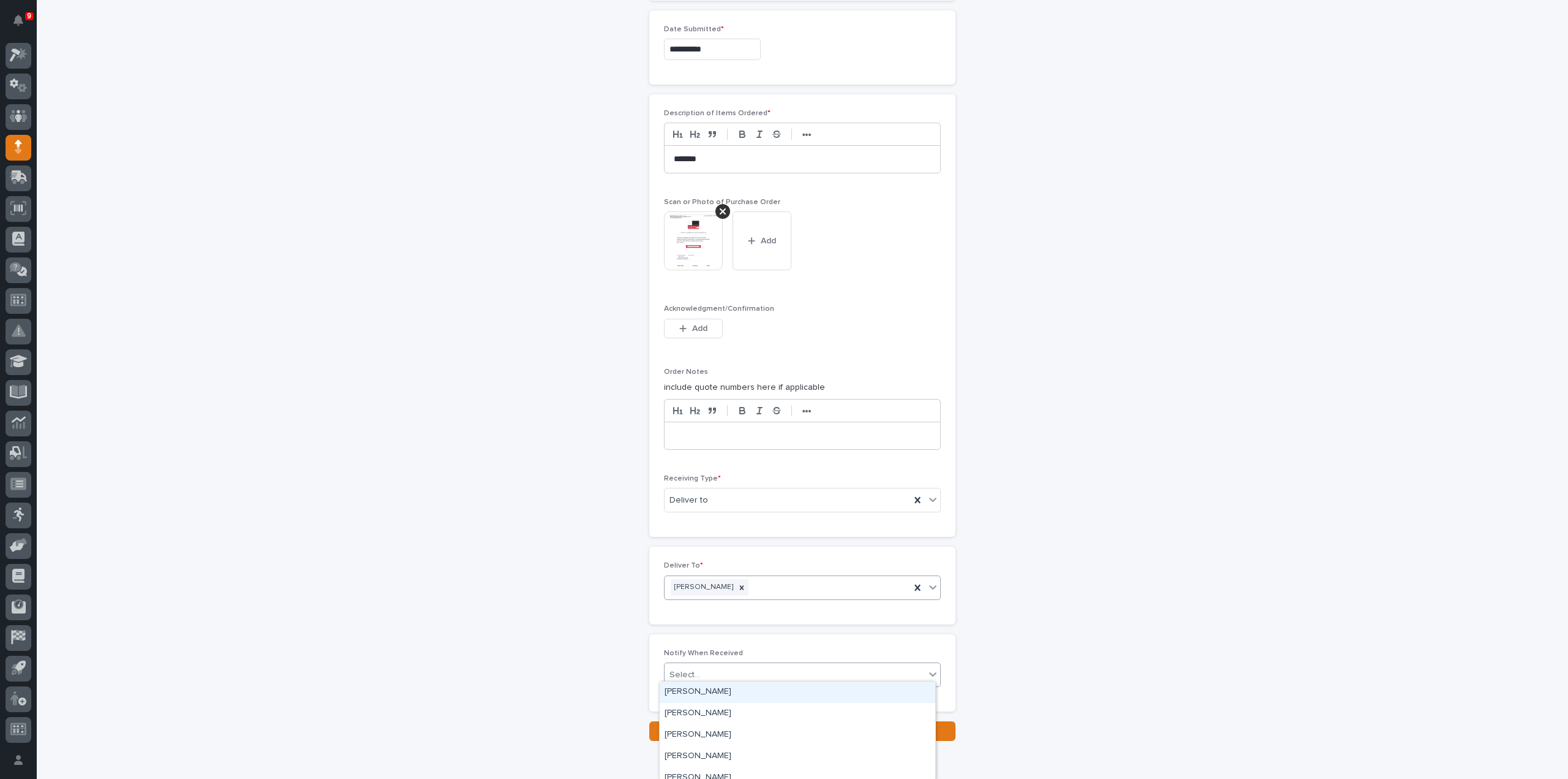
click at [701, 670] on input "text" at bounding box center [701, 674] width 1 height 11
type input "****"
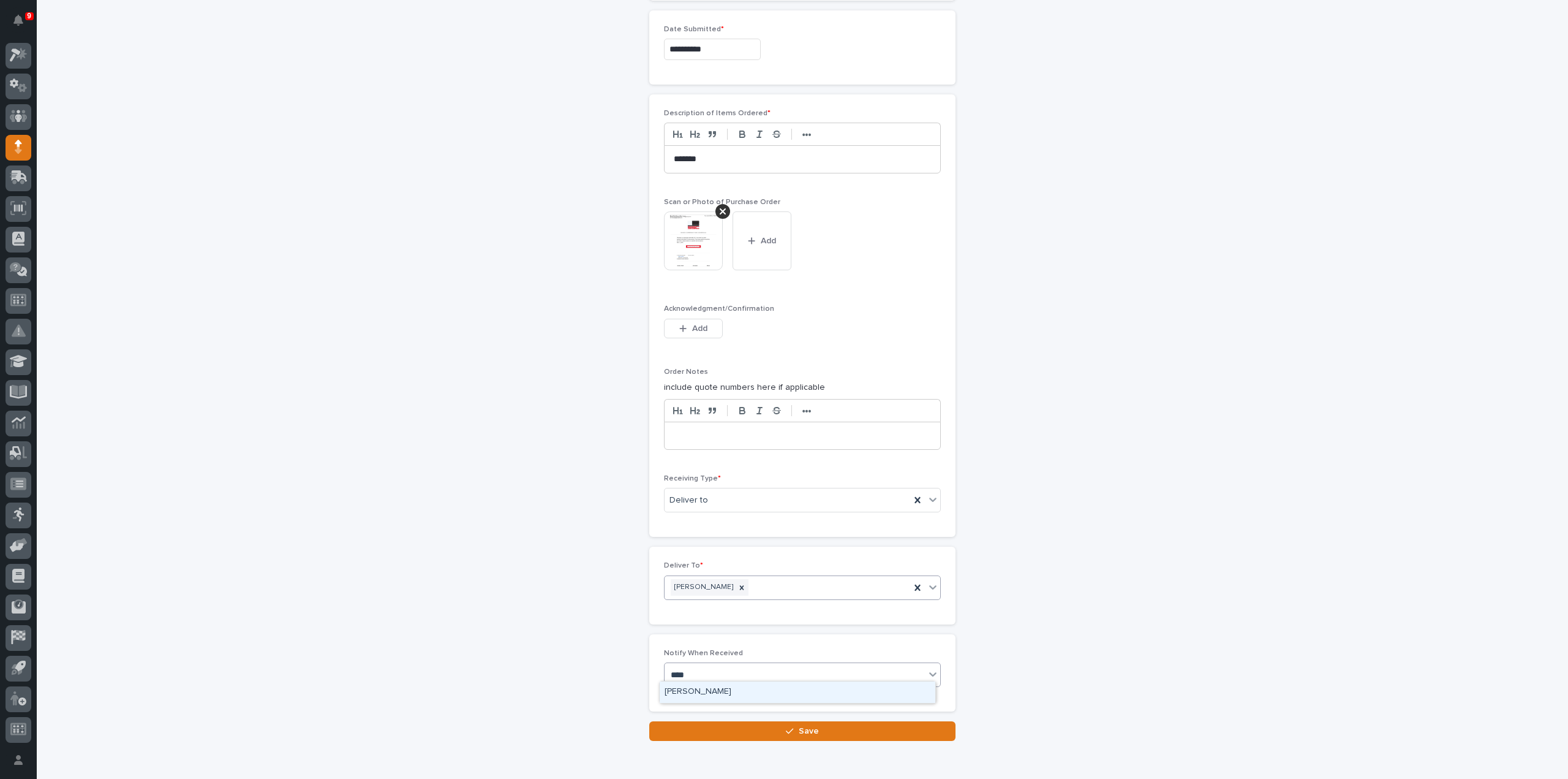
click at [708, 694] on div "[PERSON_NAME]" at bounding box center [797, 692] width 275 height 22
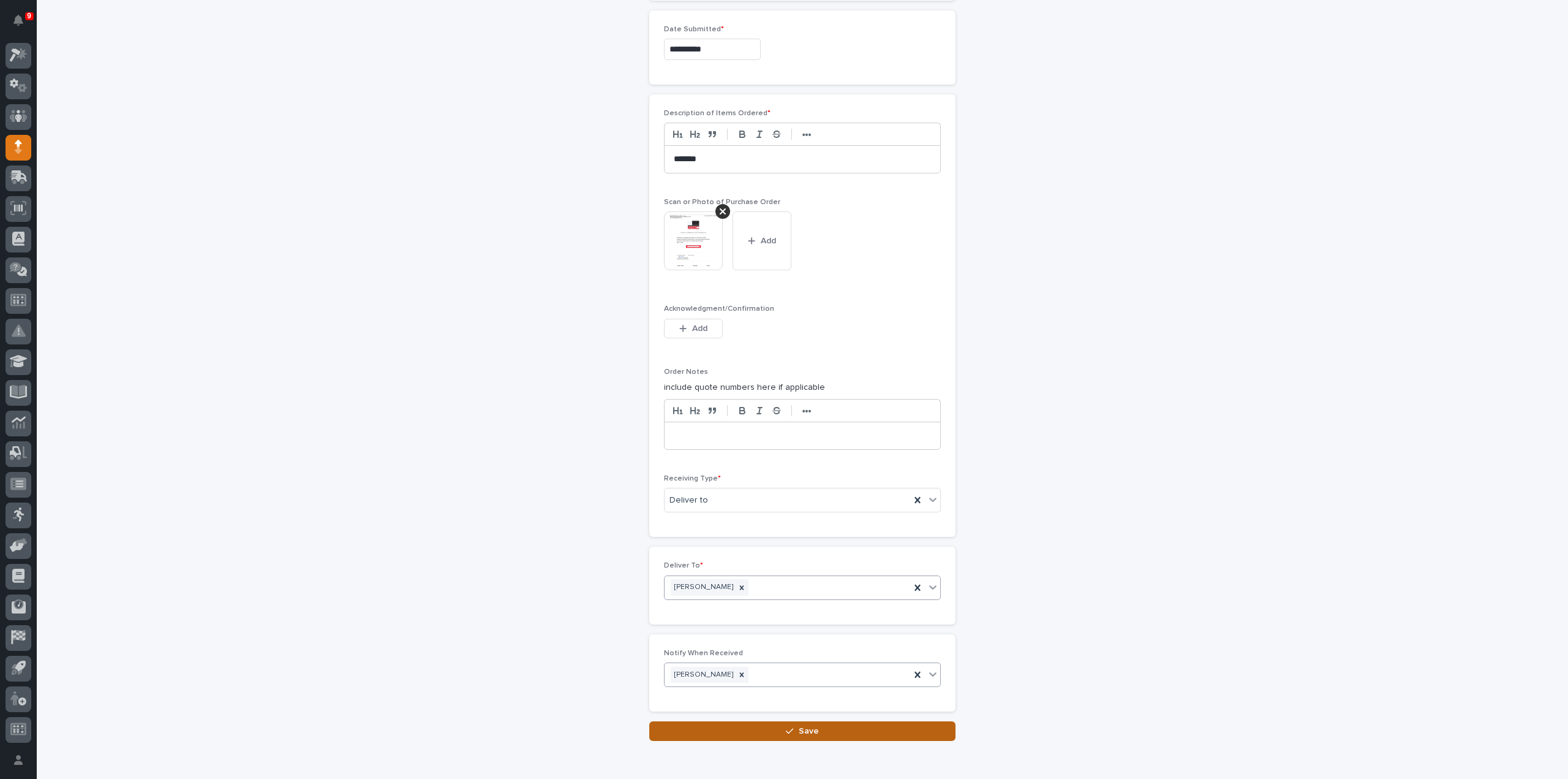
click at [723, 723] on button "Save" at bounding box center [801, 731] width 306 height 20
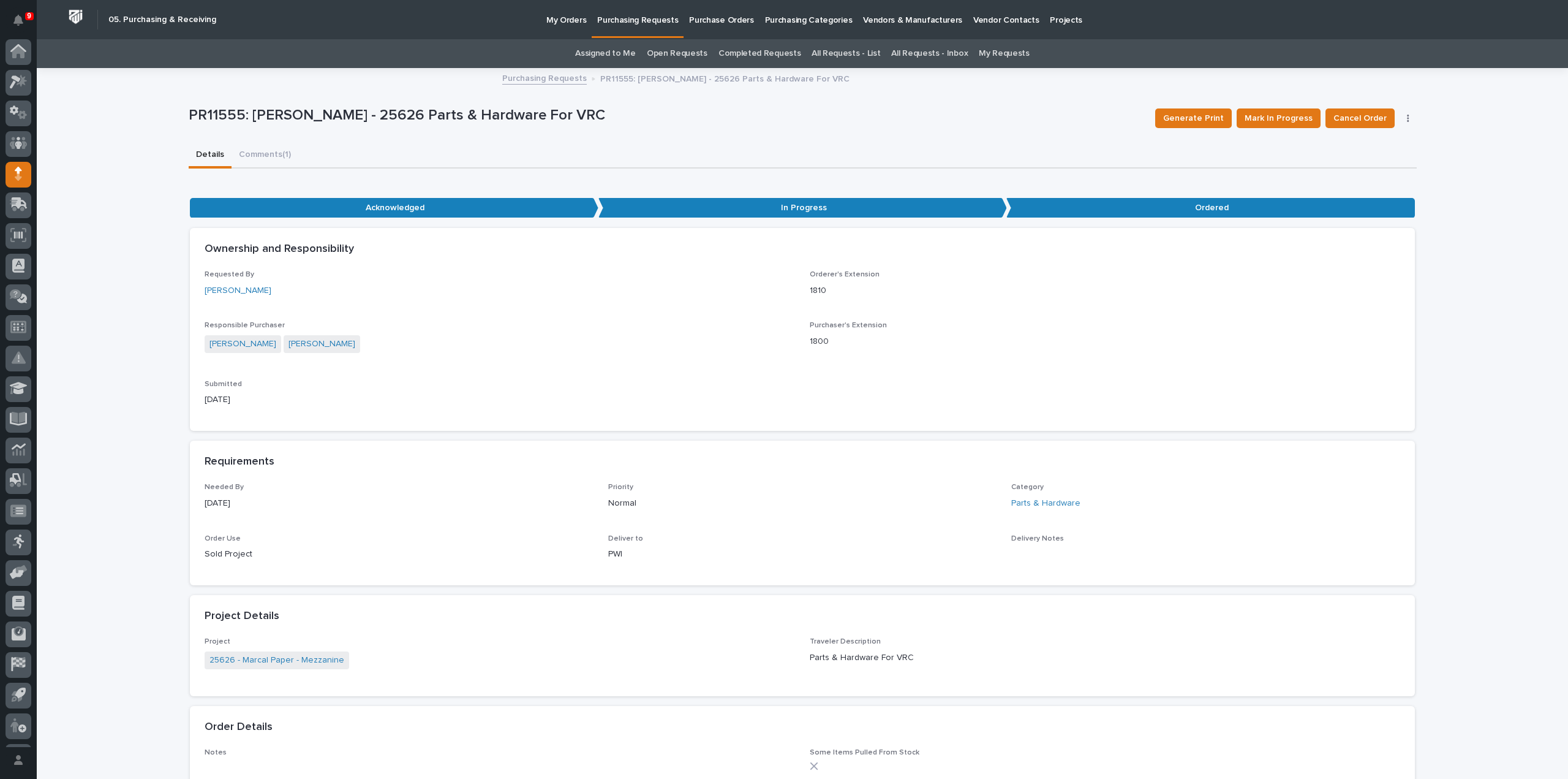
scroll to position [27, 0]
click at [608, 52] on link "Assigned to Me" at bounding box center [606, 53] width 61 height 28
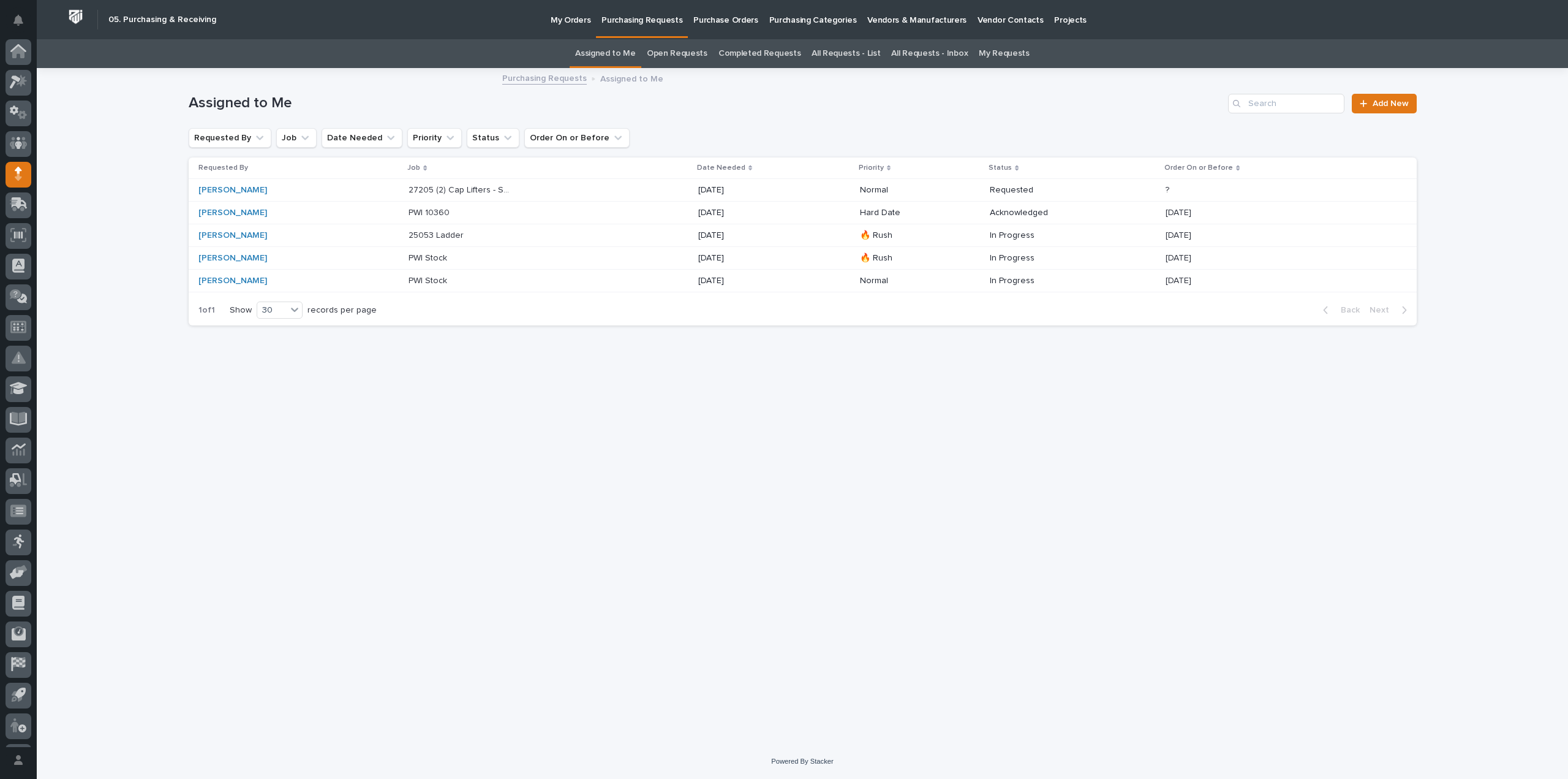
scroll to position [27, 0]
